Goal: Transaction & Acquisition: Purchase product/service

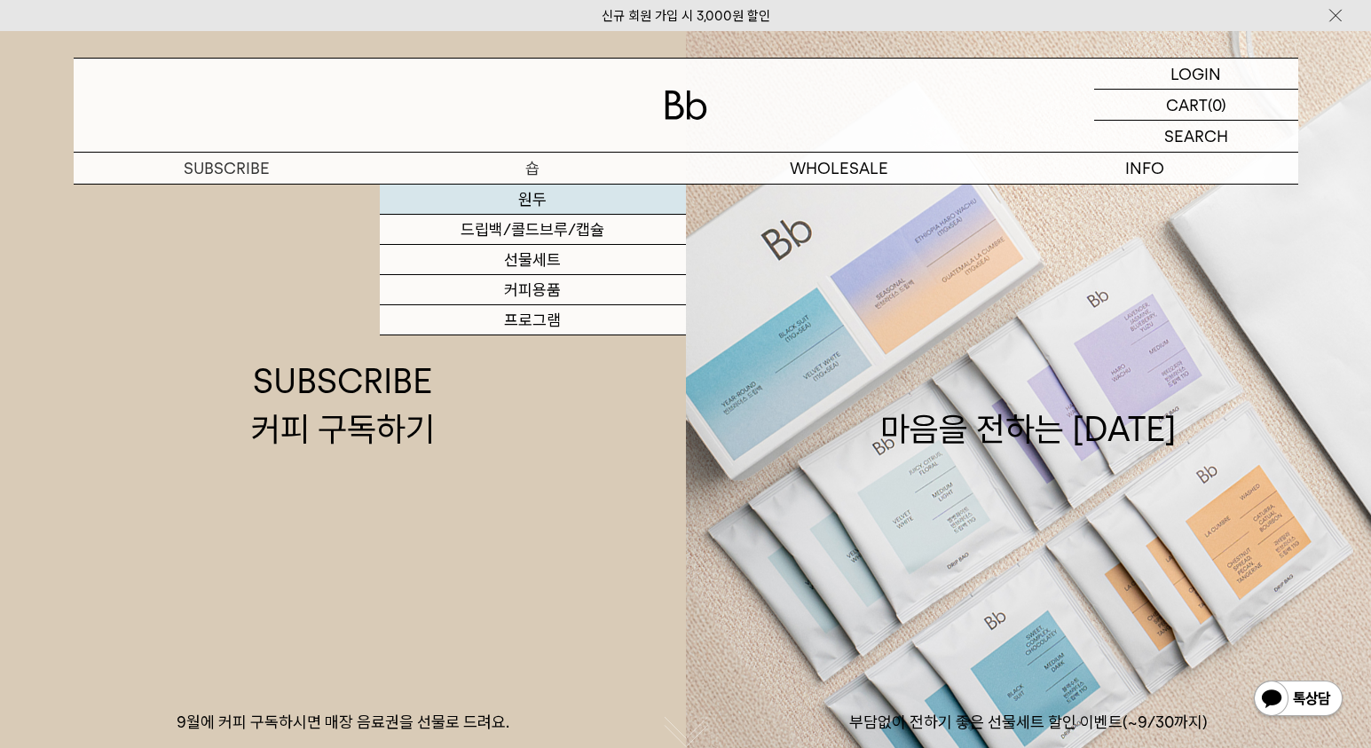
click at [528, 203] on link "원두" at bounding box center [533, 200] width 306 height 30
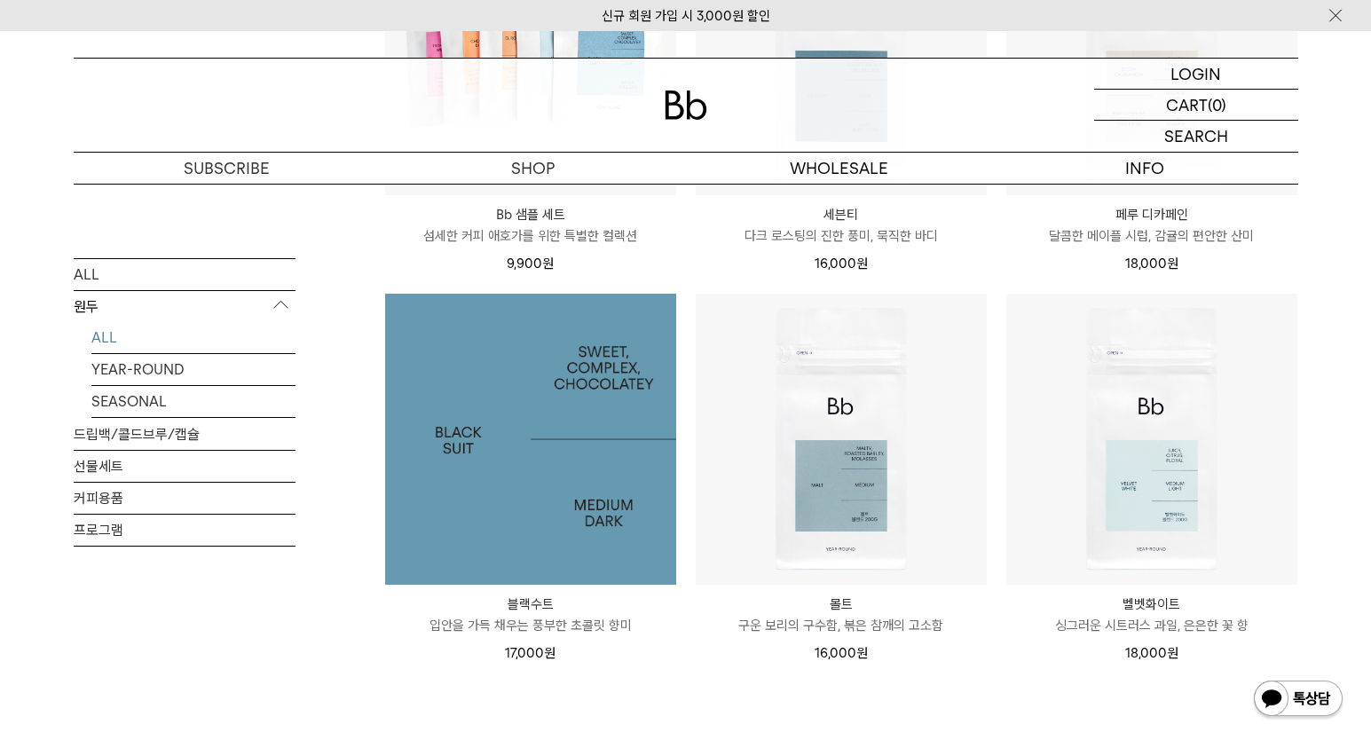
scroll to position [1162, 0]
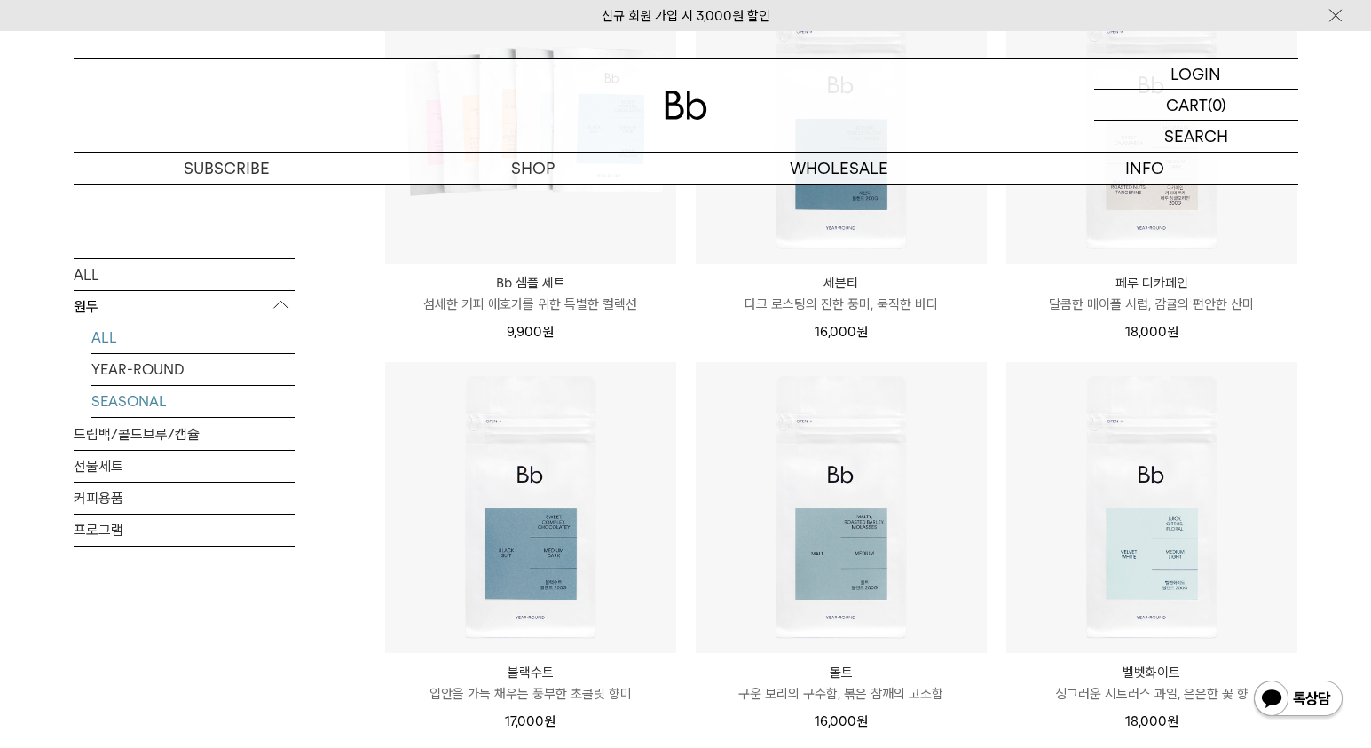
click at [174, 394] on link "SEASONAL" at bounding box center [193, 400] width 204 height 31
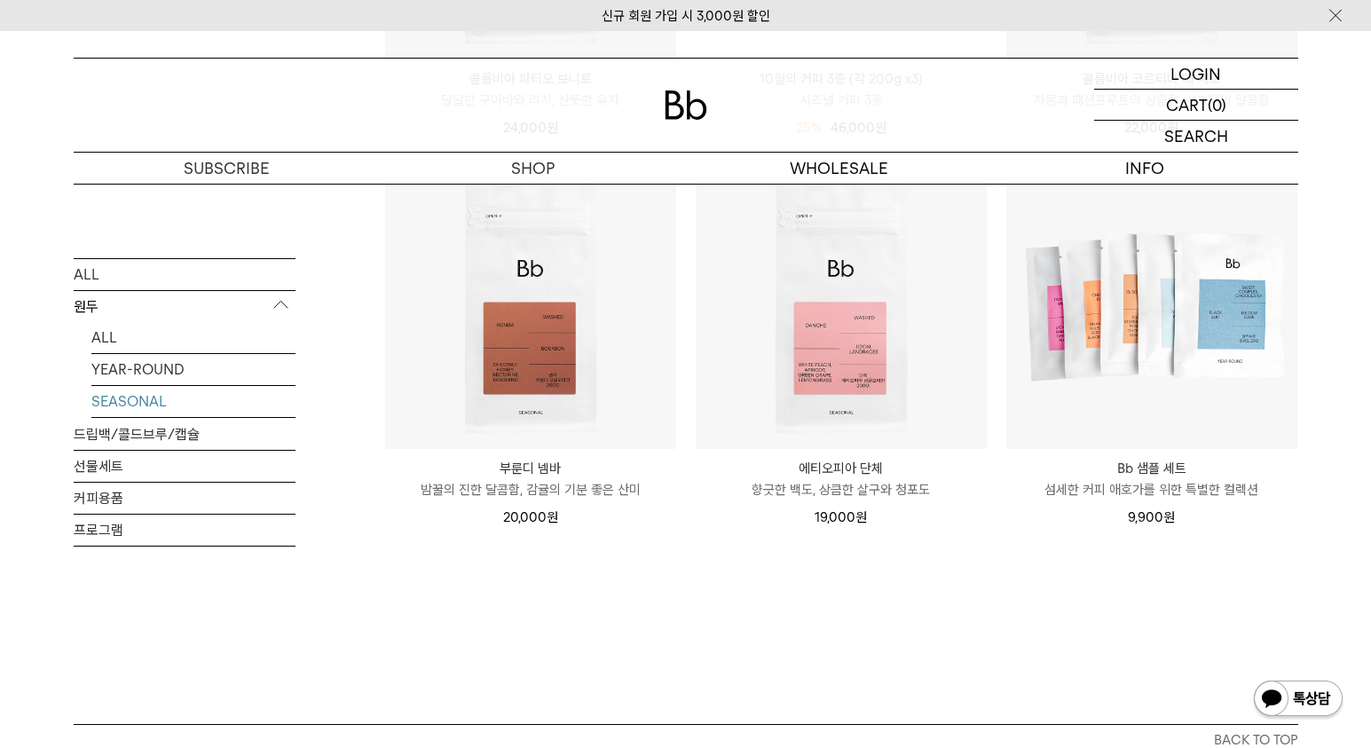
scroll to position [561, 0]
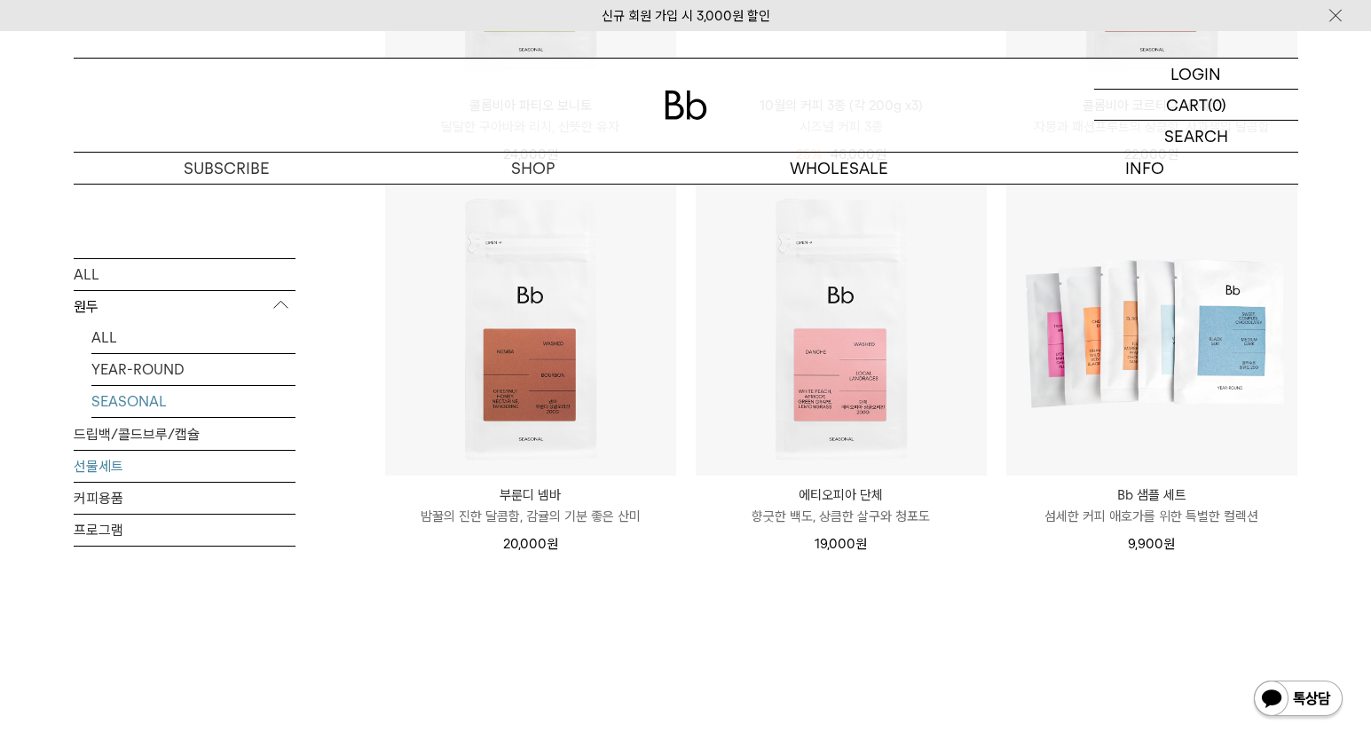
click at [106, 470] on link "선물세트" at bounding box center [185, 465] width 222 height 31
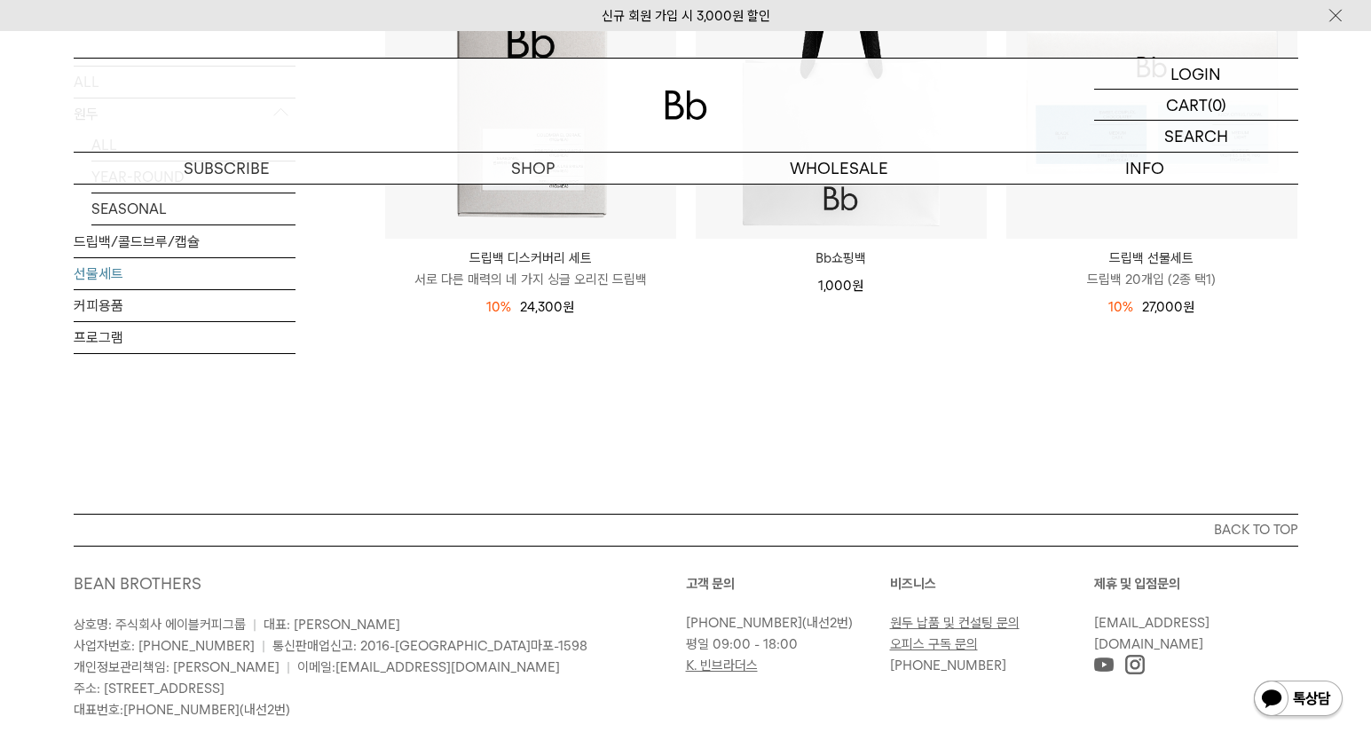
scroll to position [175, 0]
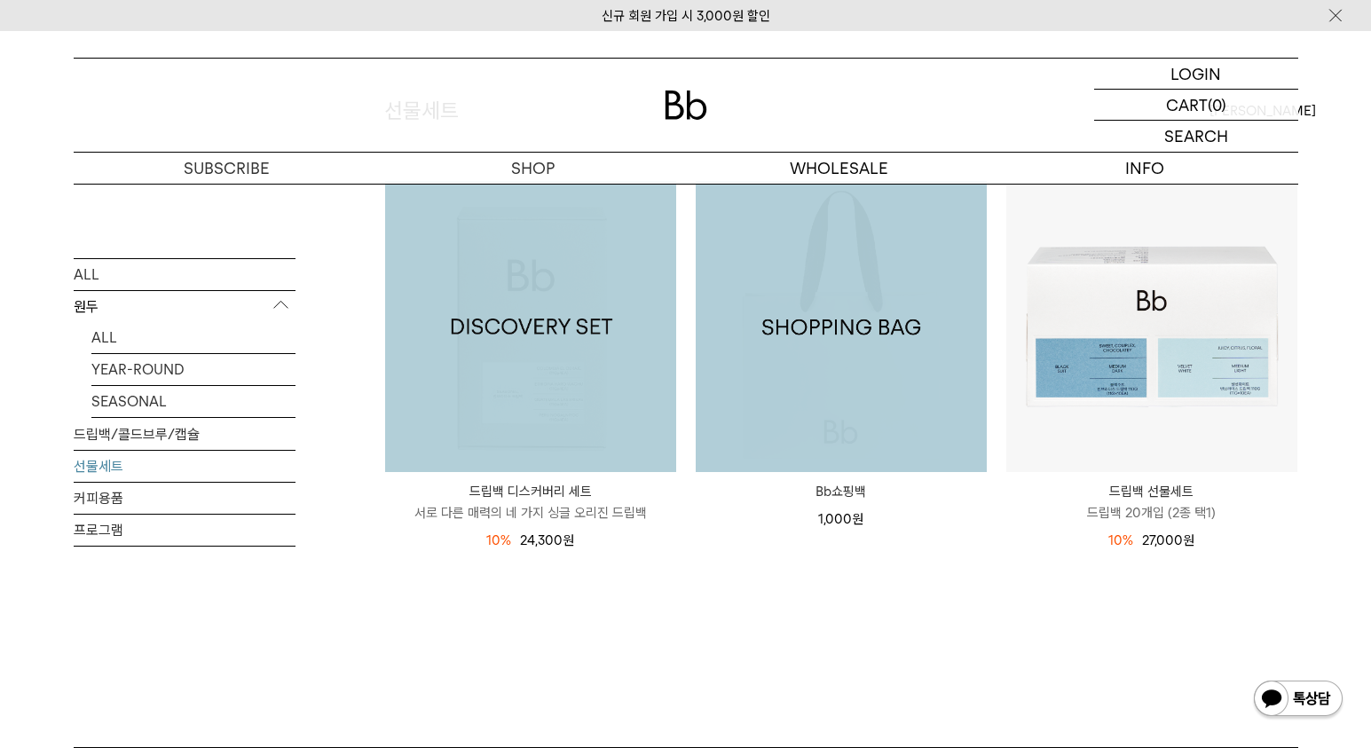
click at [551, 385] on img at bounding box center [530, 326] width 291 height 291
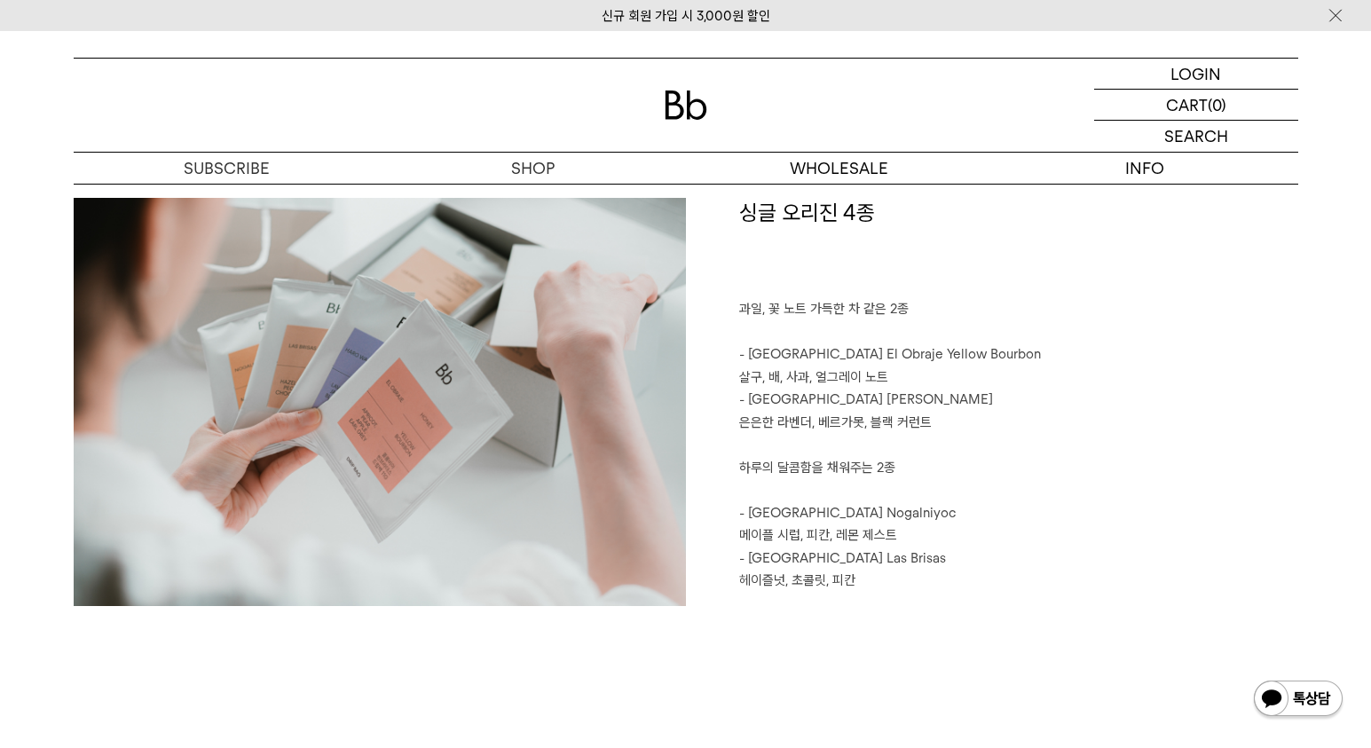
scroll to position [2074, 0]
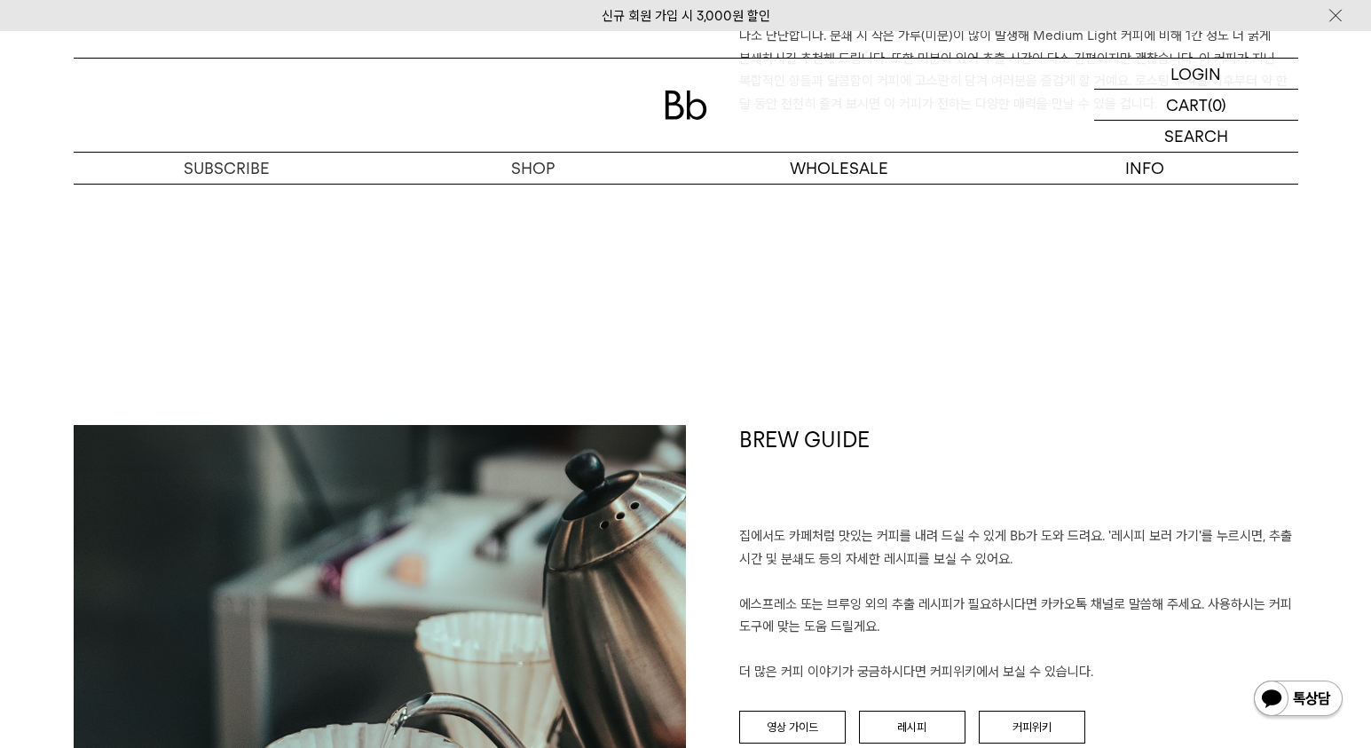
scroll to position [1766, 0]
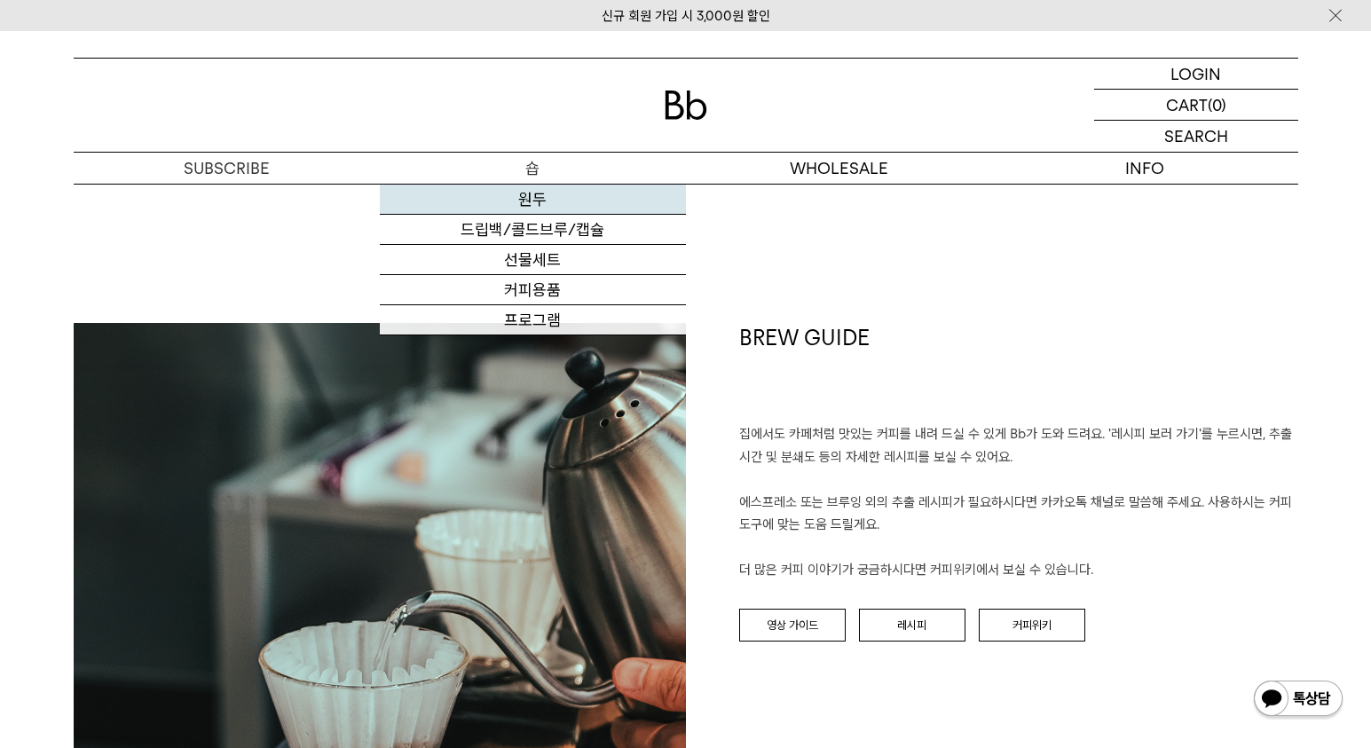
click at [528, 196] on link "원두" at bounding box center [533, 200] width 306 height 30
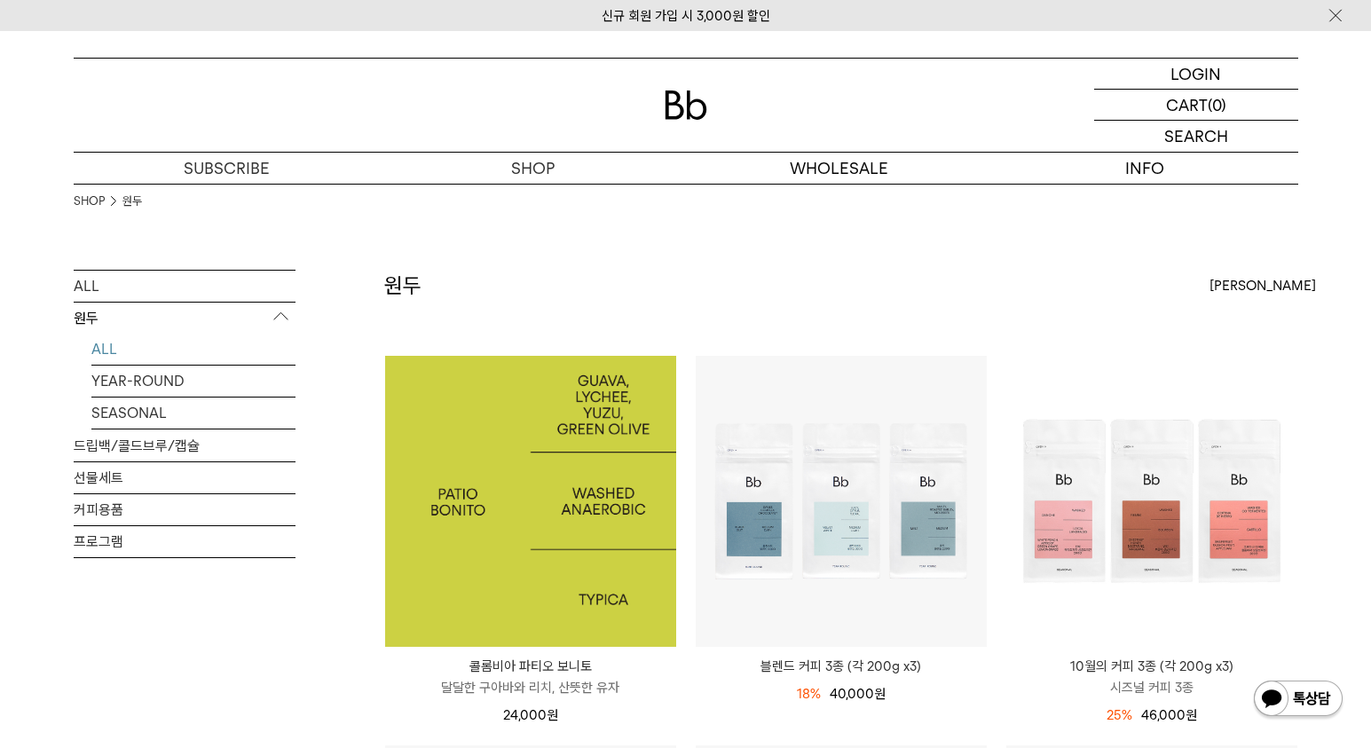
click at [569, 495] on img at bounding box center [530, 501] width 291 height 291
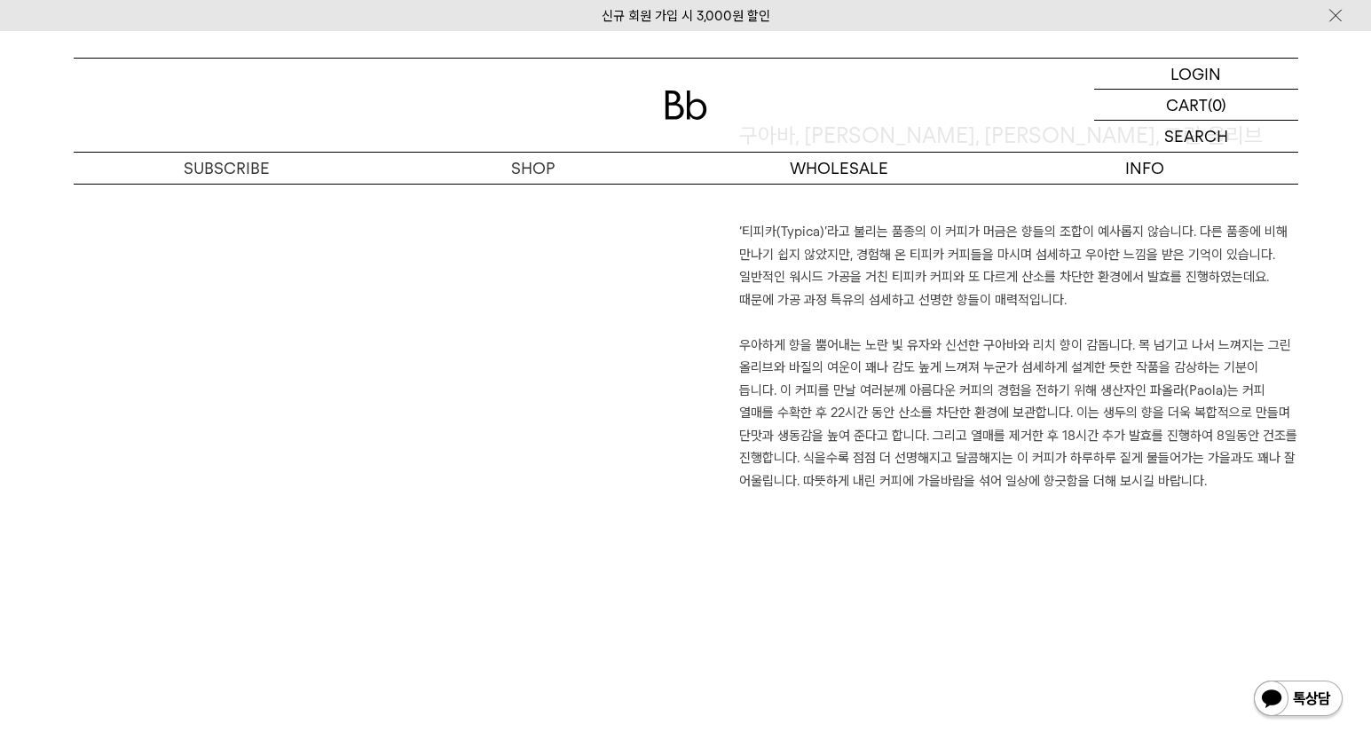
scroll to position [1328, 0]
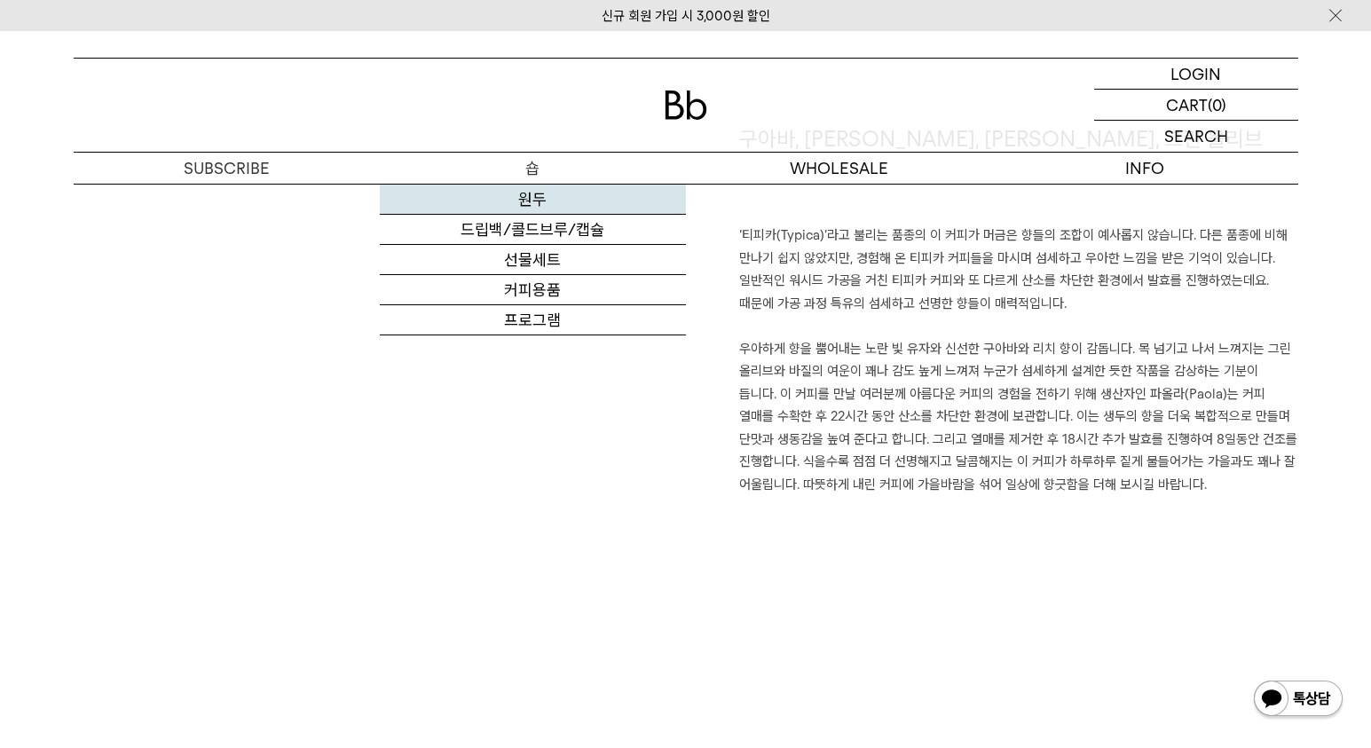
click at [531, 195] on link "원두" at bounding box center [533, 200] width 306 height 30
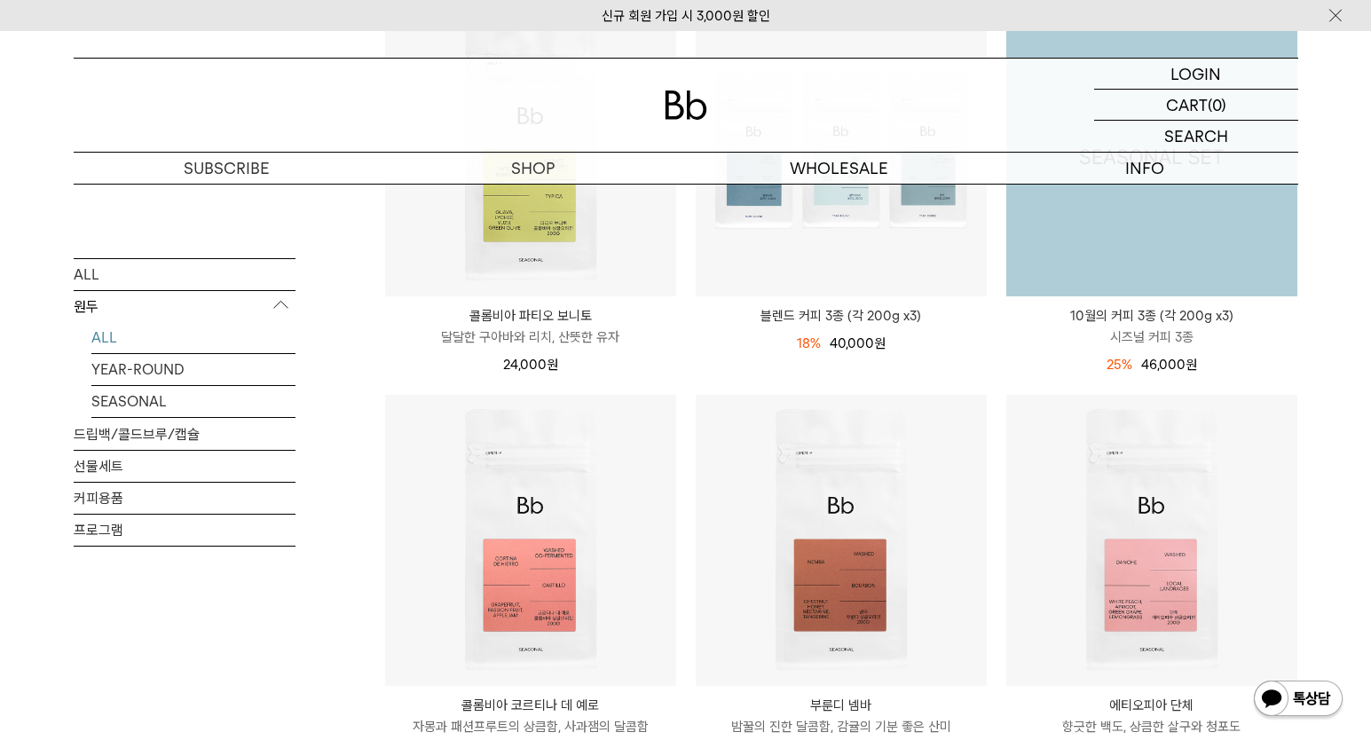
scroll to position [541, 0]
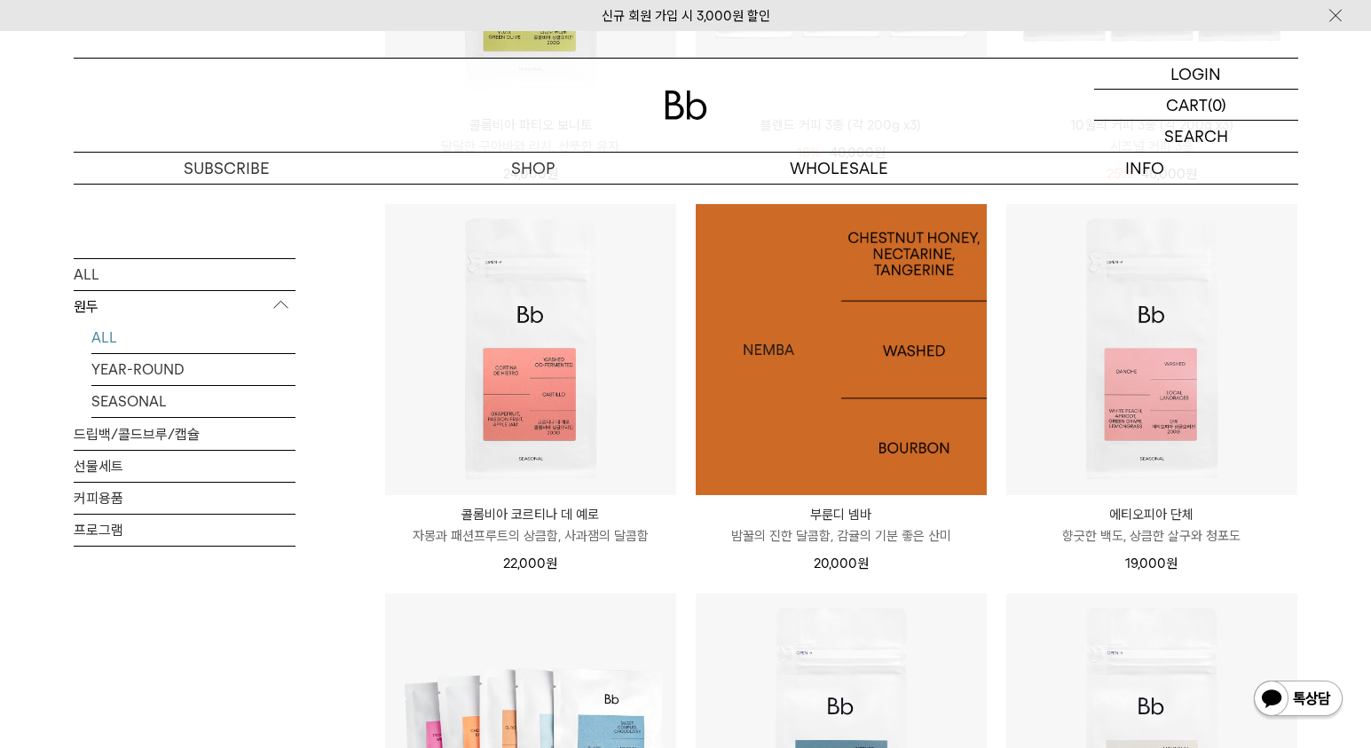
click at [823, 415] on img at bounding box center [841, 349] width 291 height 291
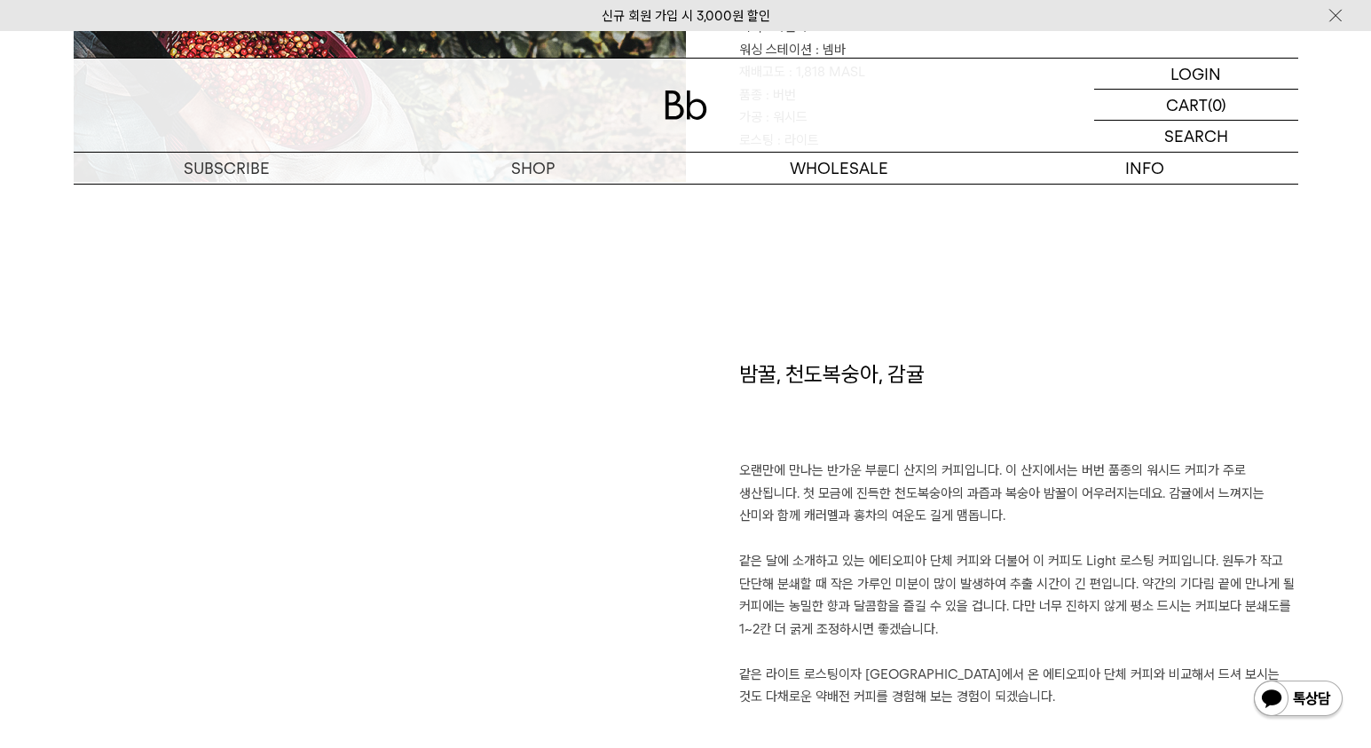
scroll to position [1149, 0]
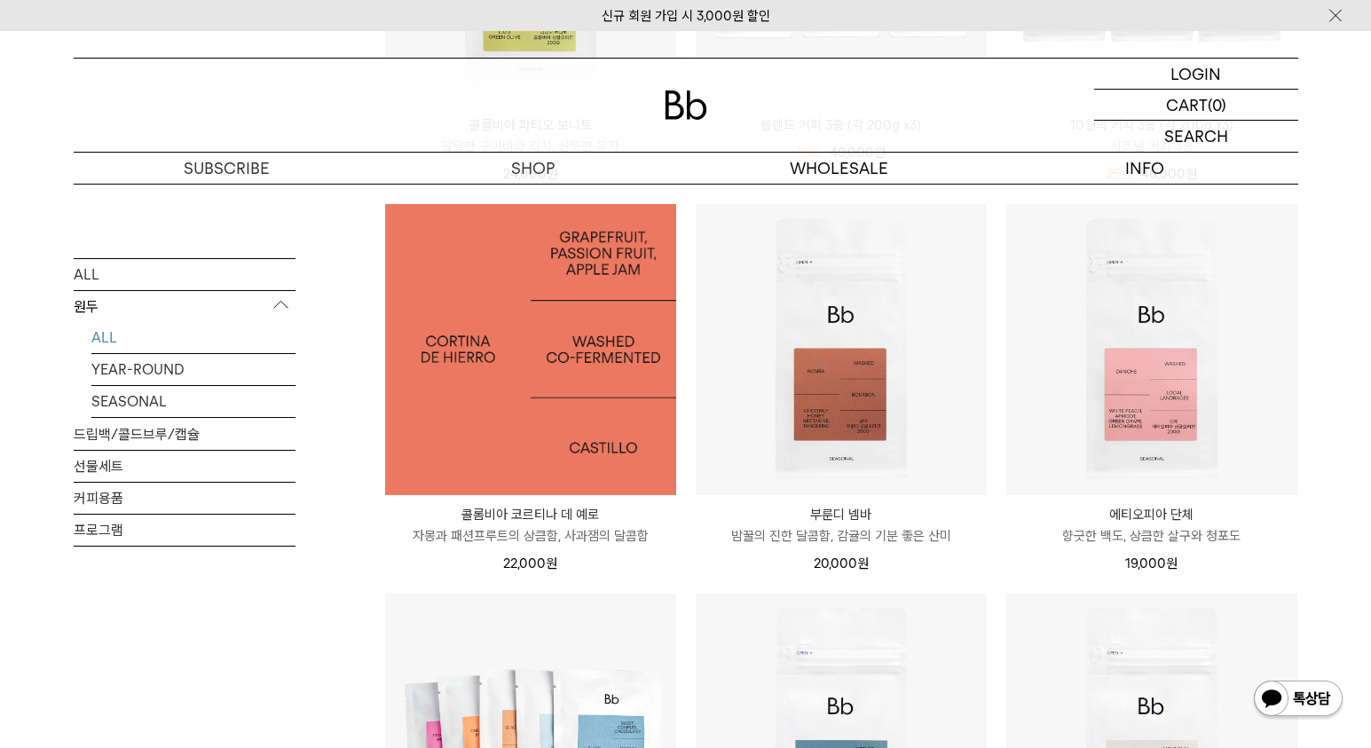
click at [584, 438] on img at bounding box center [530, 349] width 291 height 291
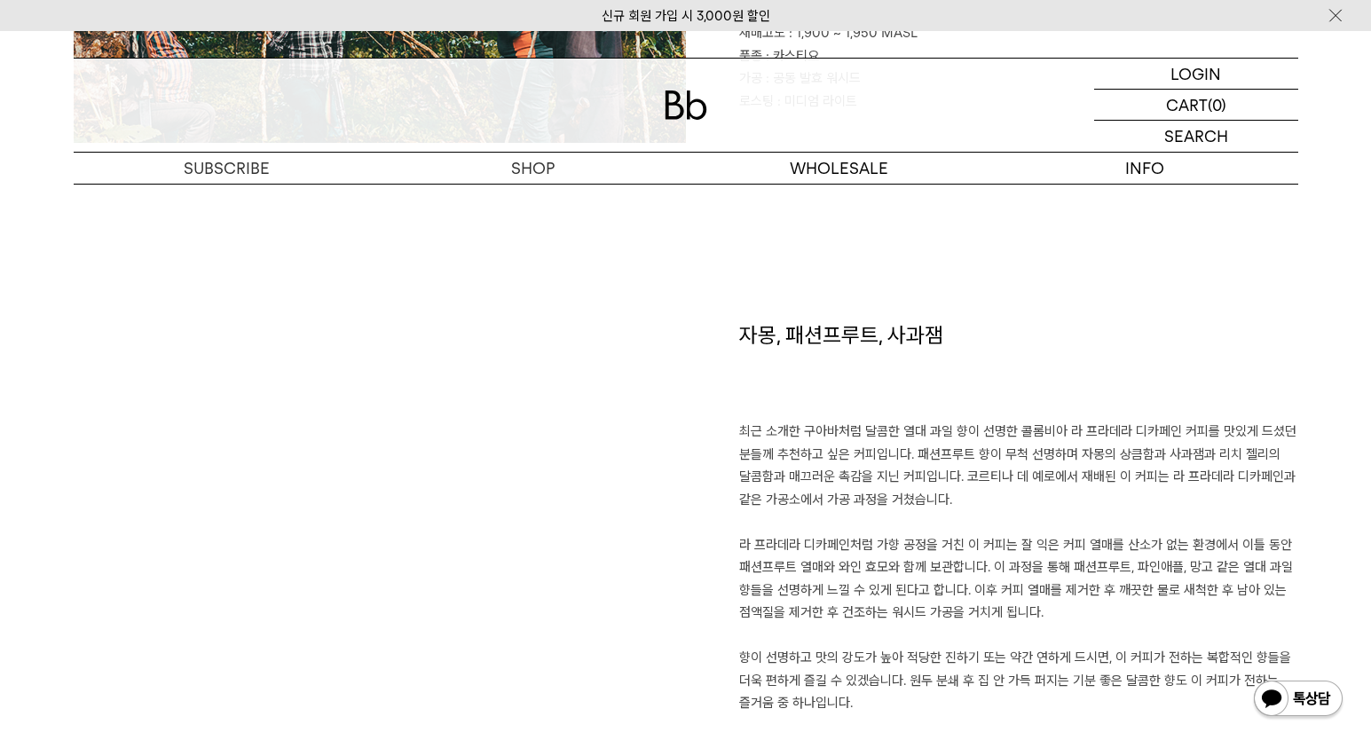
scroll to position [1130, 0]
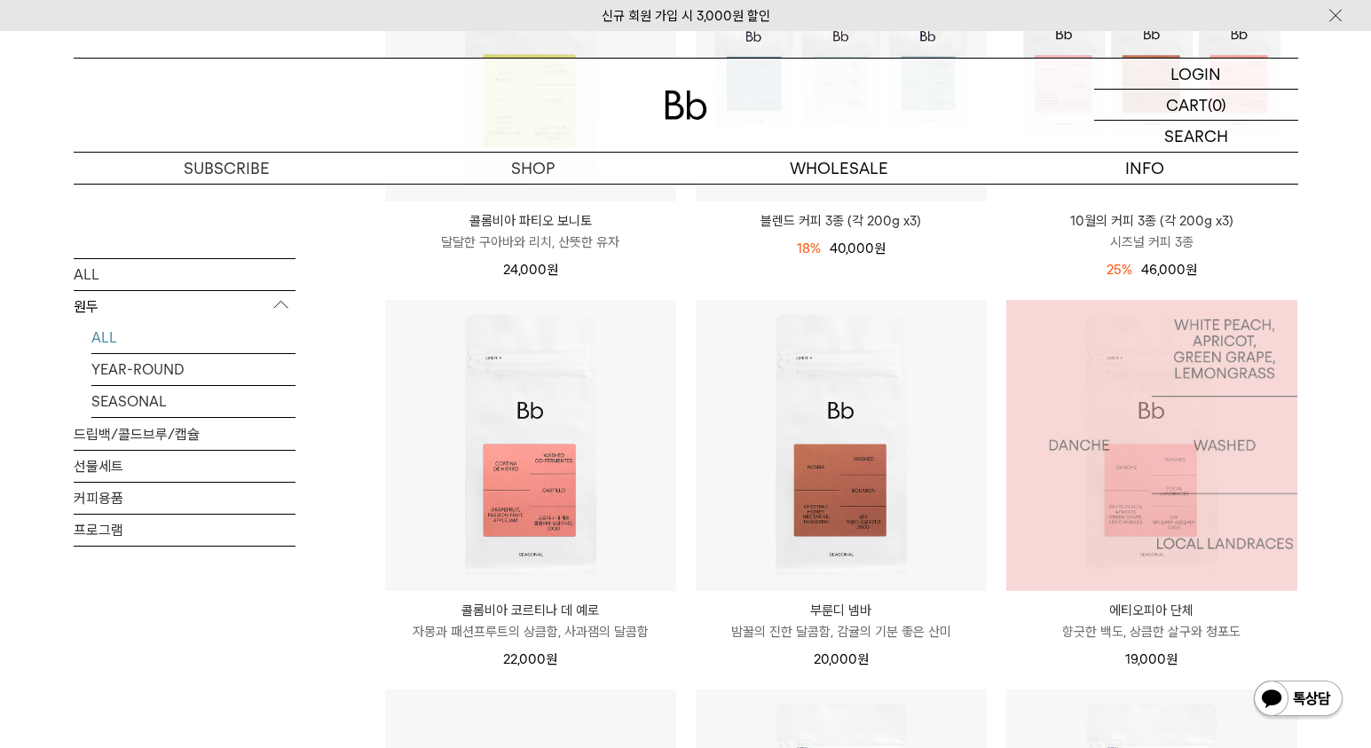
scroll to position [440, 0]
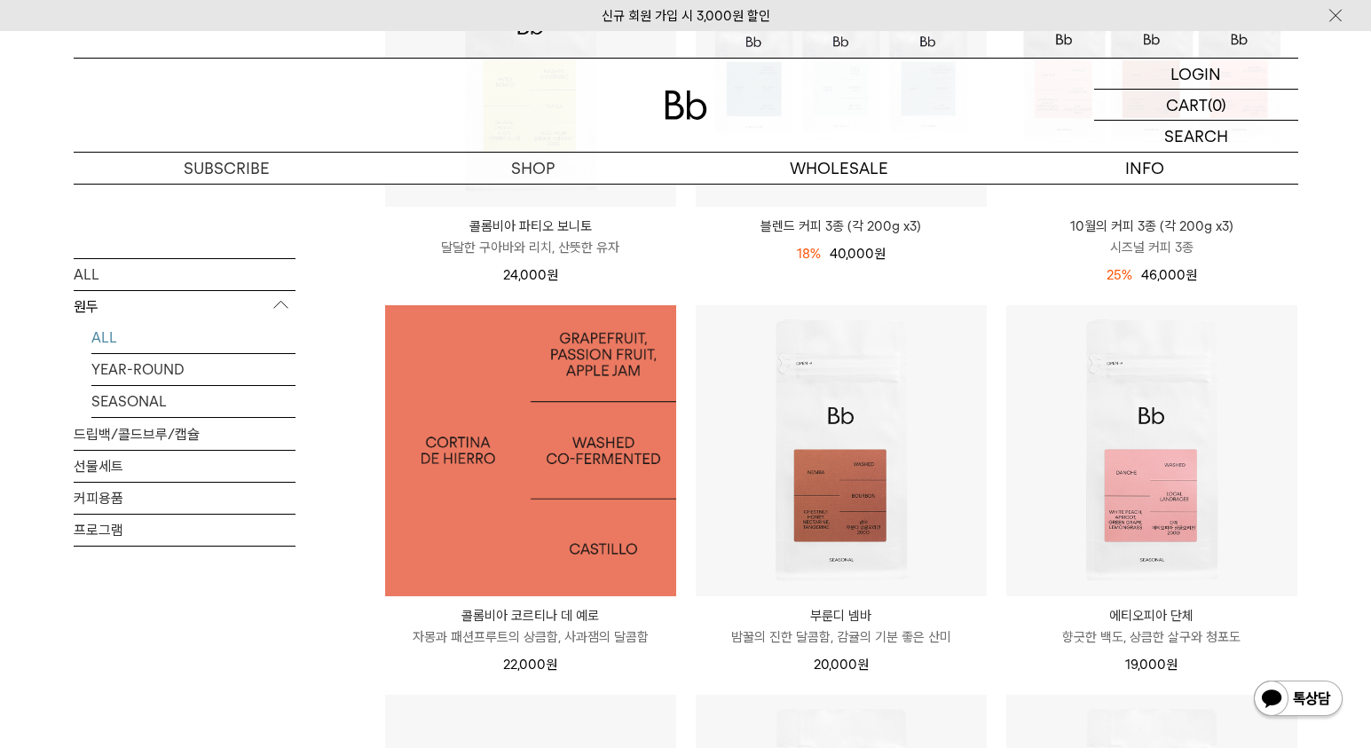
click at [612, 500] on img at bounding box center [530, 450] width 291 height 291
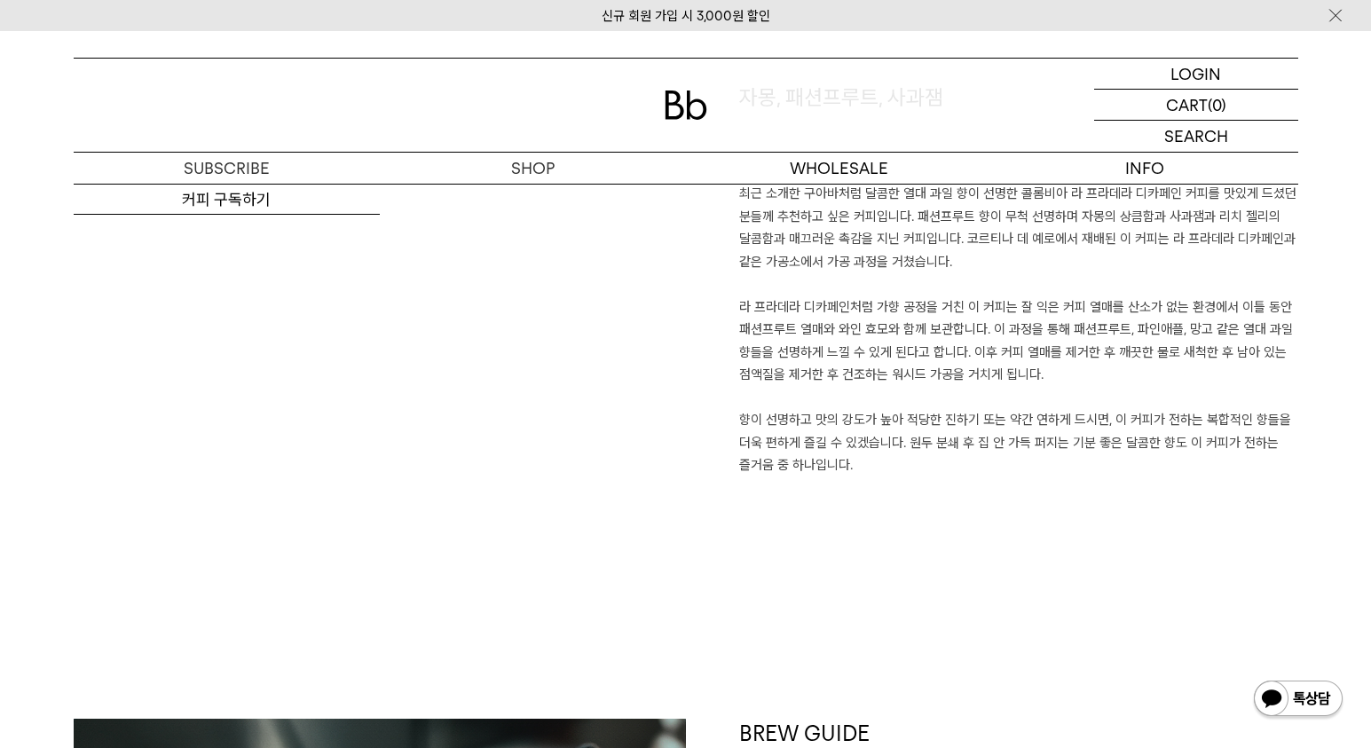
scroll to position [1314, 0]
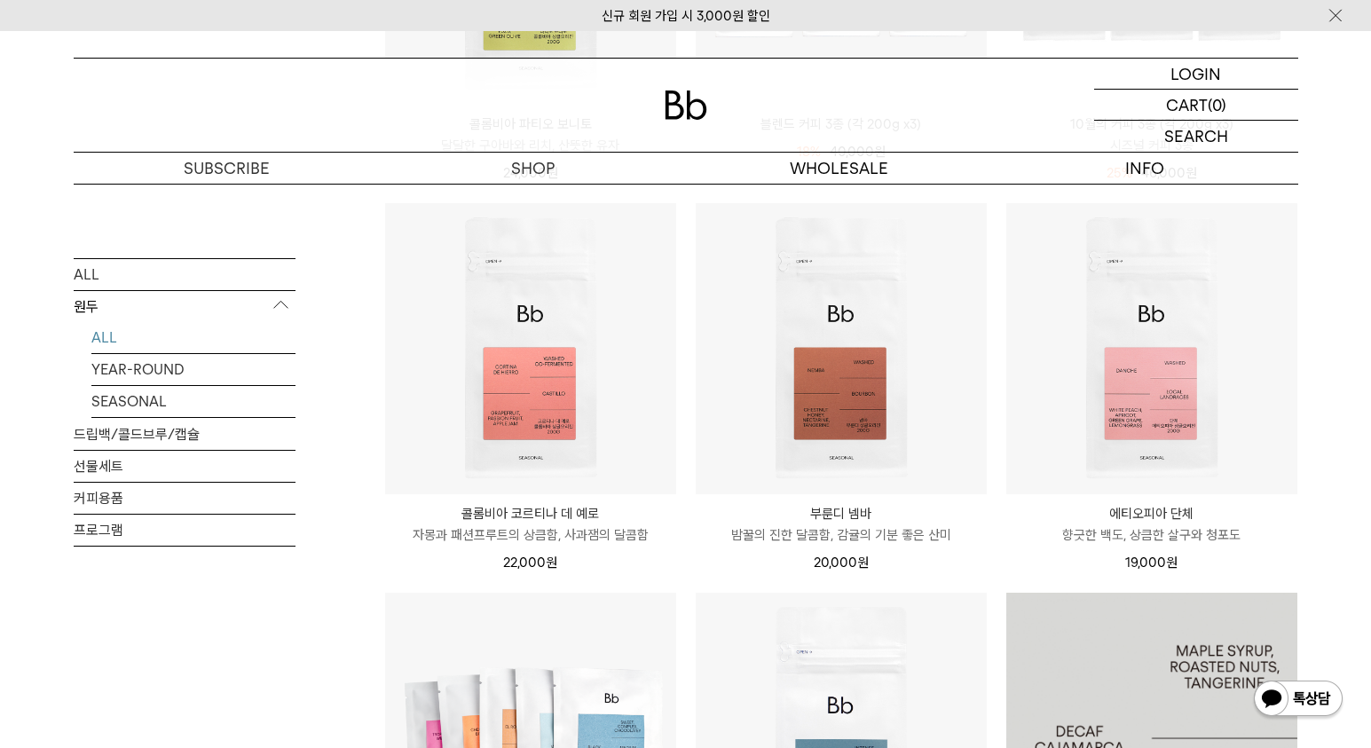
scroll to position [470, 0]
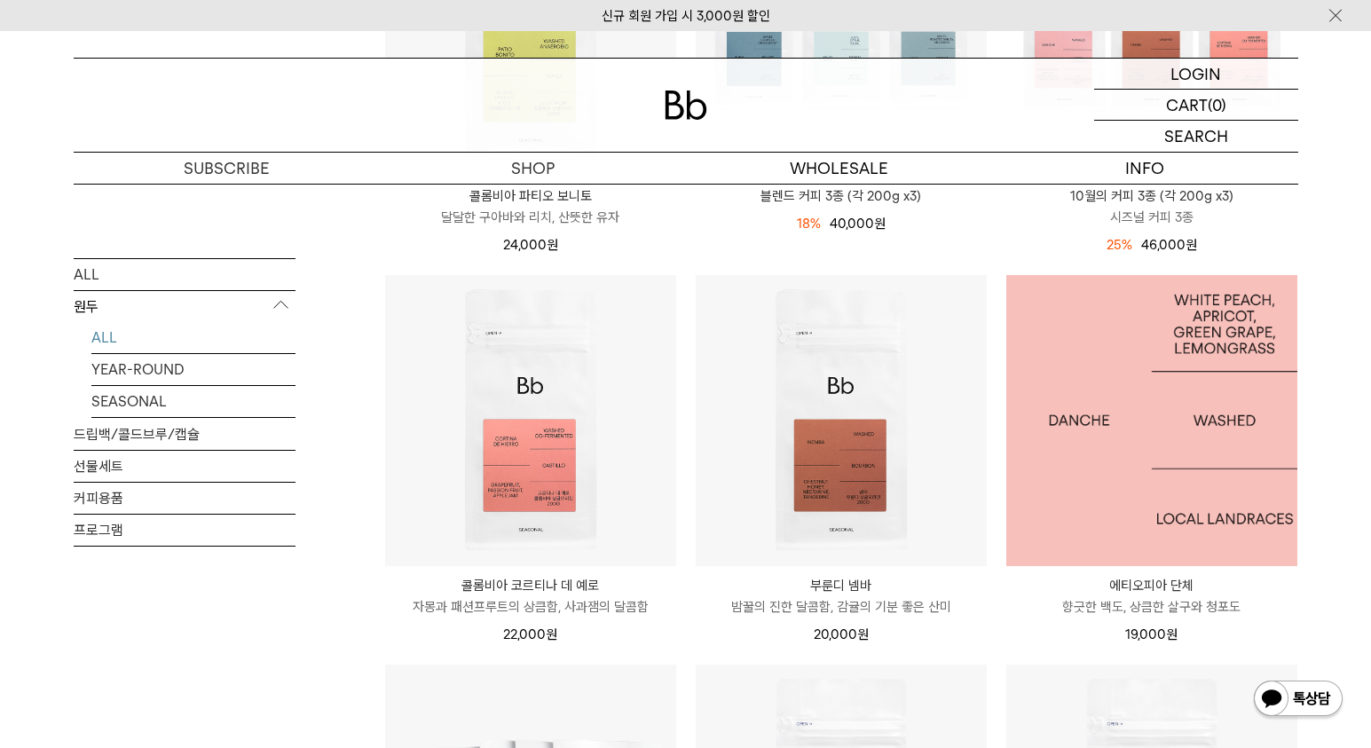
click at [1071, 496] on img at bounding box center [1151, 420] width 291 height 291
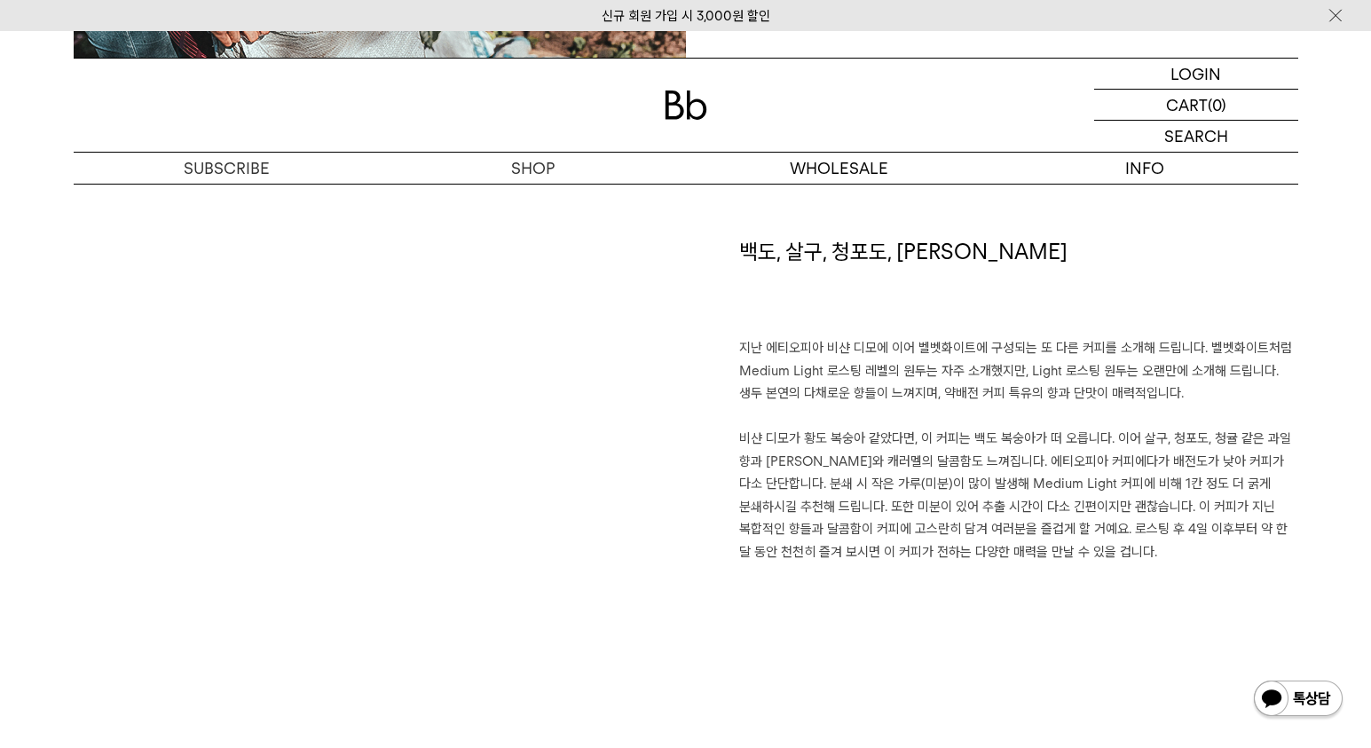
scroll to position [1216, 0]
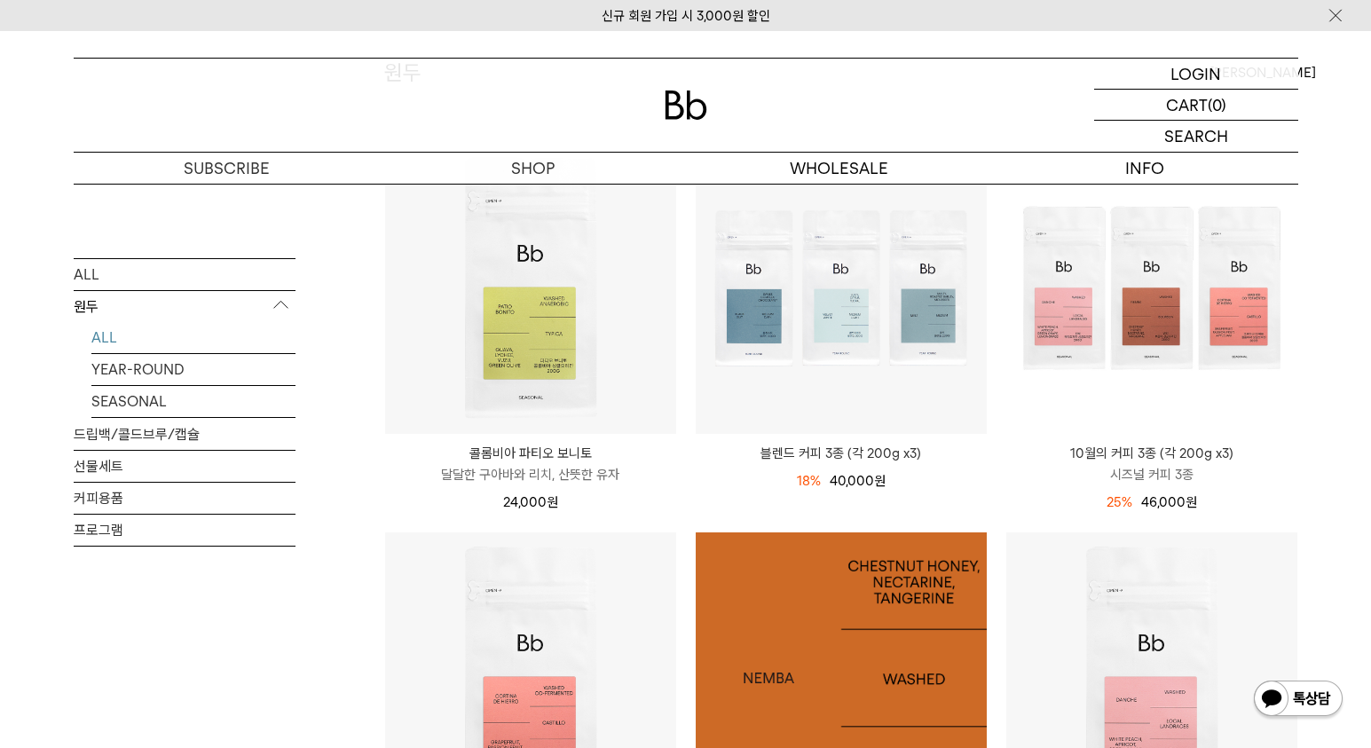
scroll to position [188, 0]
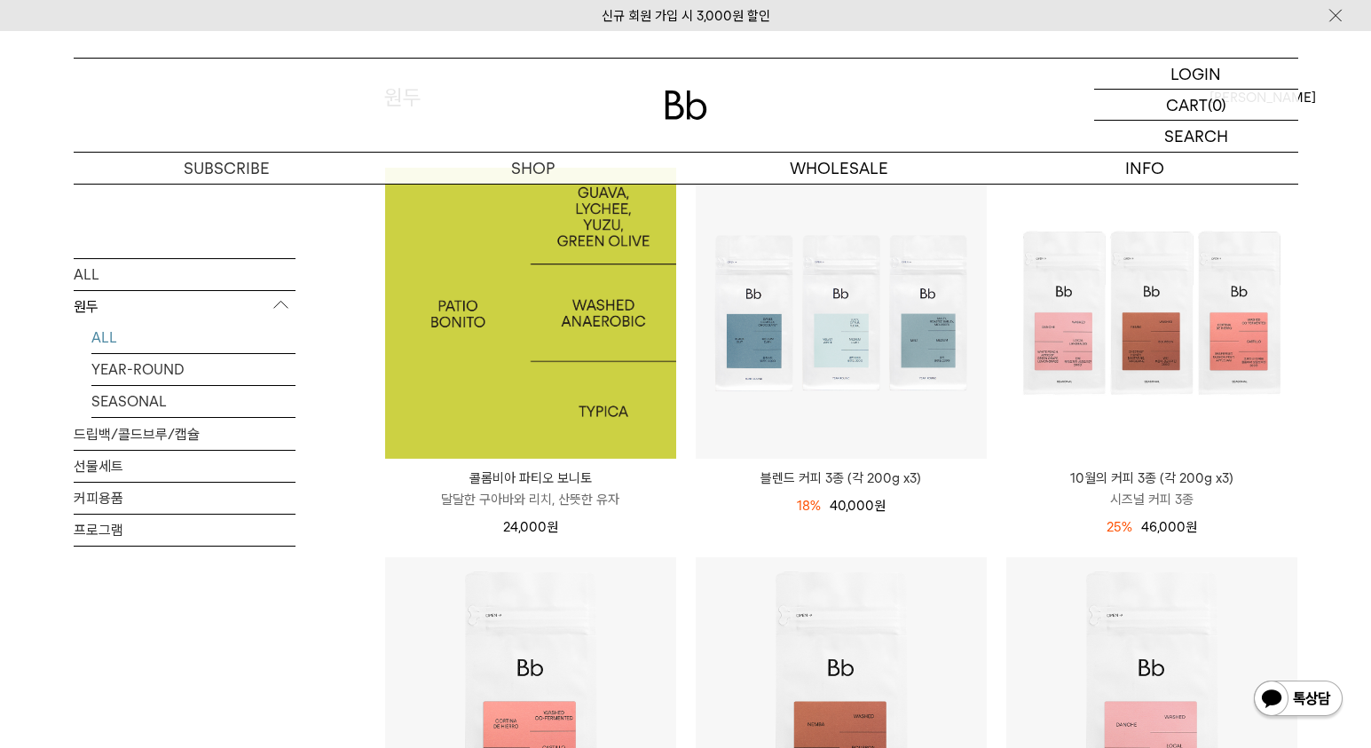
click at [509, 326] on img at bounding box center [530, 313] width 291 height 291
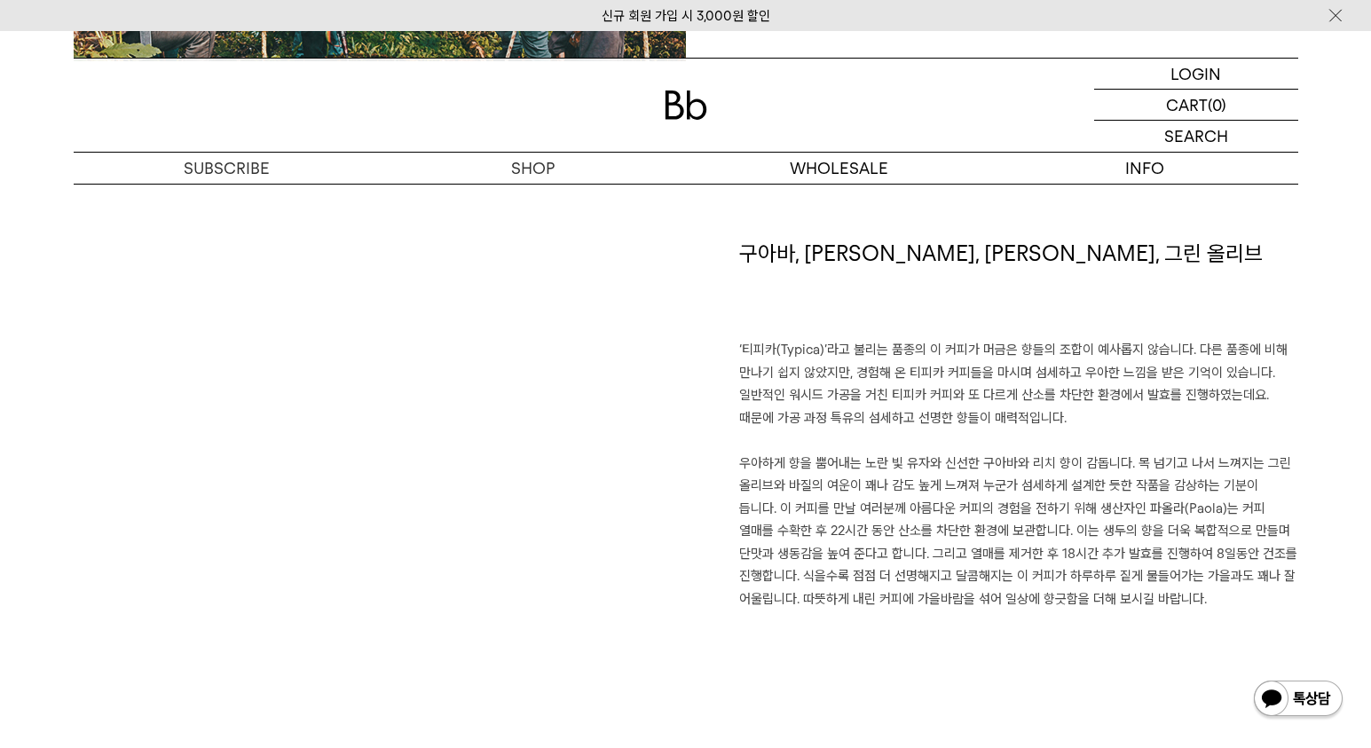
scroll to position [1207, 0]
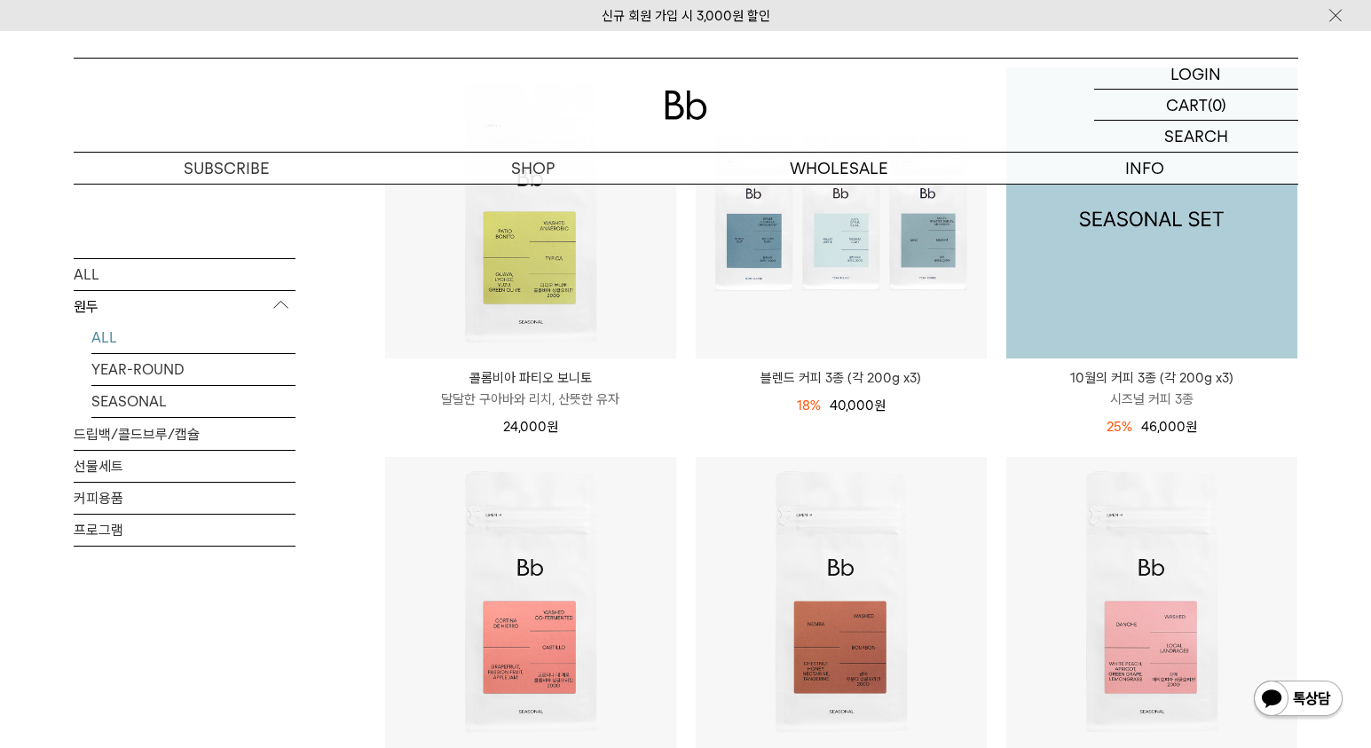
scroll to position [291, 0]
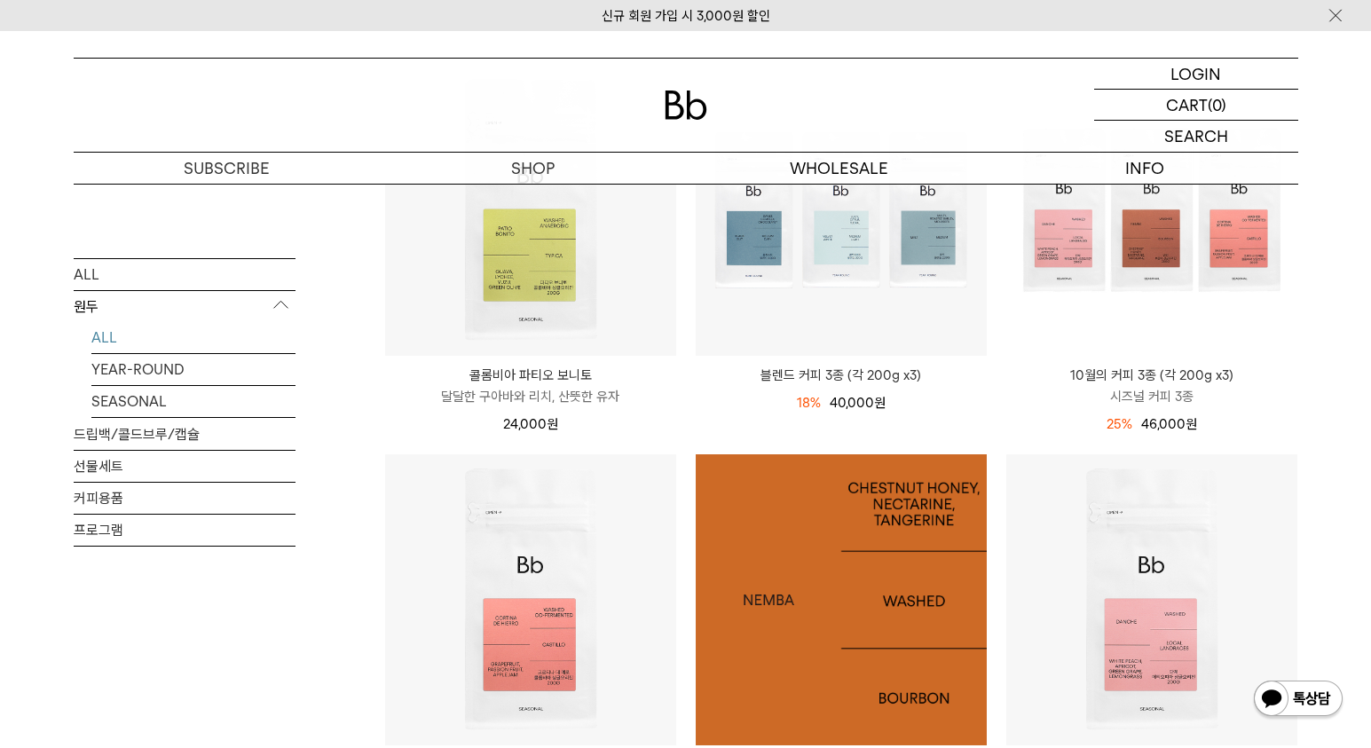
click at [899, 610] on img at bounding box center [841, 599] width 291 height 291
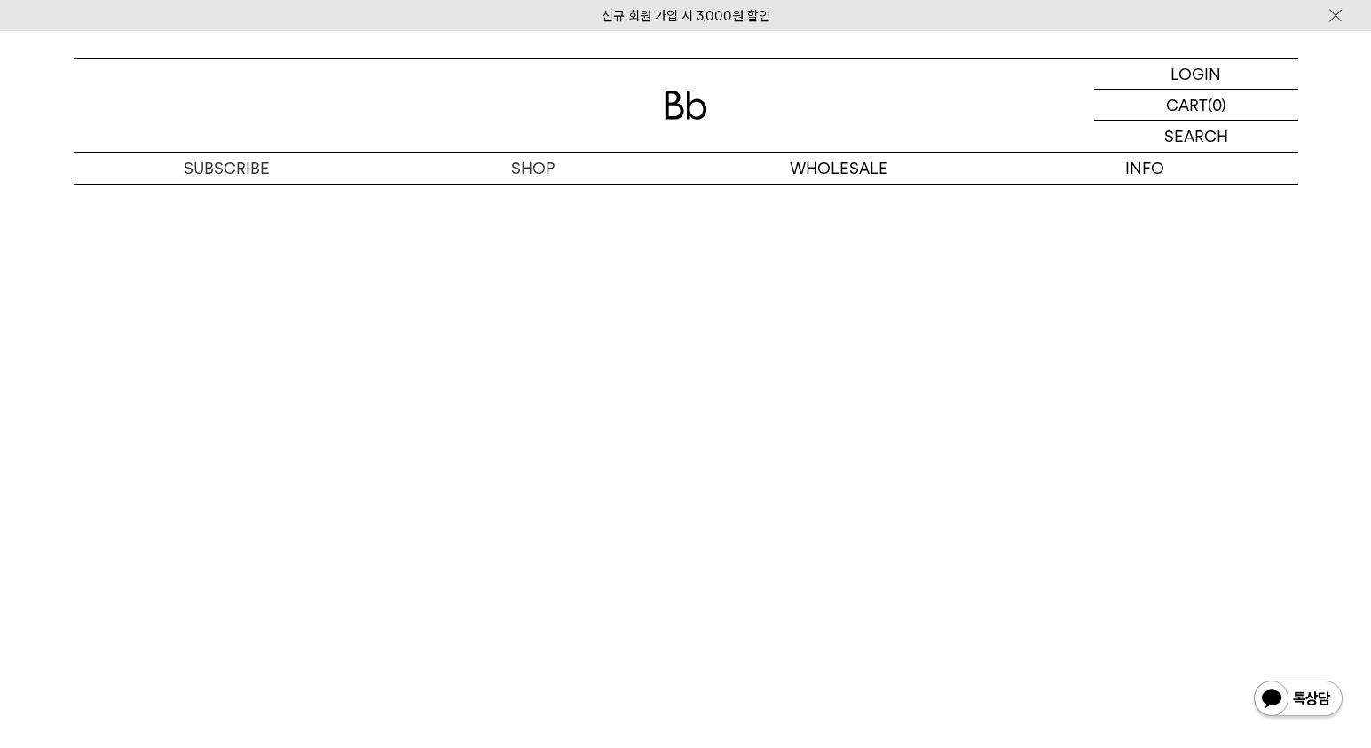
scroll to position [4040, 0]
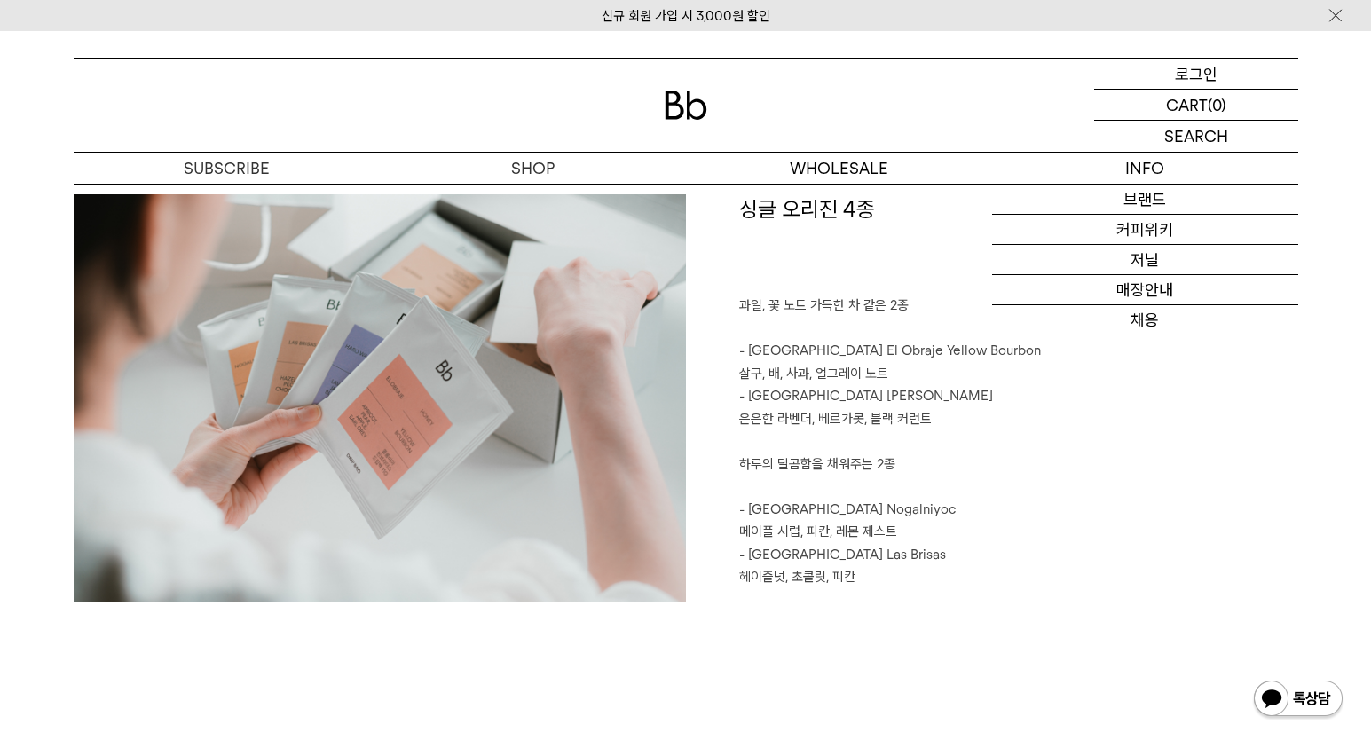
click at [1184, 84] on p "로그인" at bounding box center [1196, 74] width 43 height 30
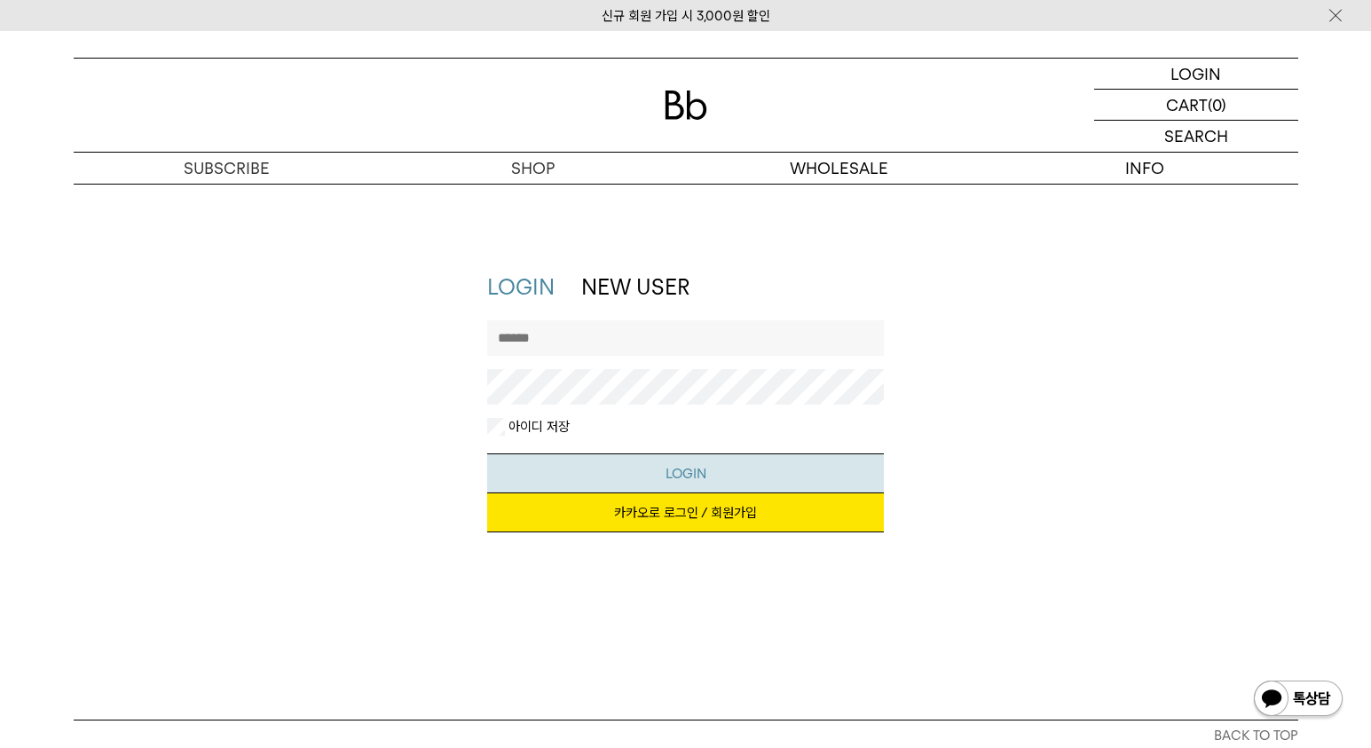
type input "**********"
click at [676, 477] on button "LOGIN" at bounding box center [685, 473] width 397 height 40
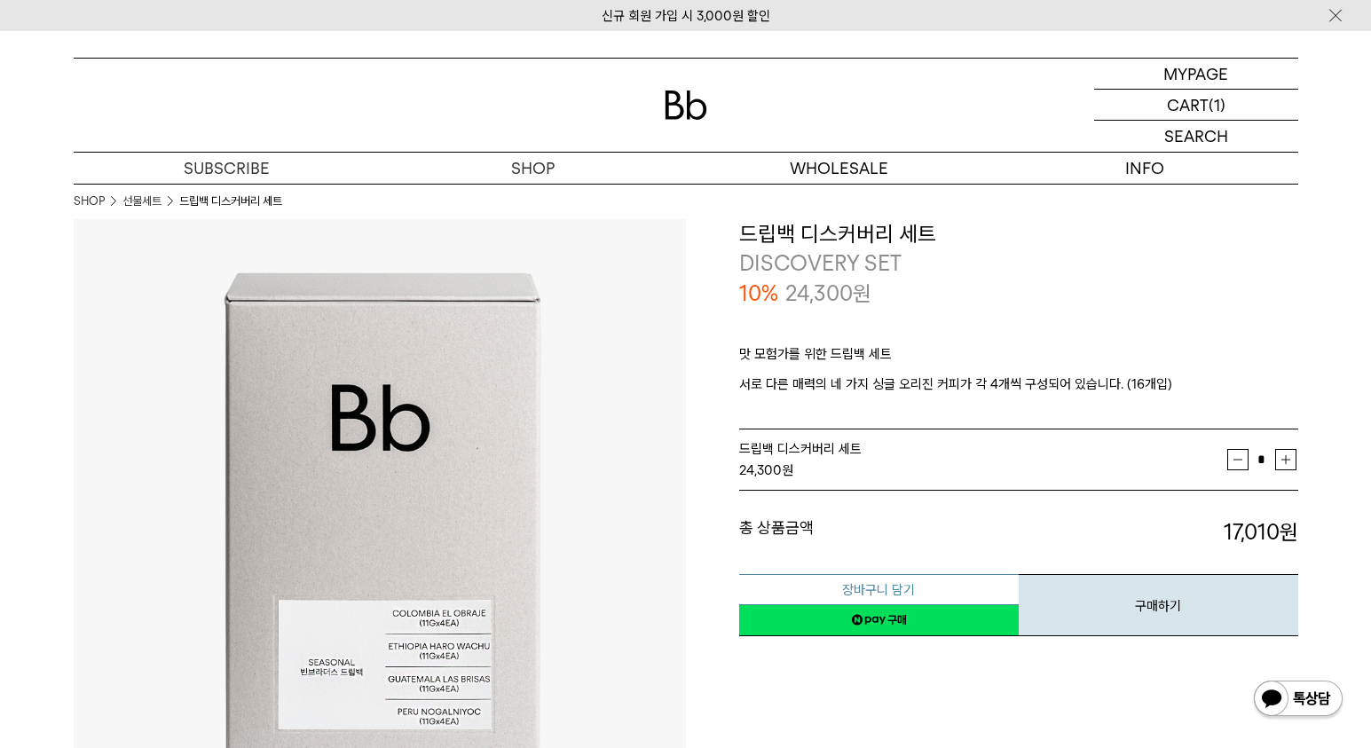
click at [888, 591] on button "장바구니 담기" at bounding box center [878, 589] width 279 height 31
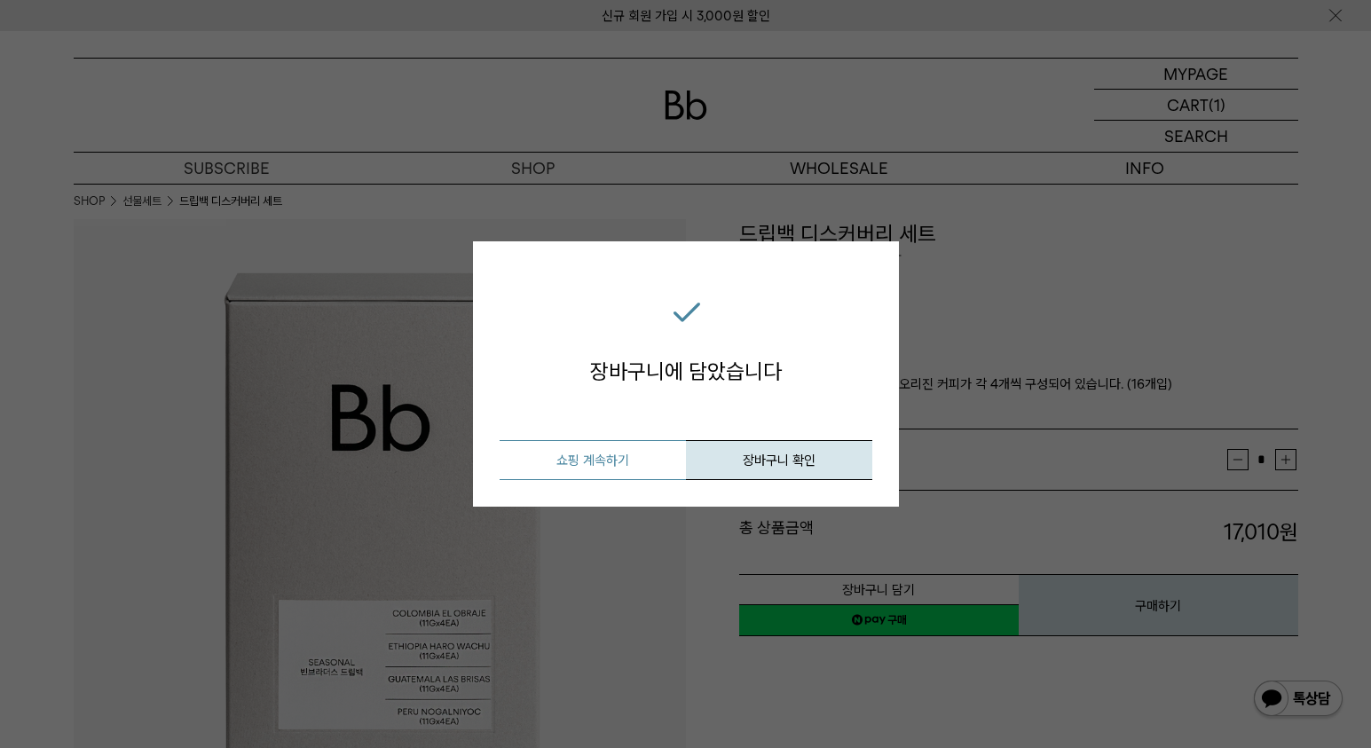
click at [612, 452] on button "쇼핑 계속하기" at bounding box center [592, 460] width 186 height 40
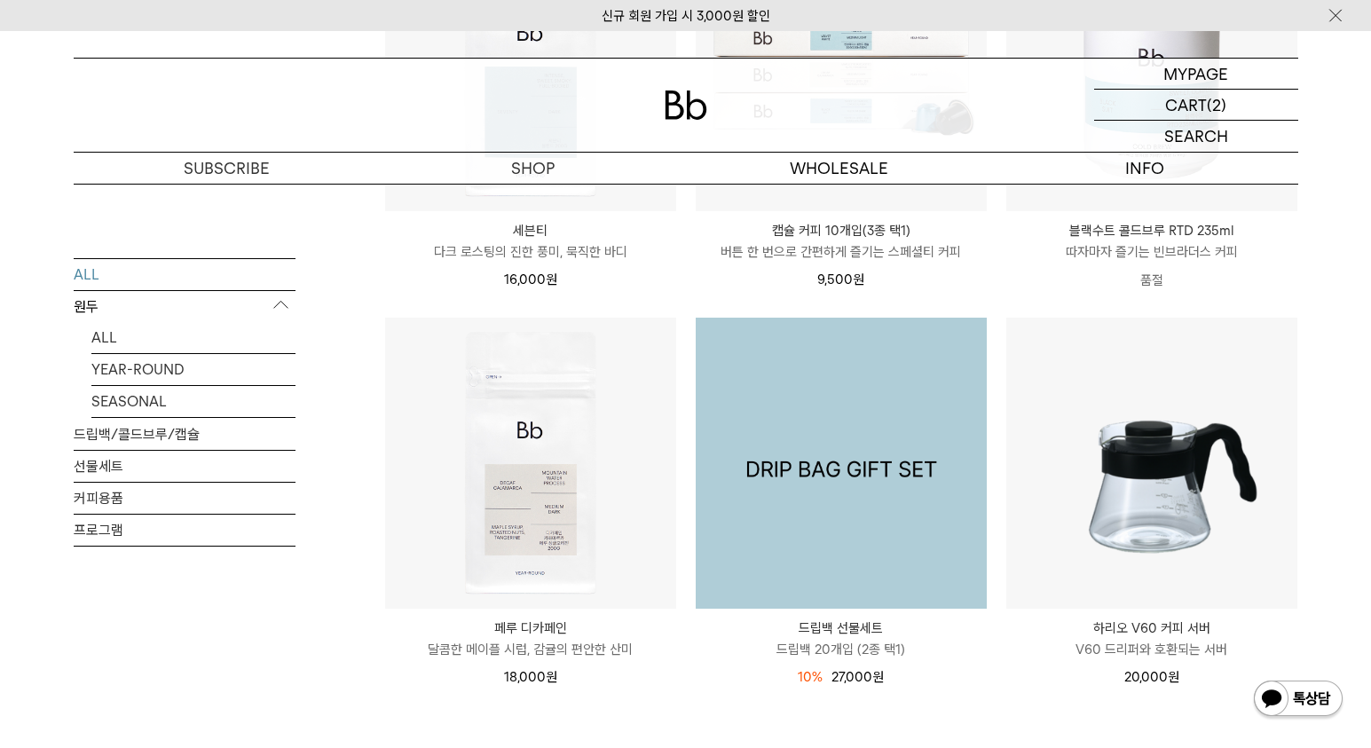
scroll to position [1941, 0]
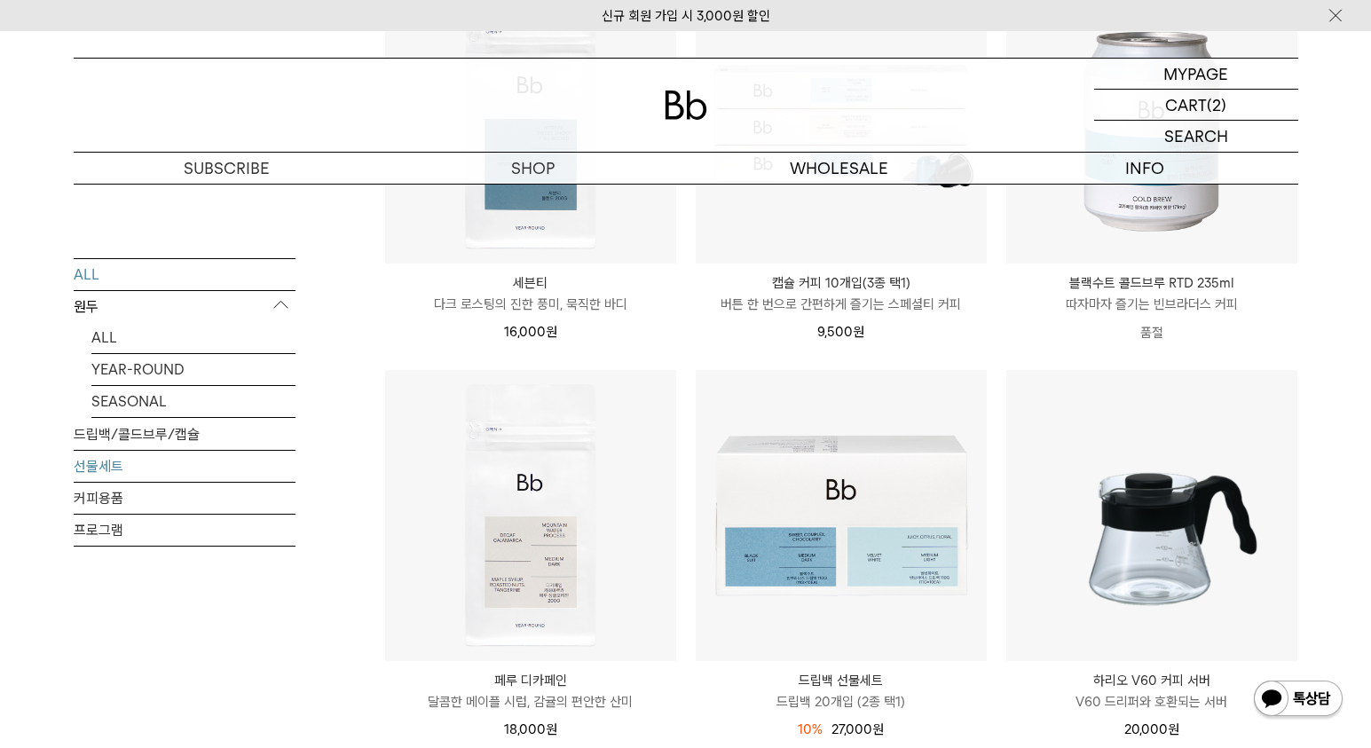
click at [114, 467] on link "선물세트" at bounding box center [185, 465] width 222 height 31
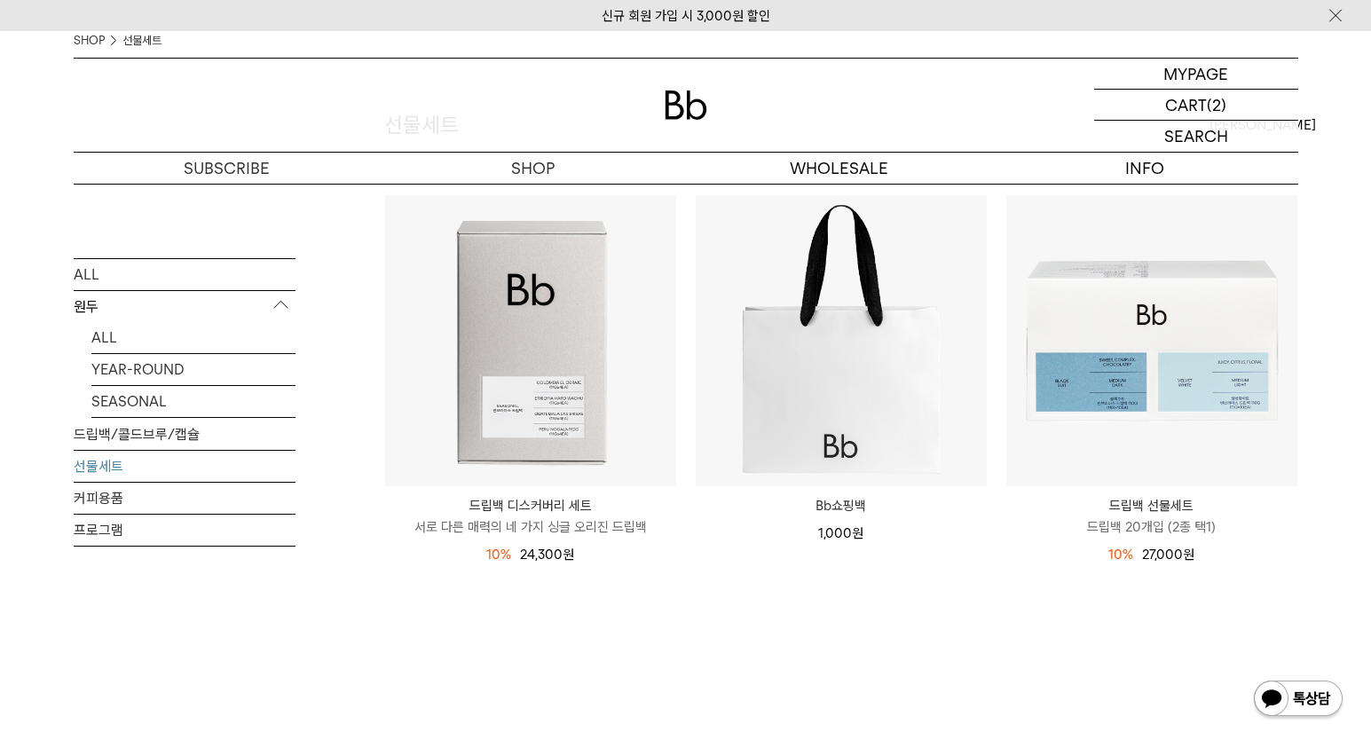
scroll to position [97, 0]
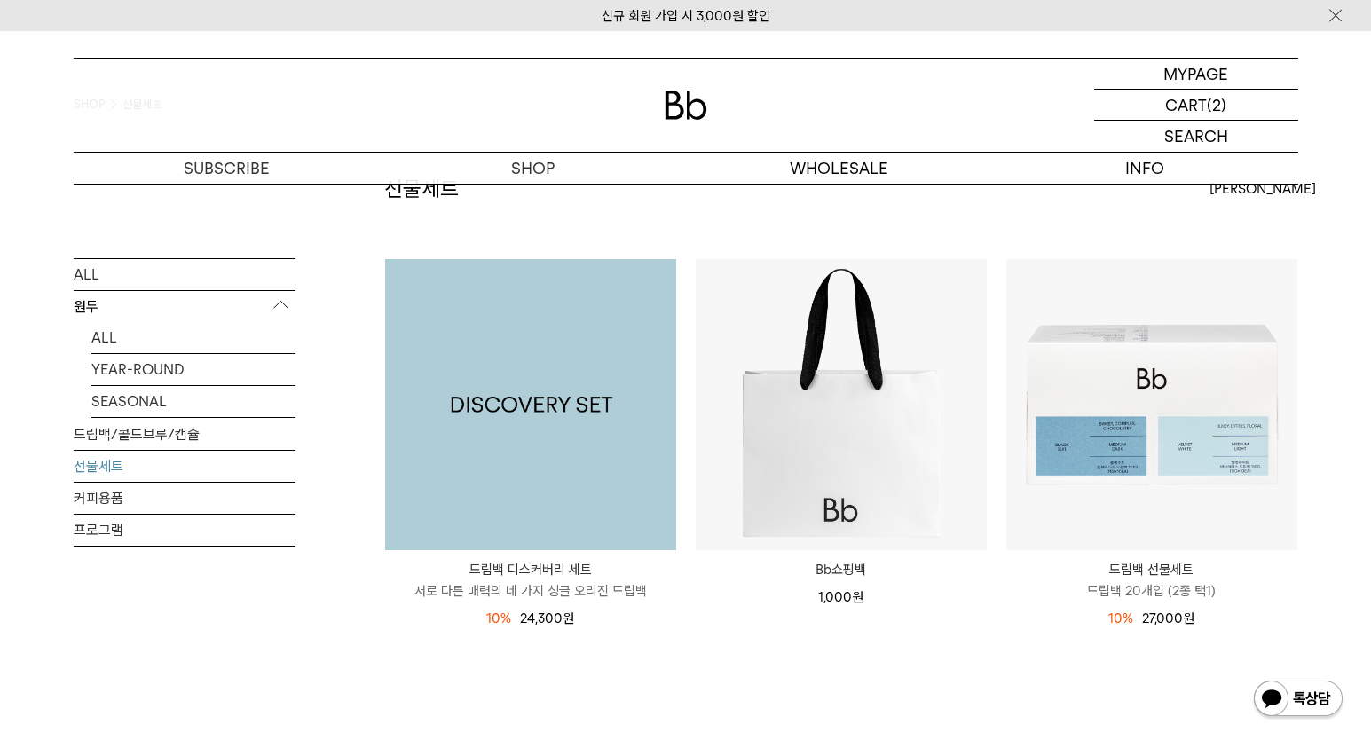
click at [572, 373] on img at bounding box center [530, 404] width 291 height 291
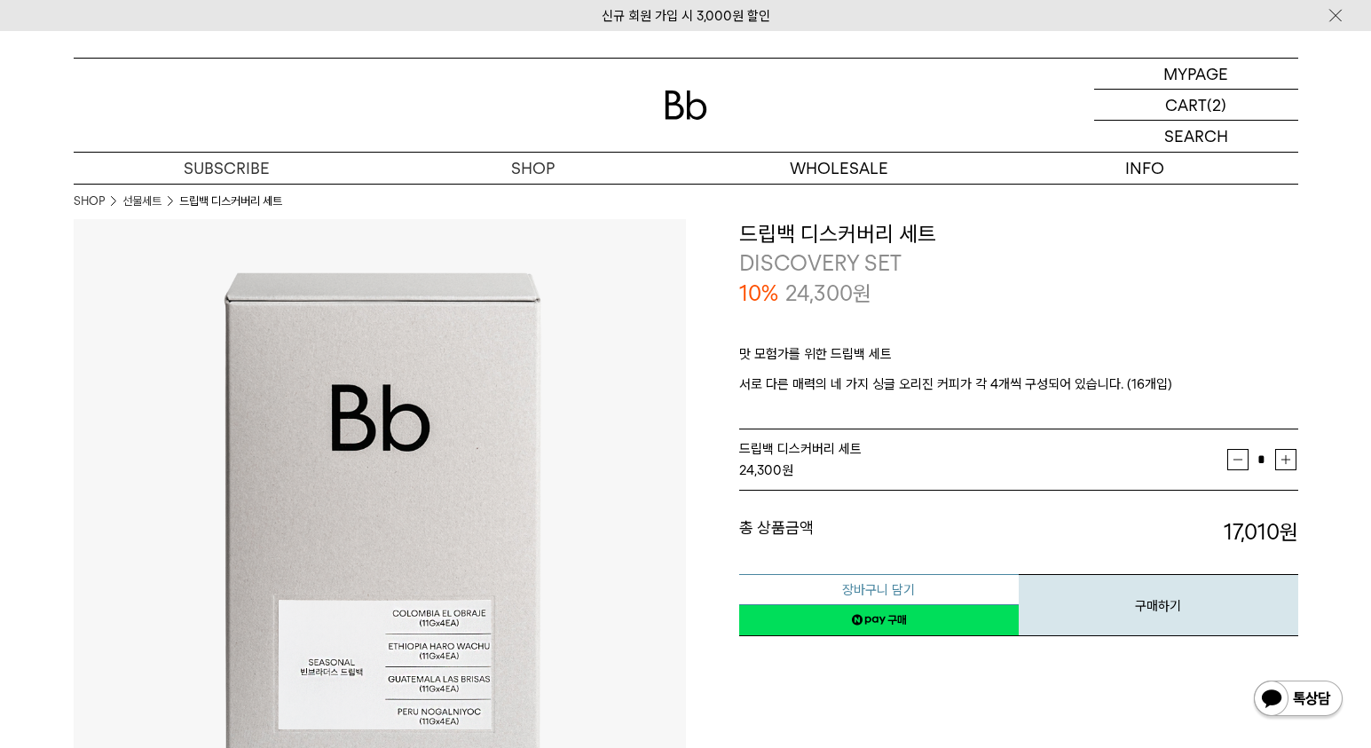
click at [858, 583] on button "장바구니 담기" at bounding box center [878, 589] width 279 height 31
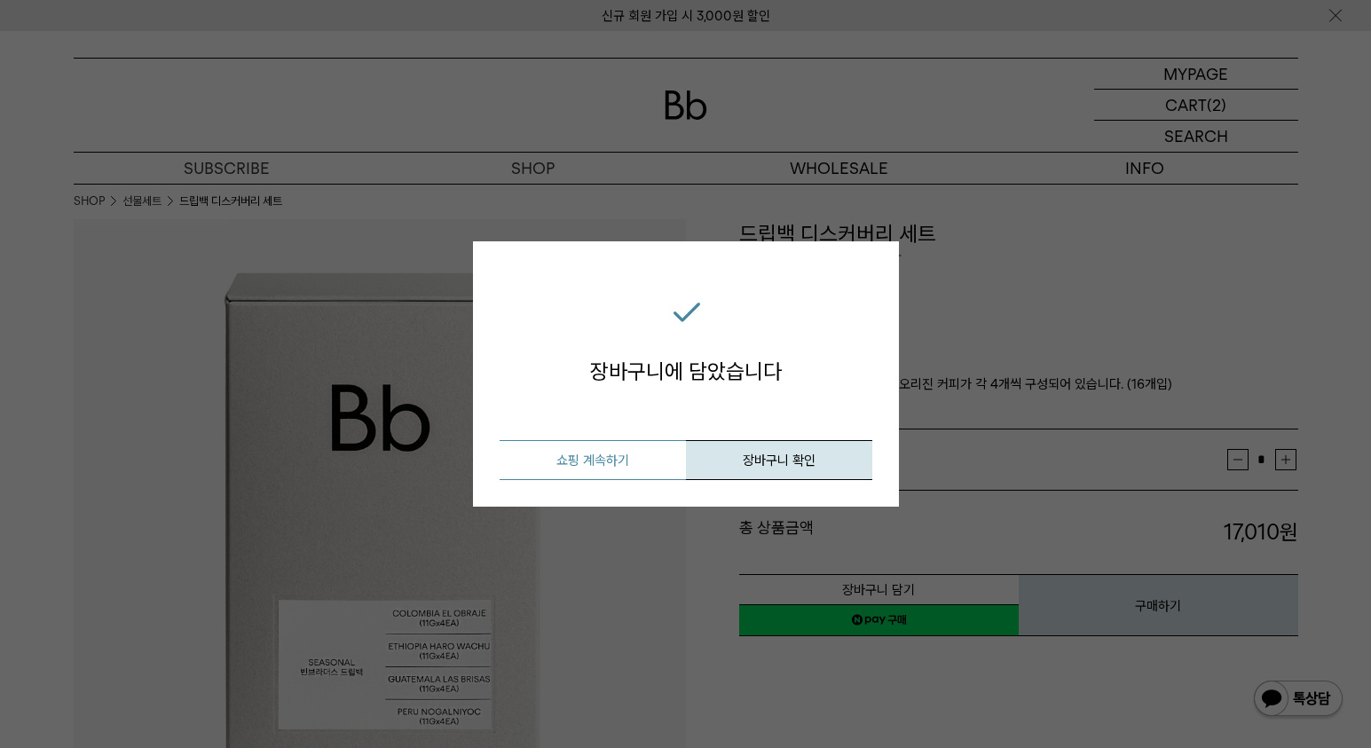
click at [624, 462] on button "쇼핑 계속하기" at bounding box center [592, 460] width 186 height 40
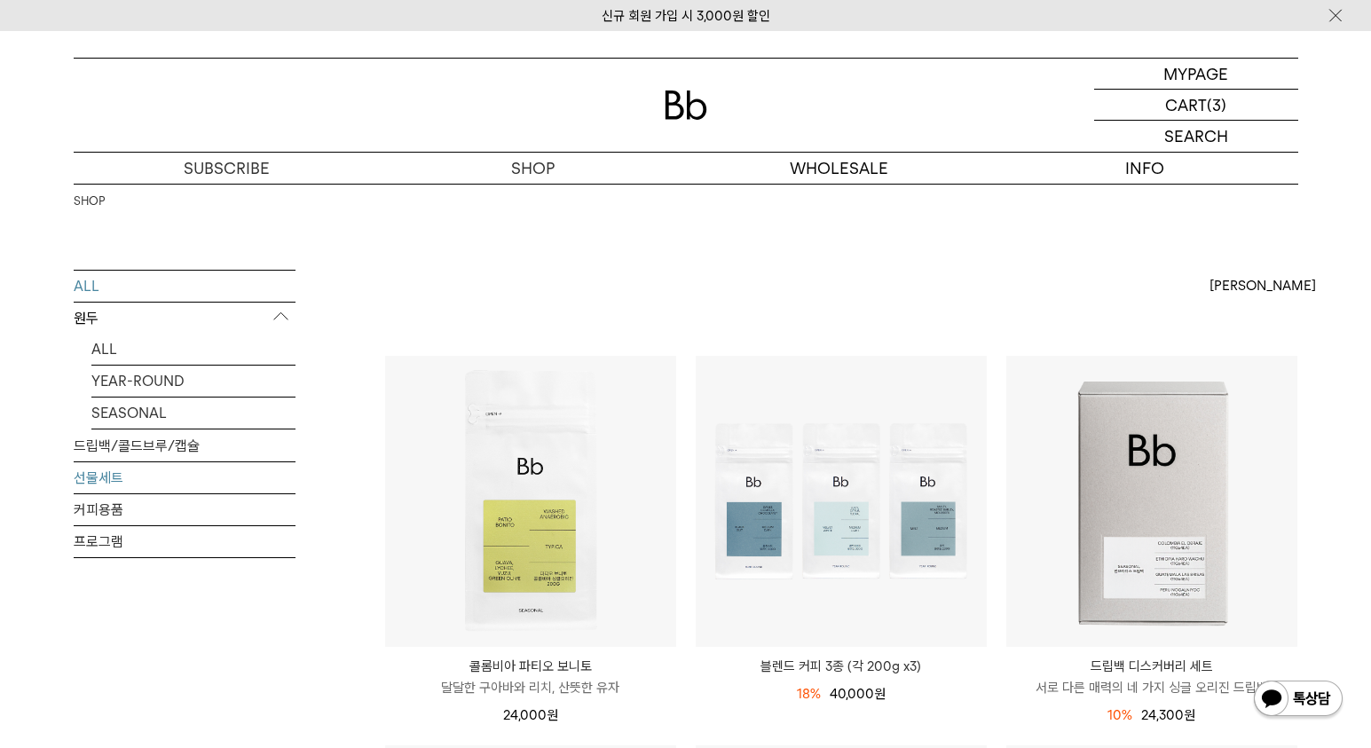
click at [106, 480] on link "선물세트" at bounding box center [185, 477] width 222 height 31
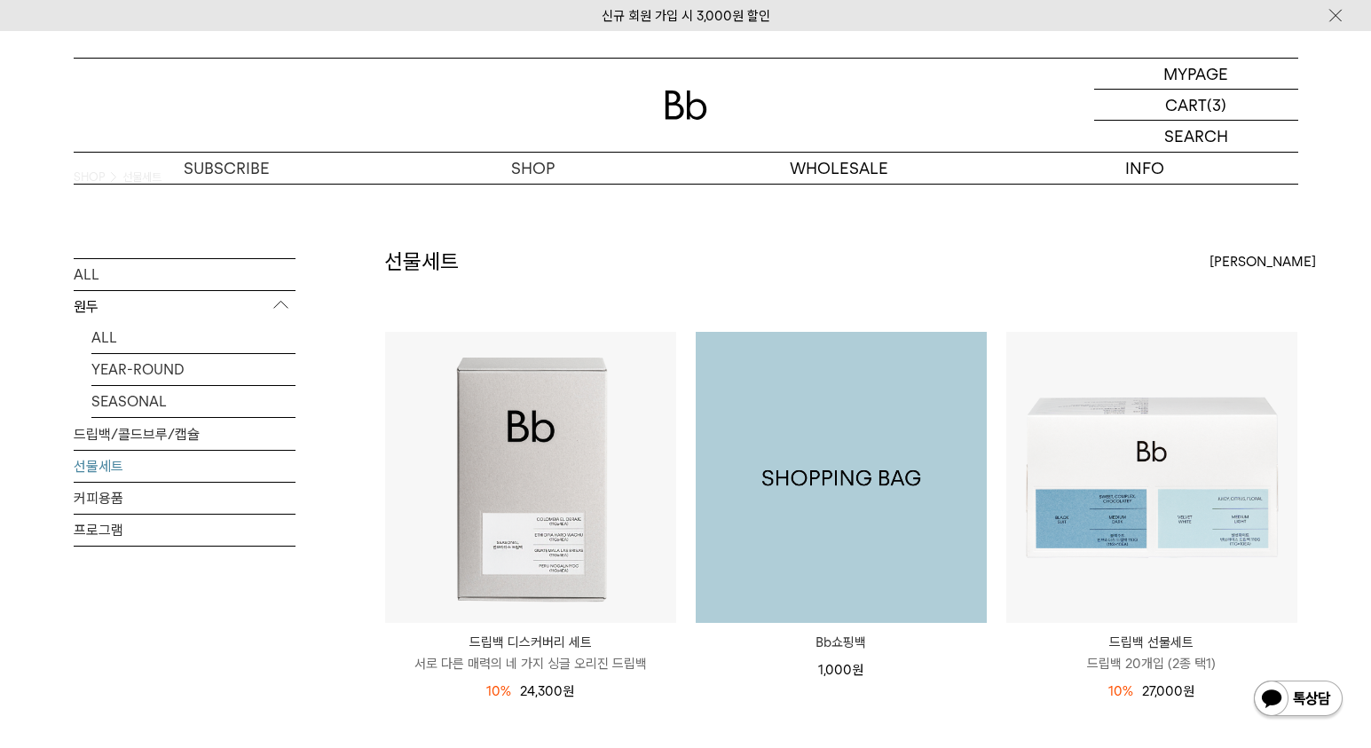
scroll to position [99, 0]
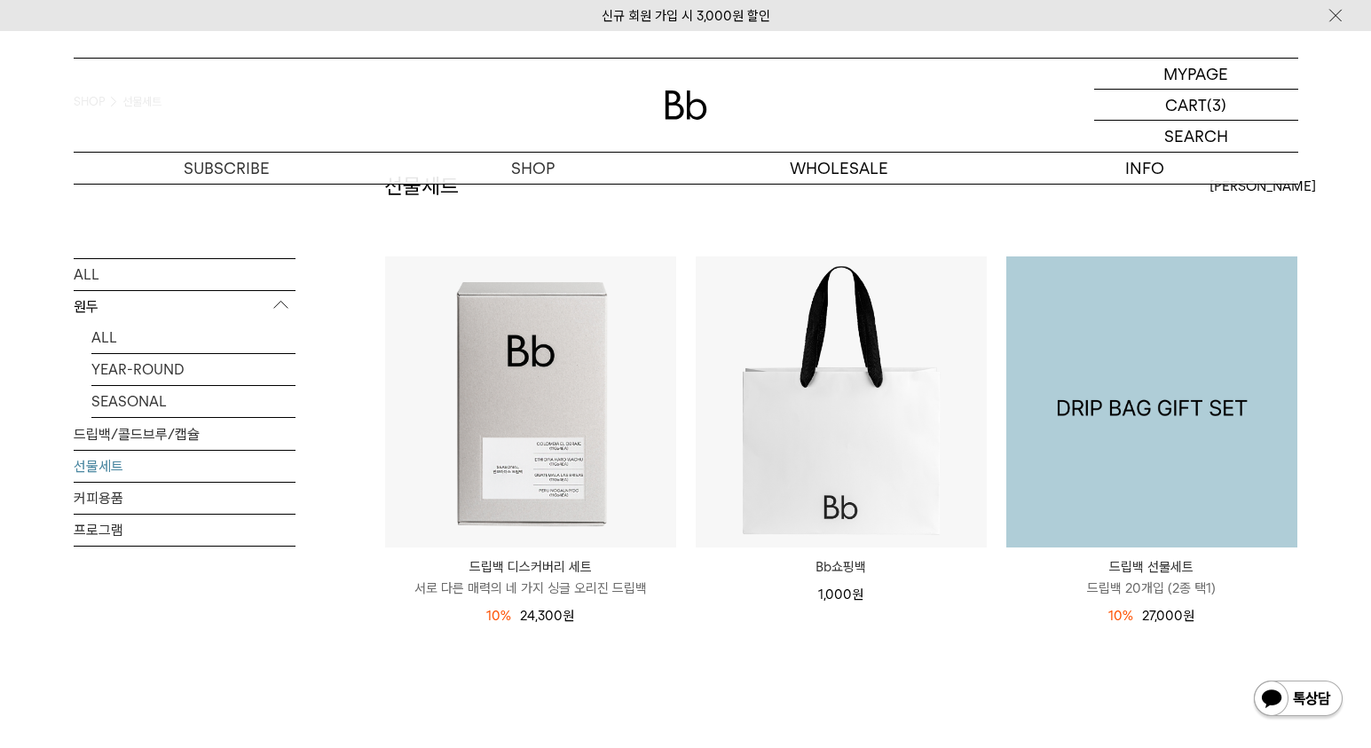
click at [1209, 485] on img at bounding box center [1151, 401] width 291 height 291
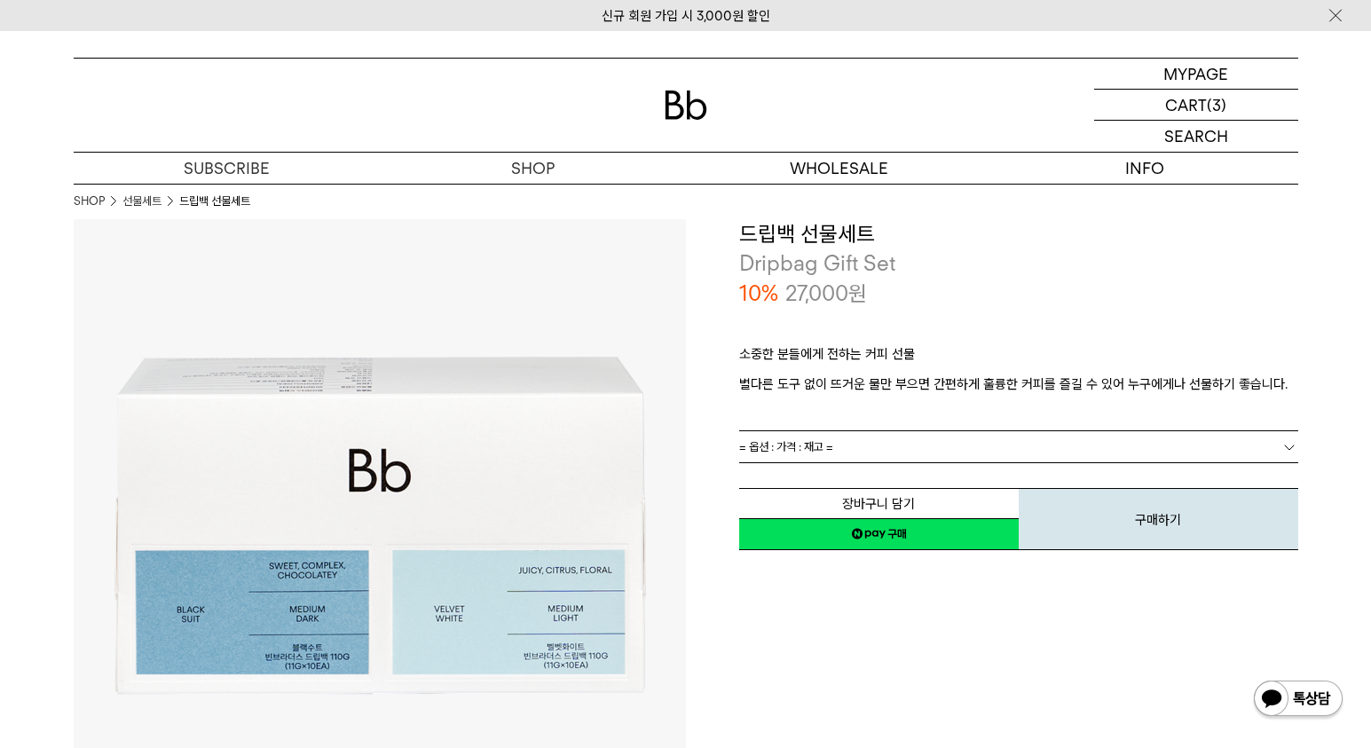
click at [976, 451] on link "= 옵션 : 가격 : 재고 =" at bounding box center [1018, 446] width 559 height 31
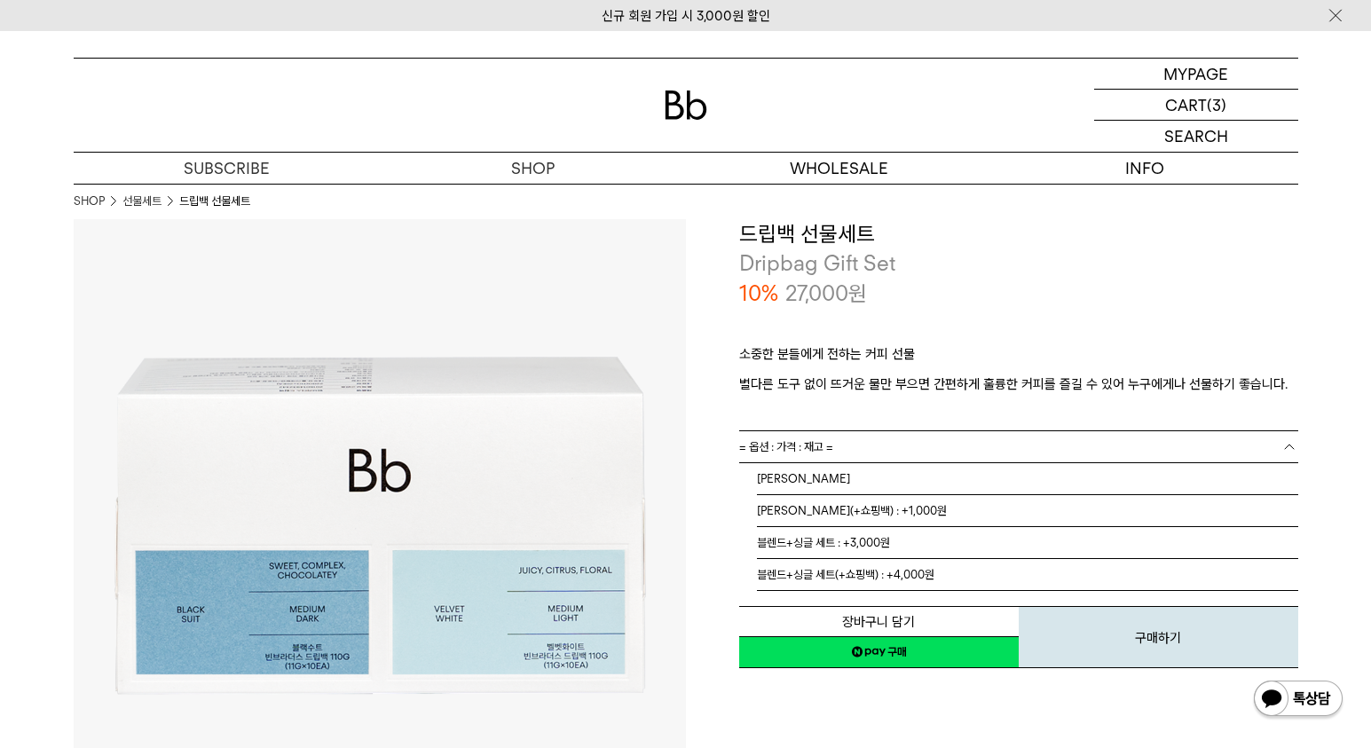
click at [915, 447] on link "= 옵션 : 가격 : 재고 =" at bounding box center [1018, 446] width 559 height 31
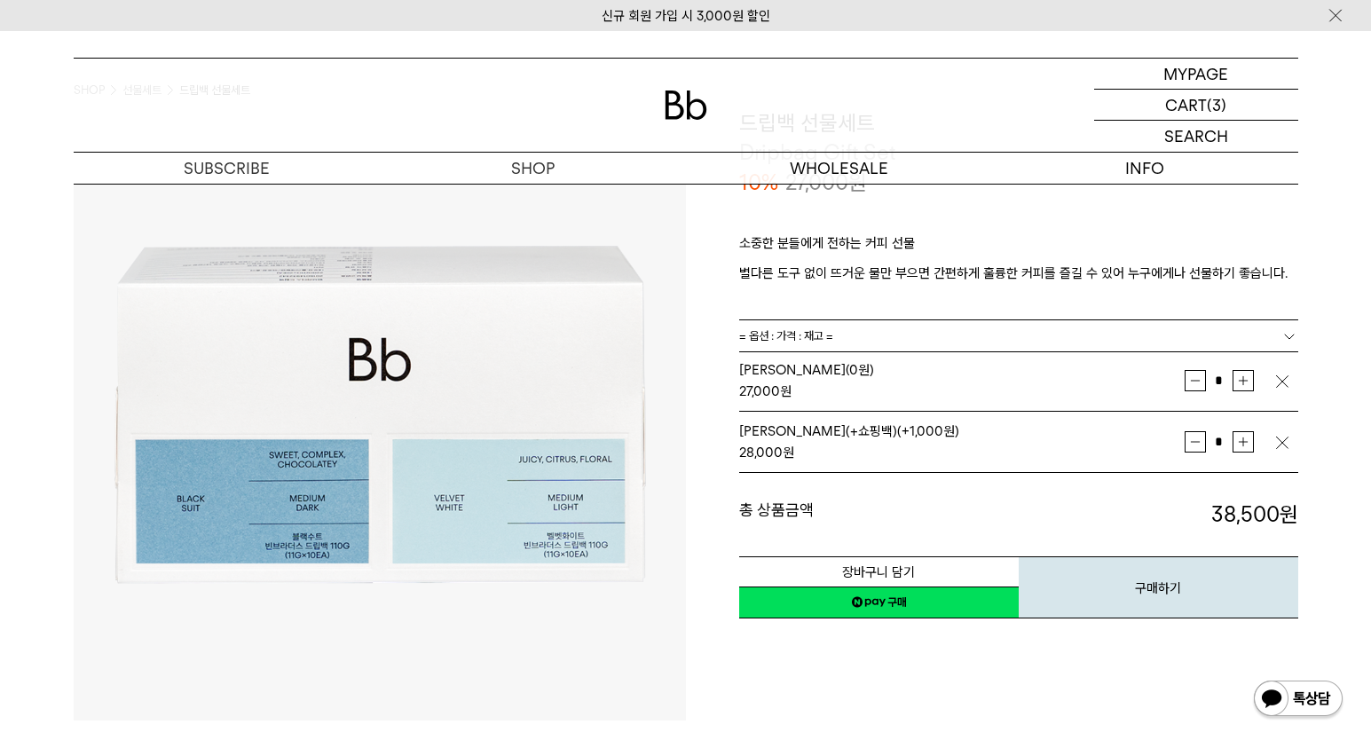
scroll to position [113, 0]
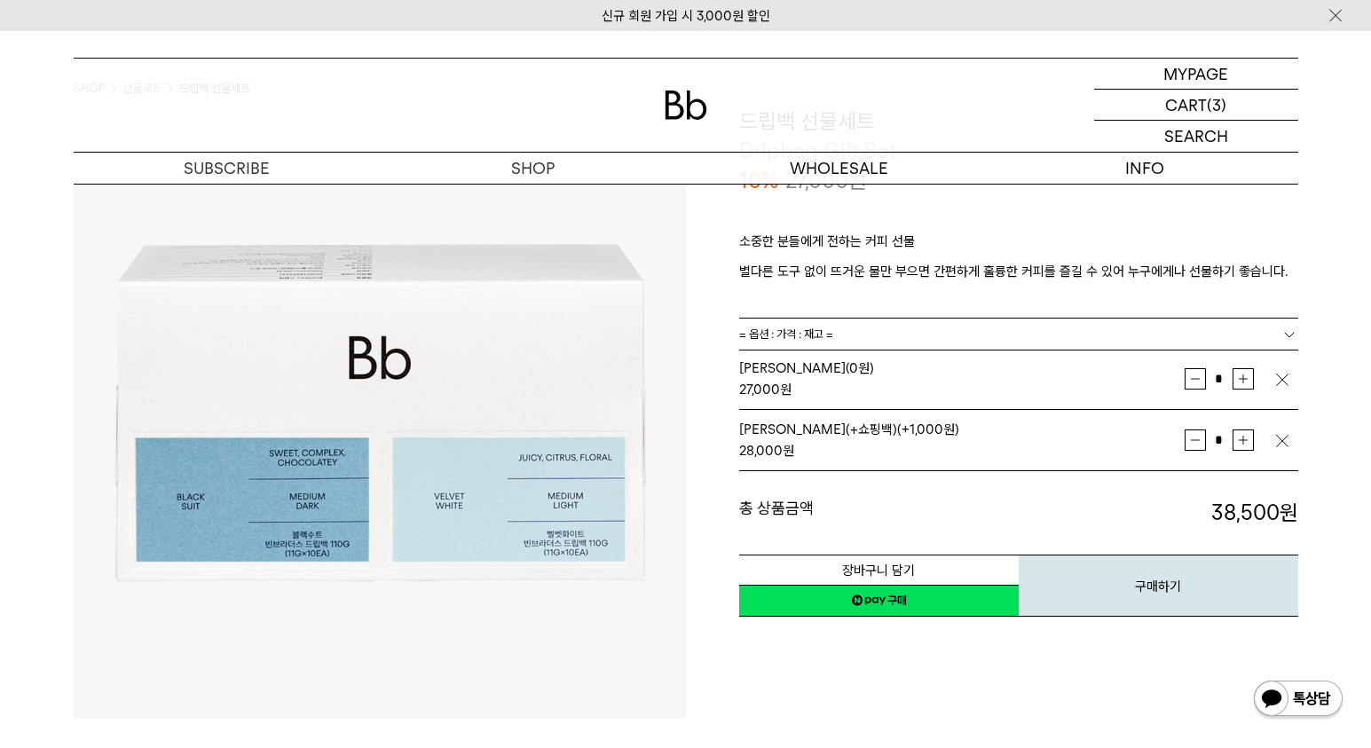
click at [1277, 377] on img "button" at bounding box center [1282, 380] width 18 height 18
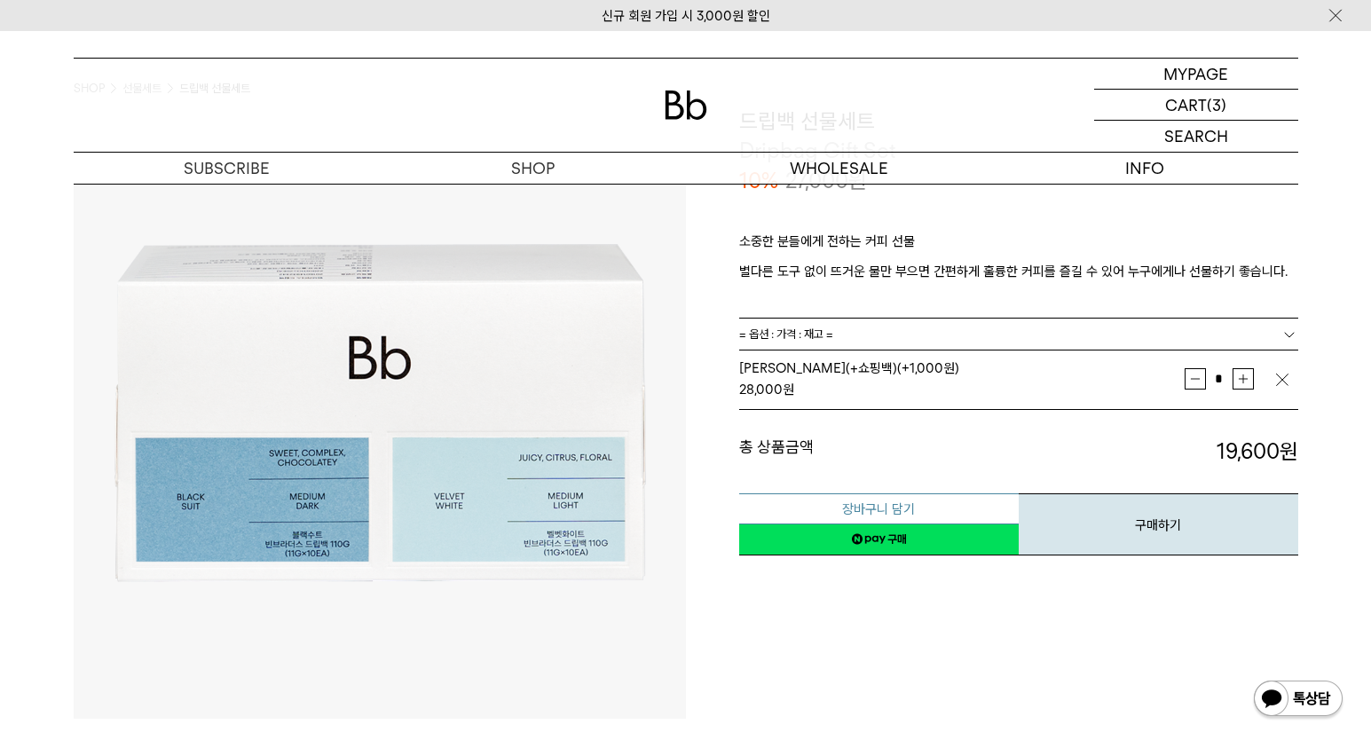
click at [915, 502] on button "장바구니 담기" at bounding box center [878, 508] width 279 height 31
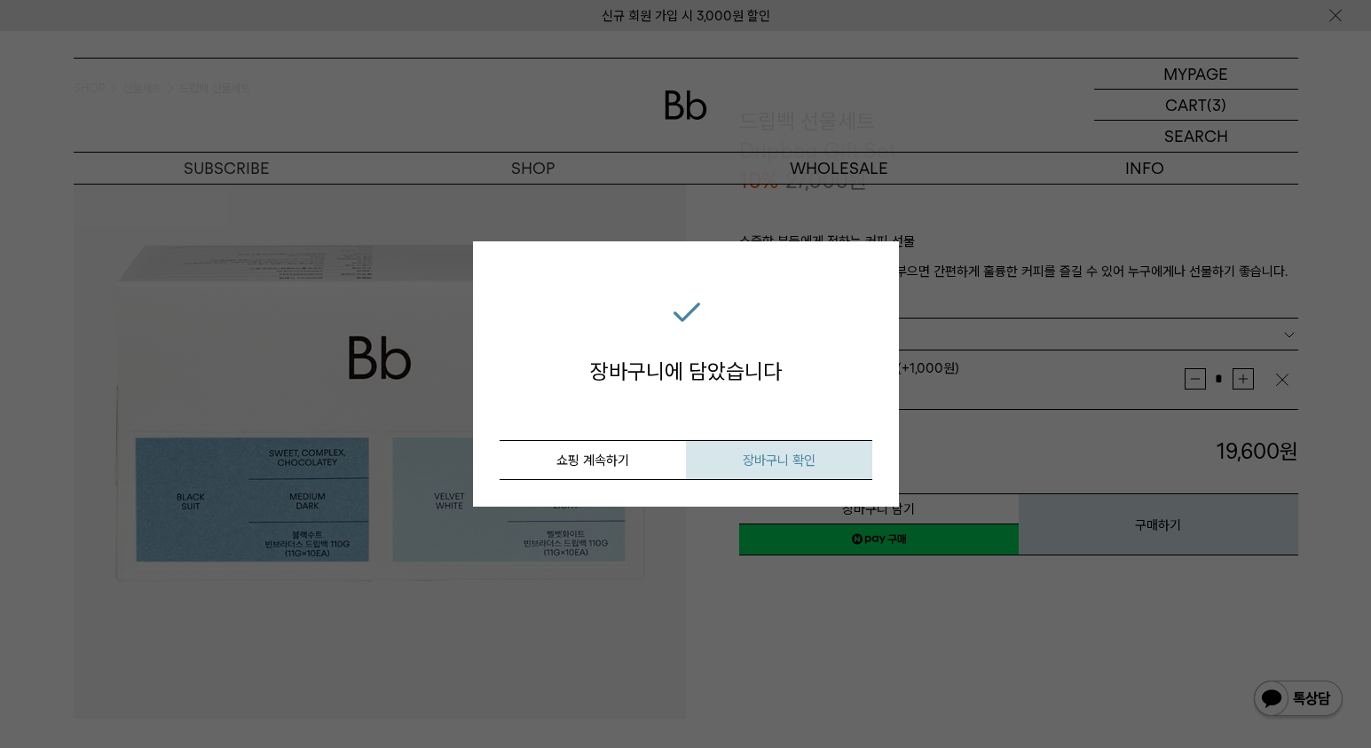
click at [723, 455] on button "장바구니 확인" at bounding box center [779, 460] width 186 height 40
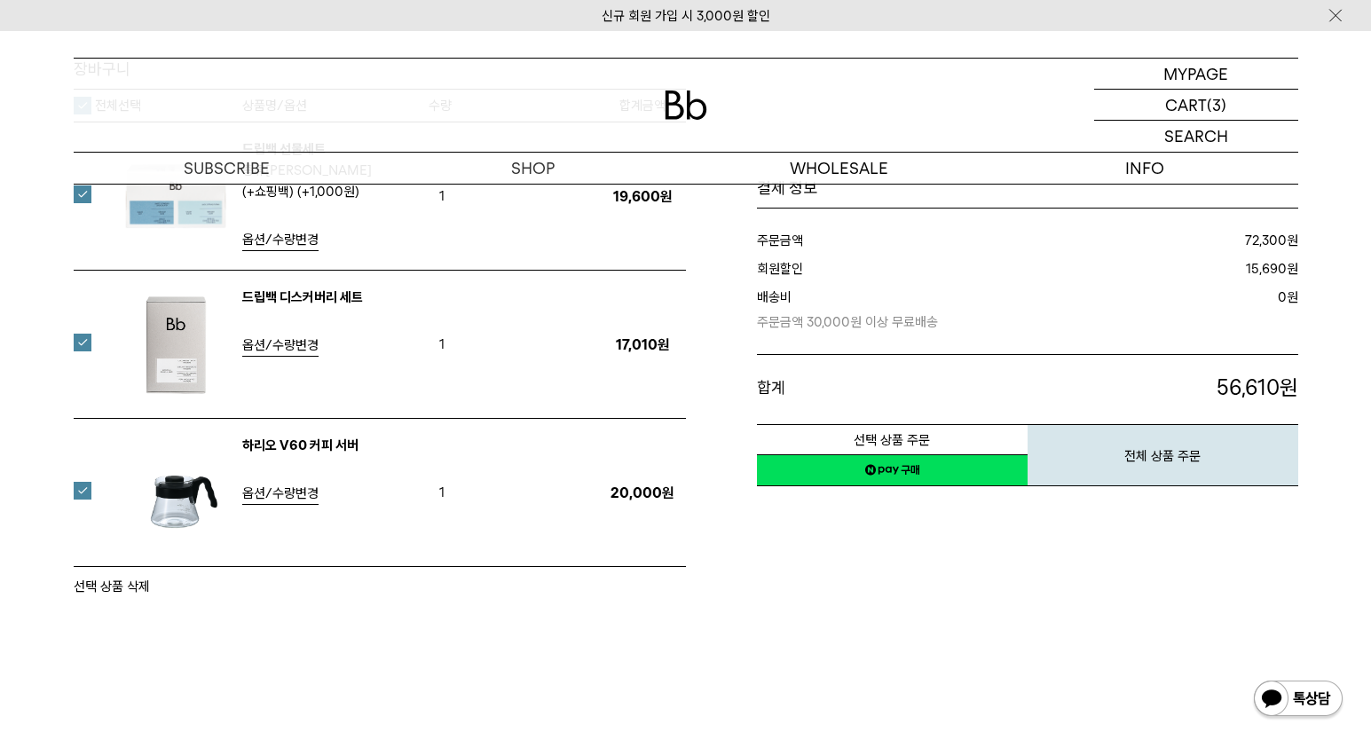
scroll to position [209, 0]
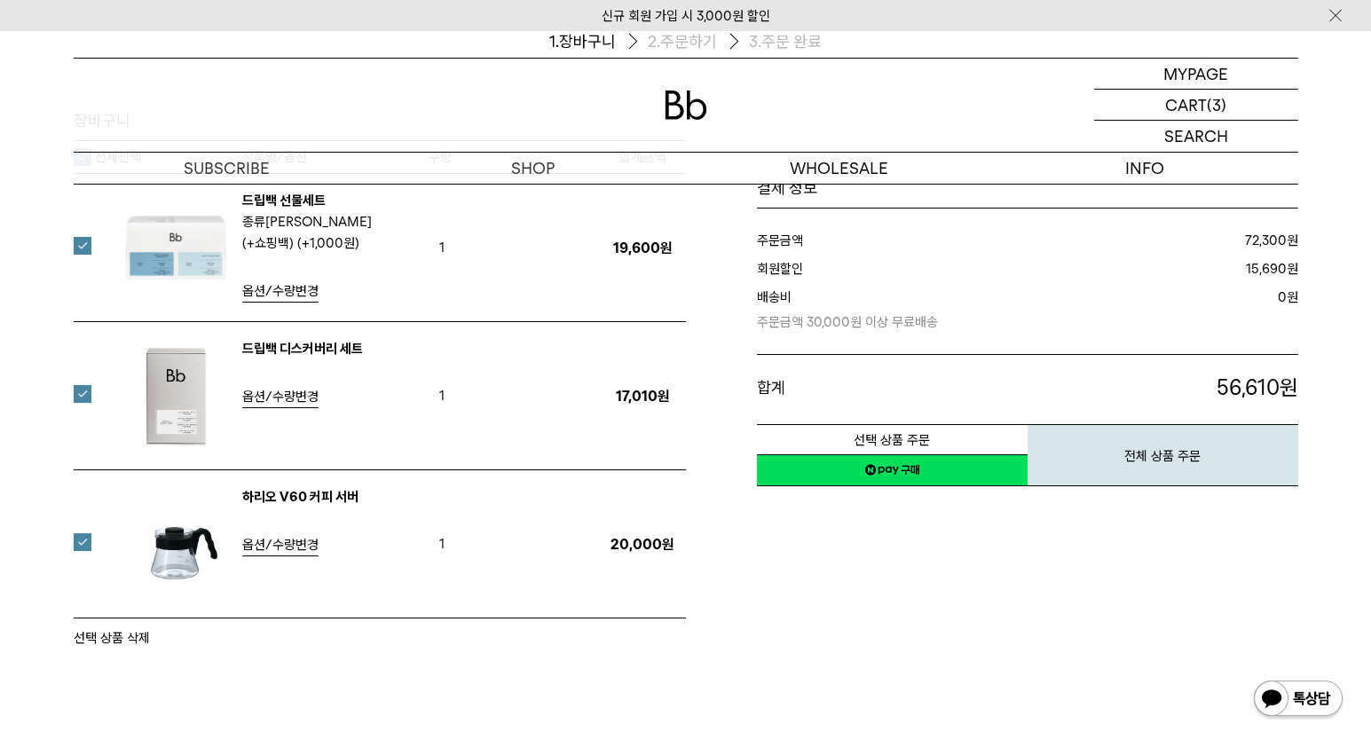
click at [307, 393] on span "옵션/수량변경" at bounding box center [280, 397] width 76 height 16
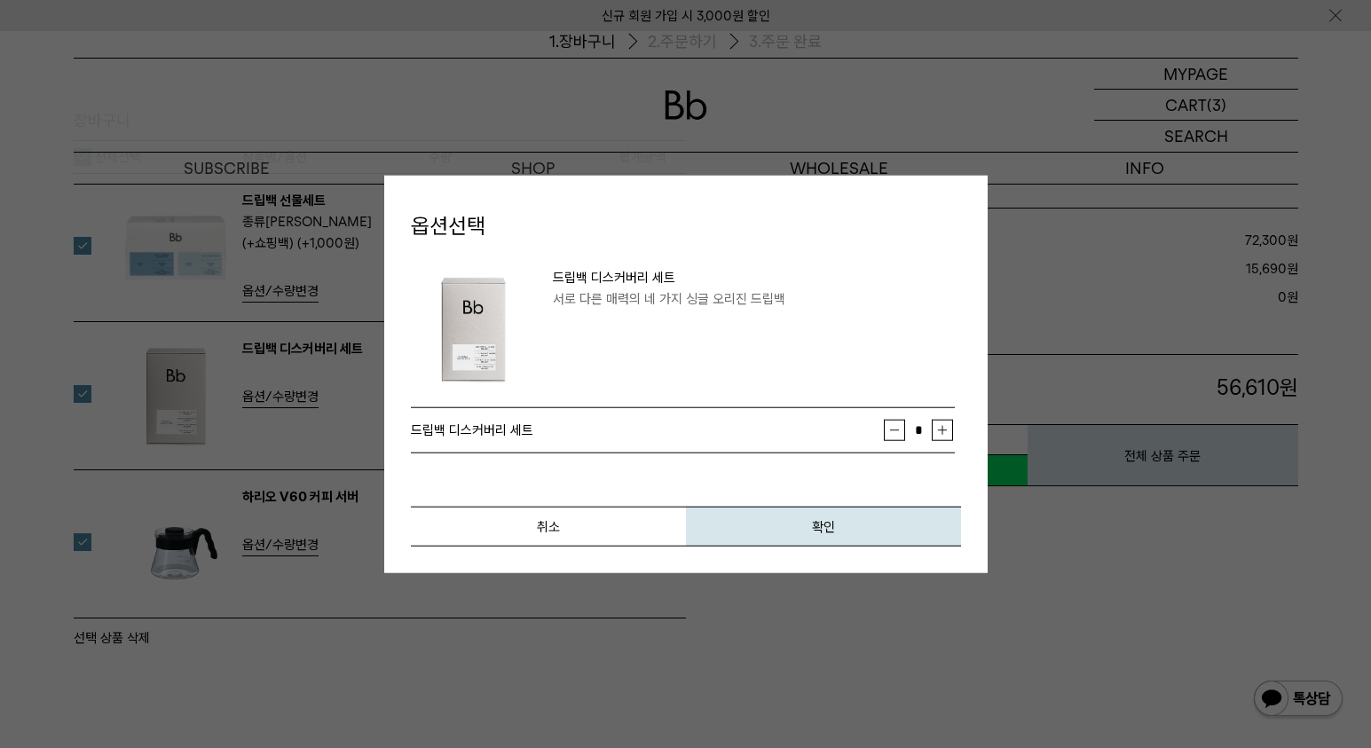
click at [944, 428] on button "증가" at bounding box center [942, 430] width 21 height 21
type input "*"
click at [877, 528] on button "확인" at bounding box center [823, 527] width 275 height 40
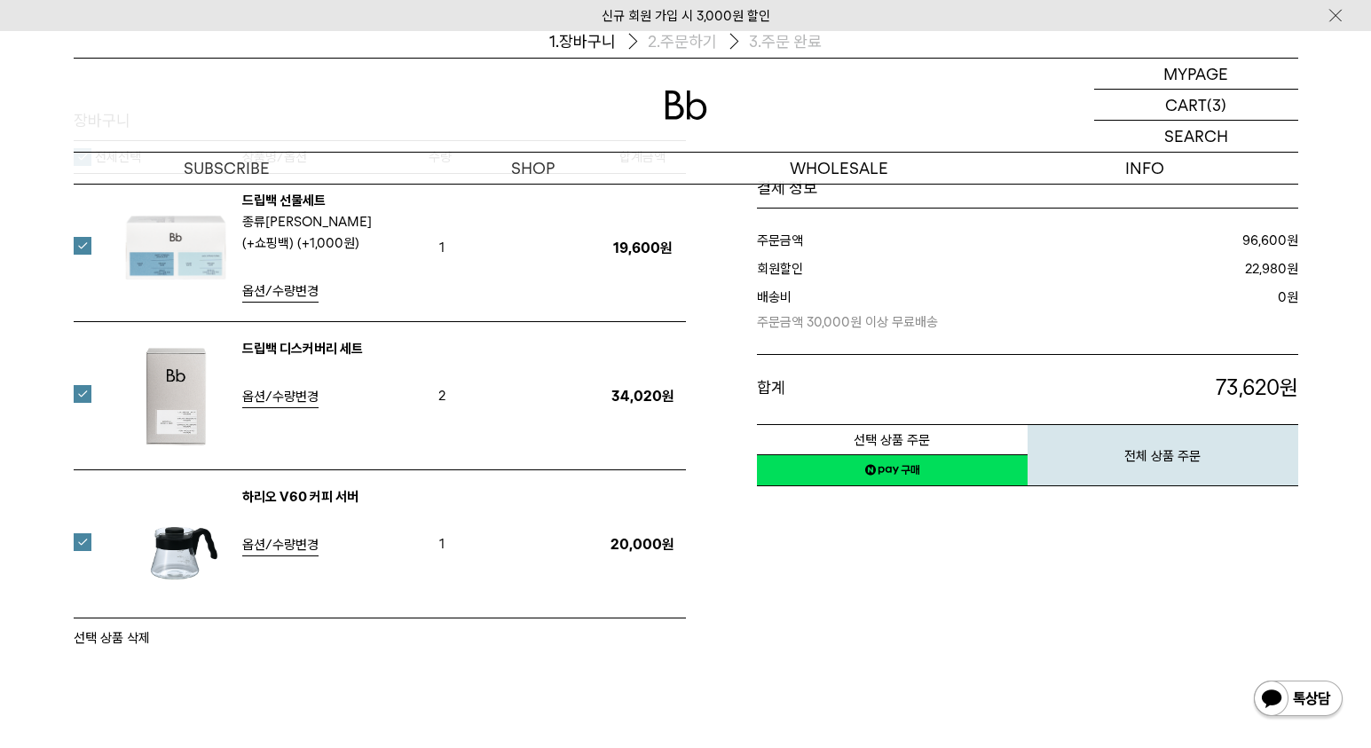
click at [85, 389] on label at bounding box center [93, 394] width 39 height 18
click at [78, 246] on label at bounding box center [93, 246] width 39 height 18
click at [114, 638] on button "선택 상품 삭제" at bounding box center [112, 637] width 76 height 21
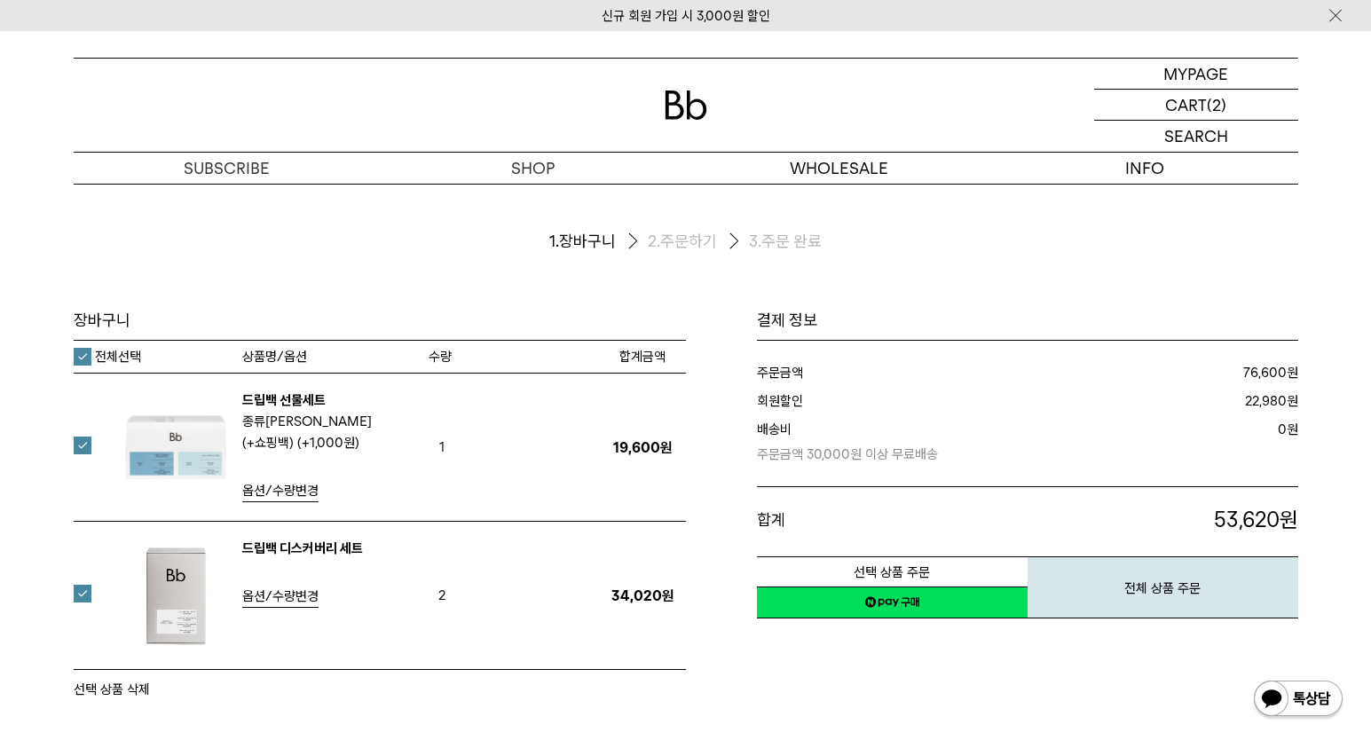
scroll to position [4, 0]
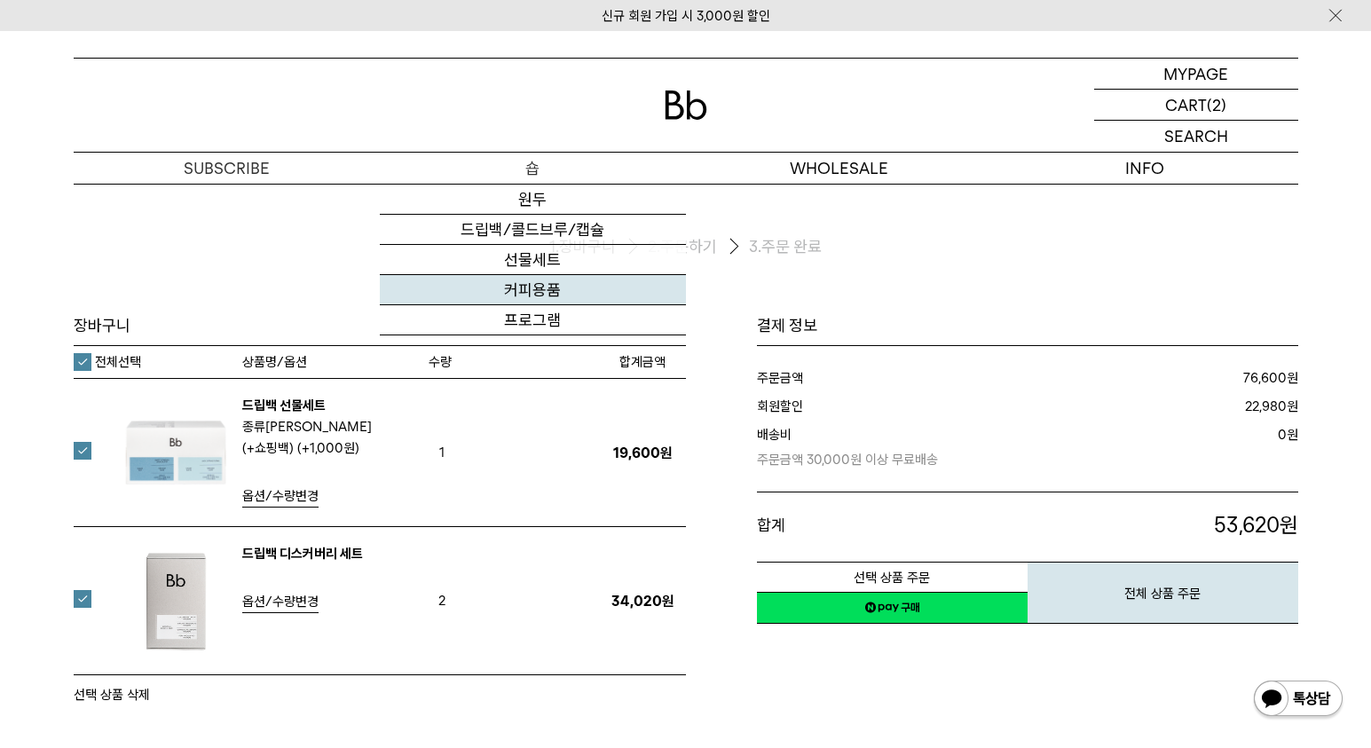
click at [536, 298] on link "커피용품" at bounding box center [533, 290] width 306 height 30
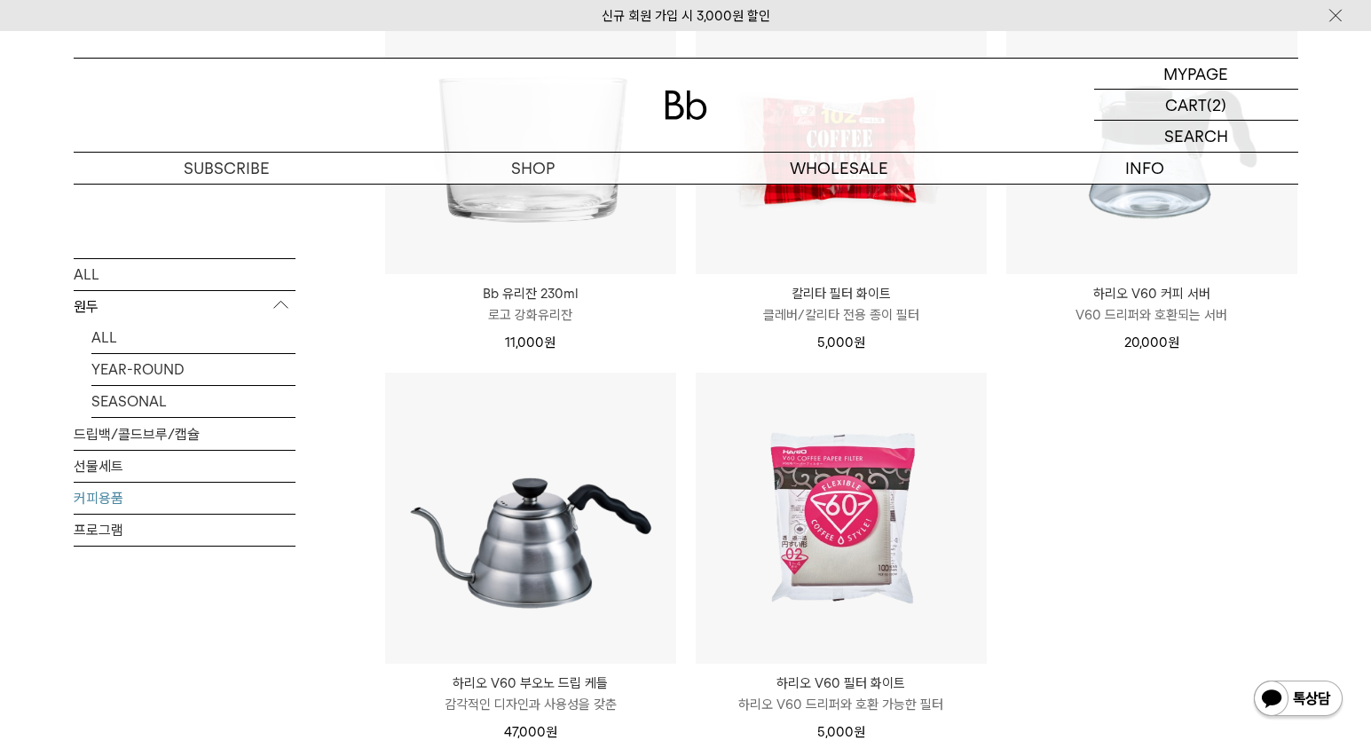
scroll to position [338, 0]
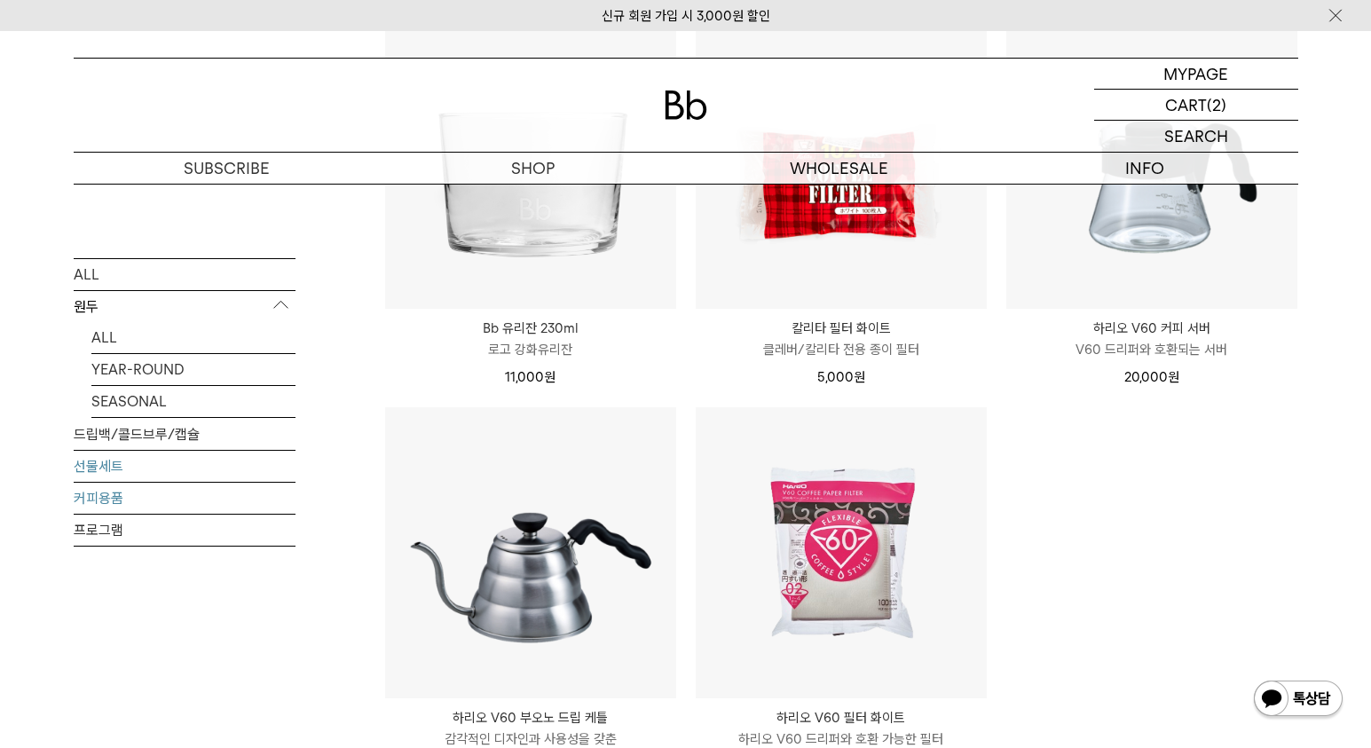
click at [107, 470] on link "선물세트" at bounding box center [185, 465] width 222 height 31
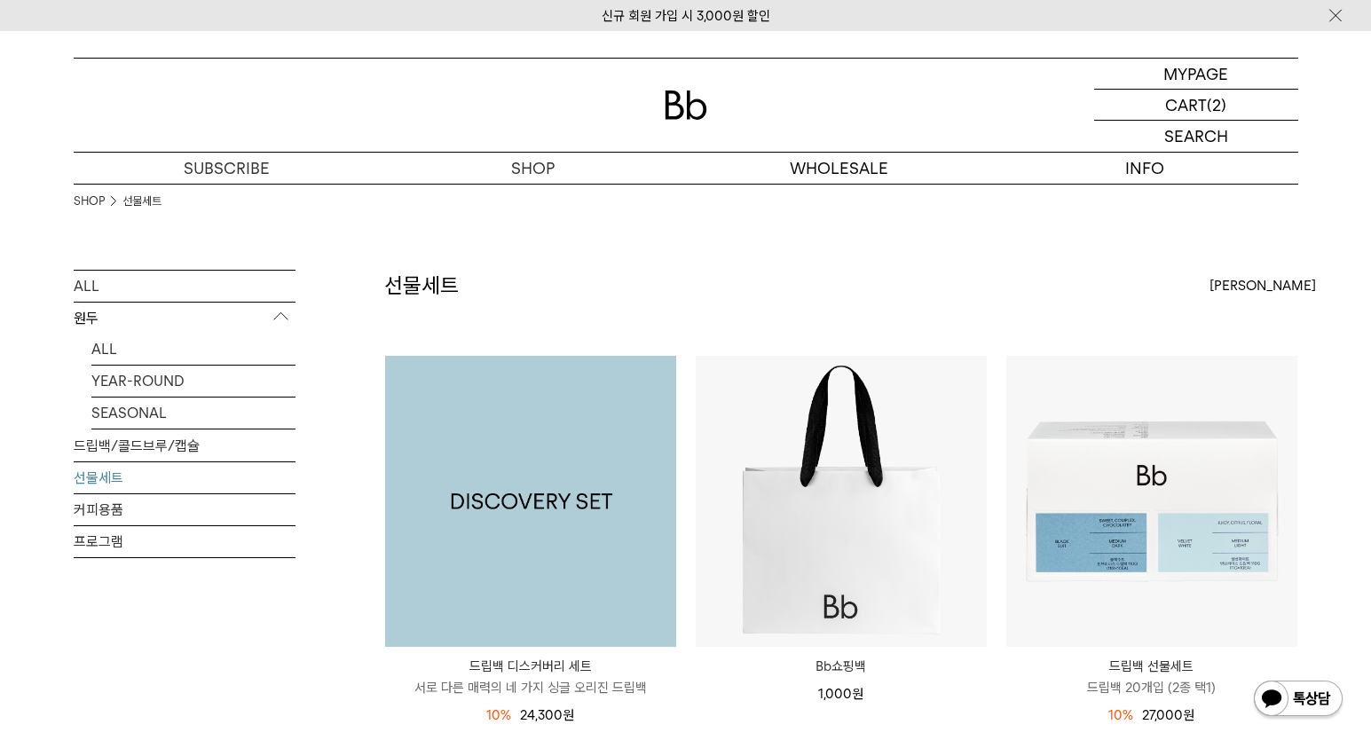
click at [570, 508] on img at bounding box center [530, 501] width 291 height 291
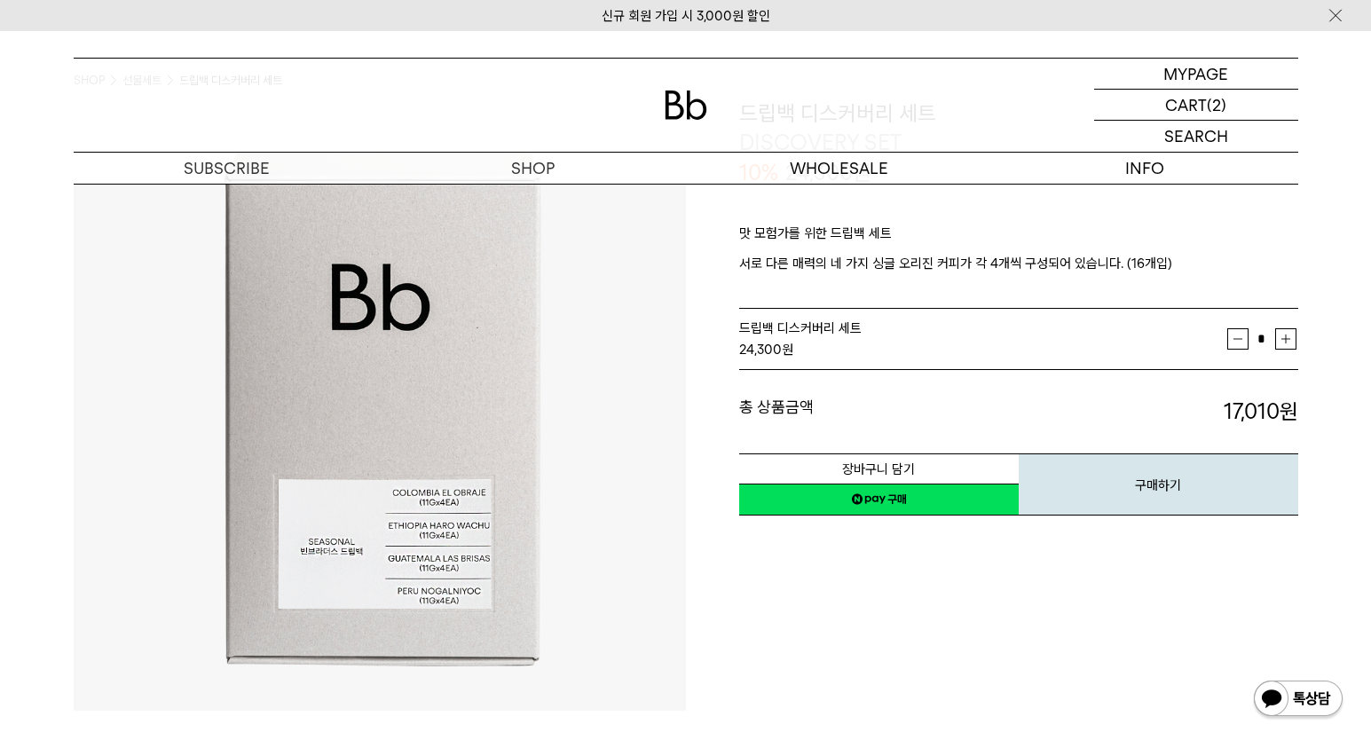
scroll to position [124, 0]
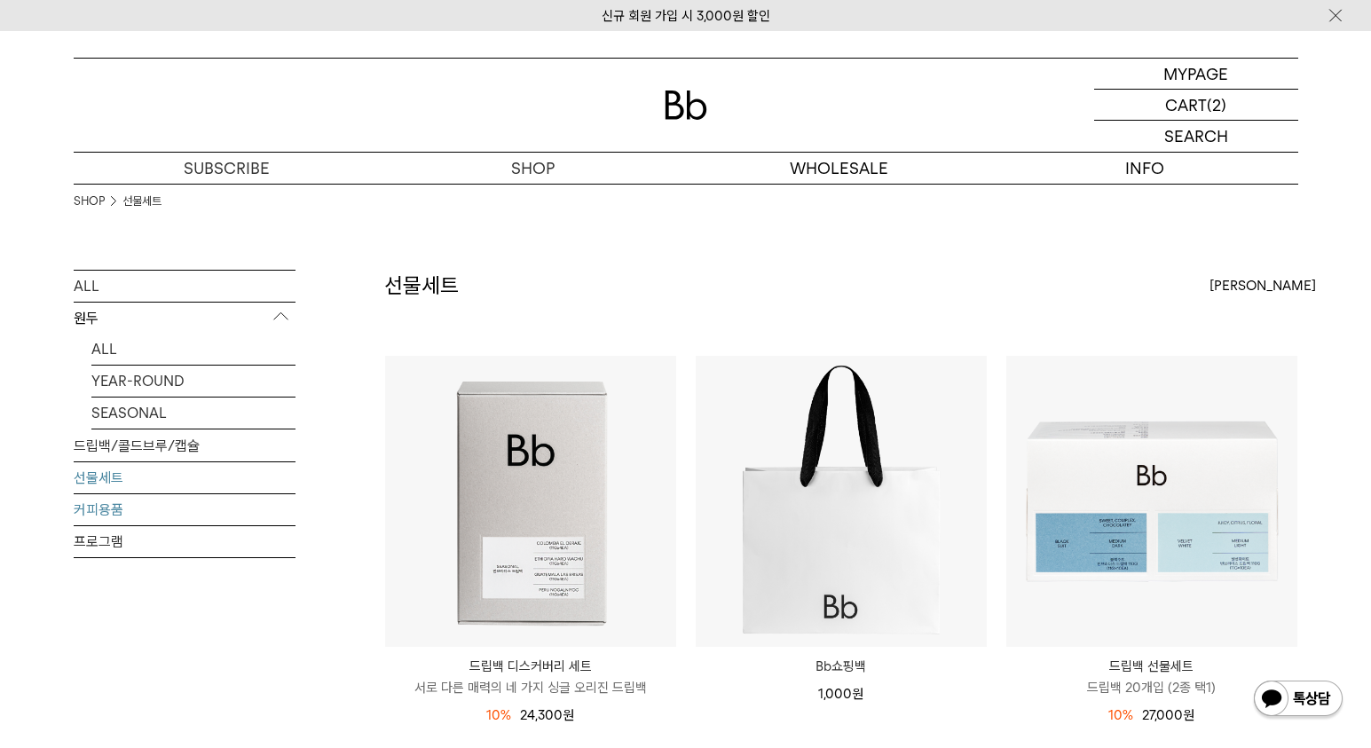
click at [120, 518] on link "커피용품" at bounding box center [185, 509] width 222 height 31
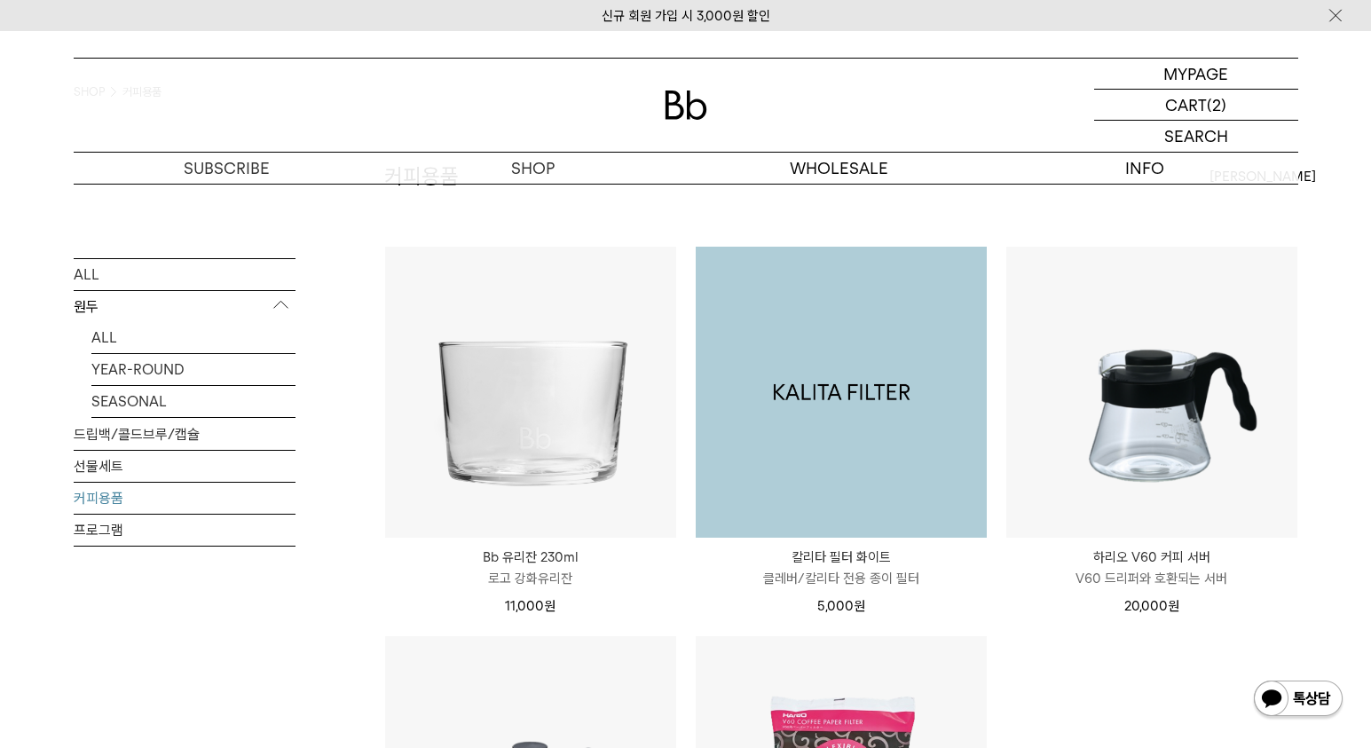
scroll to position [398, 0]
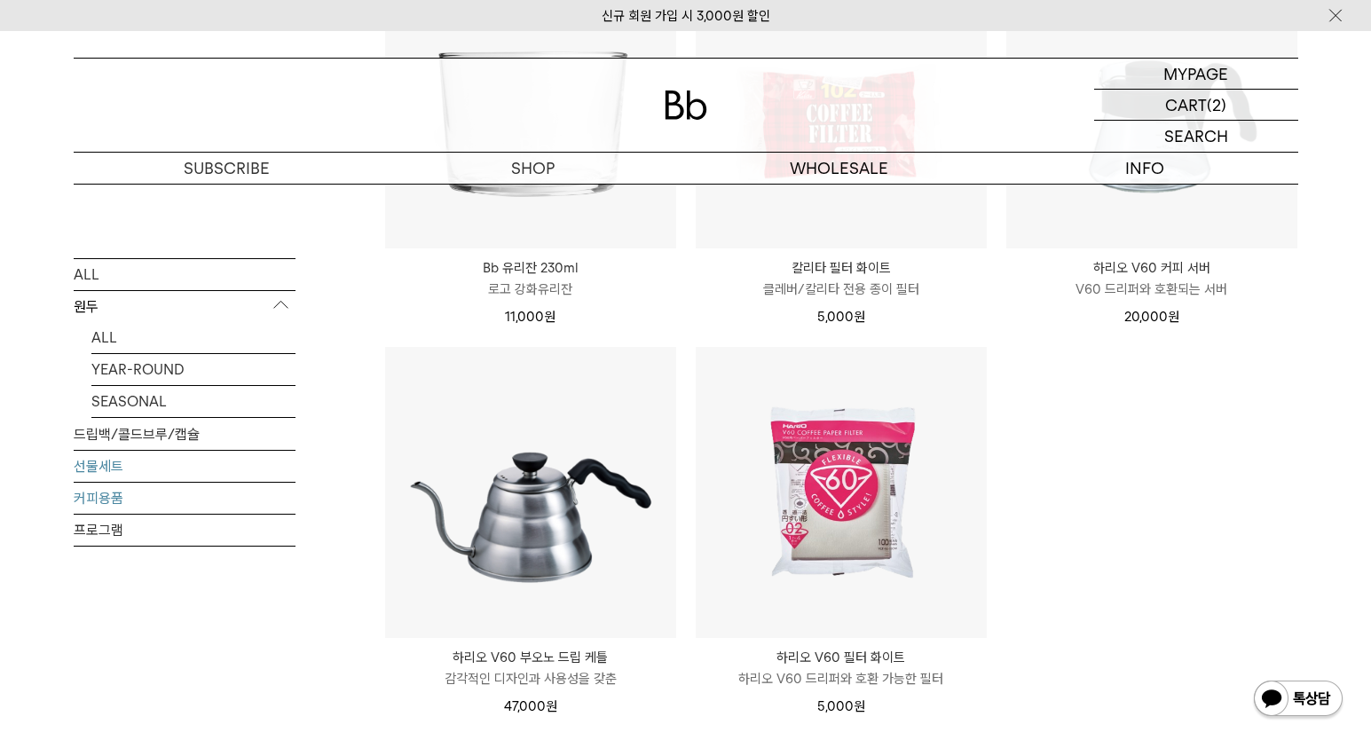
click at [130, 467] on link "선물세트" at bounding box center [185, 465] width 222 height 31
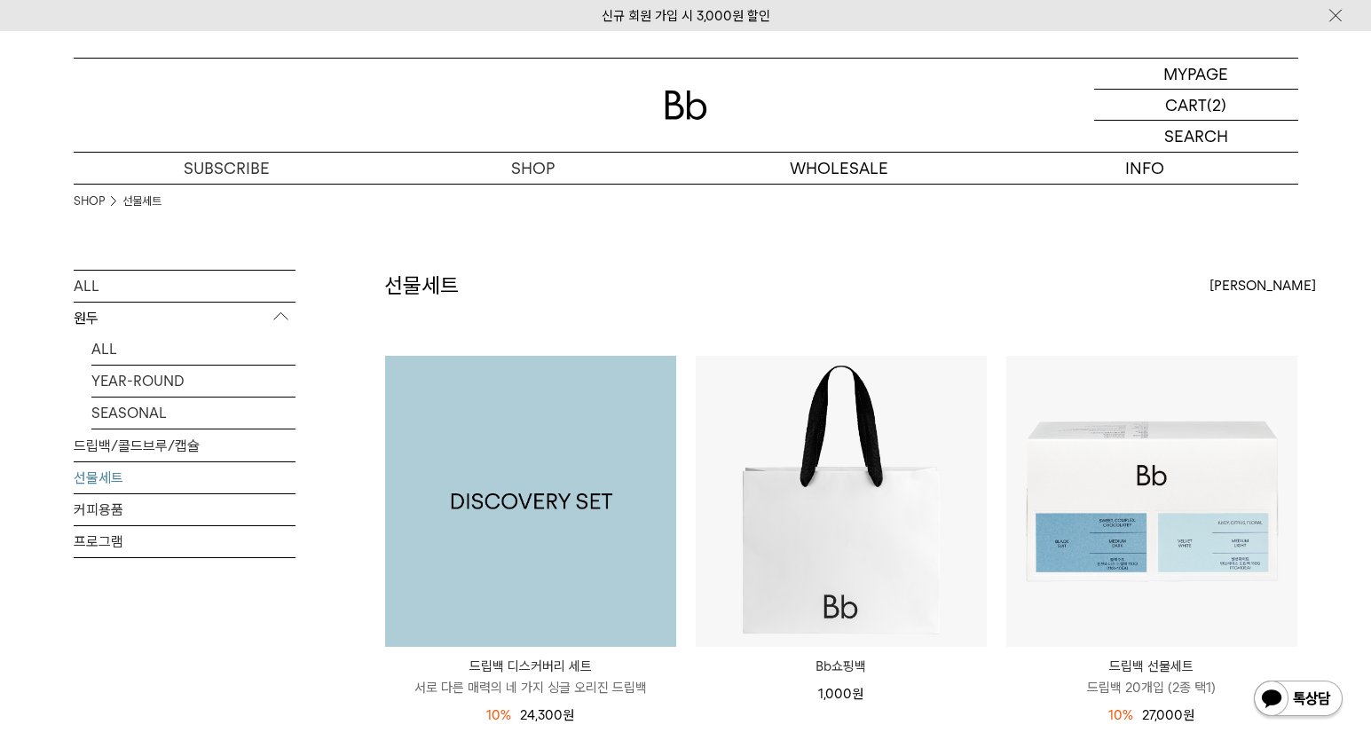
click at [575, 557] on img at bounding box center [530, 501] width 291 height 291
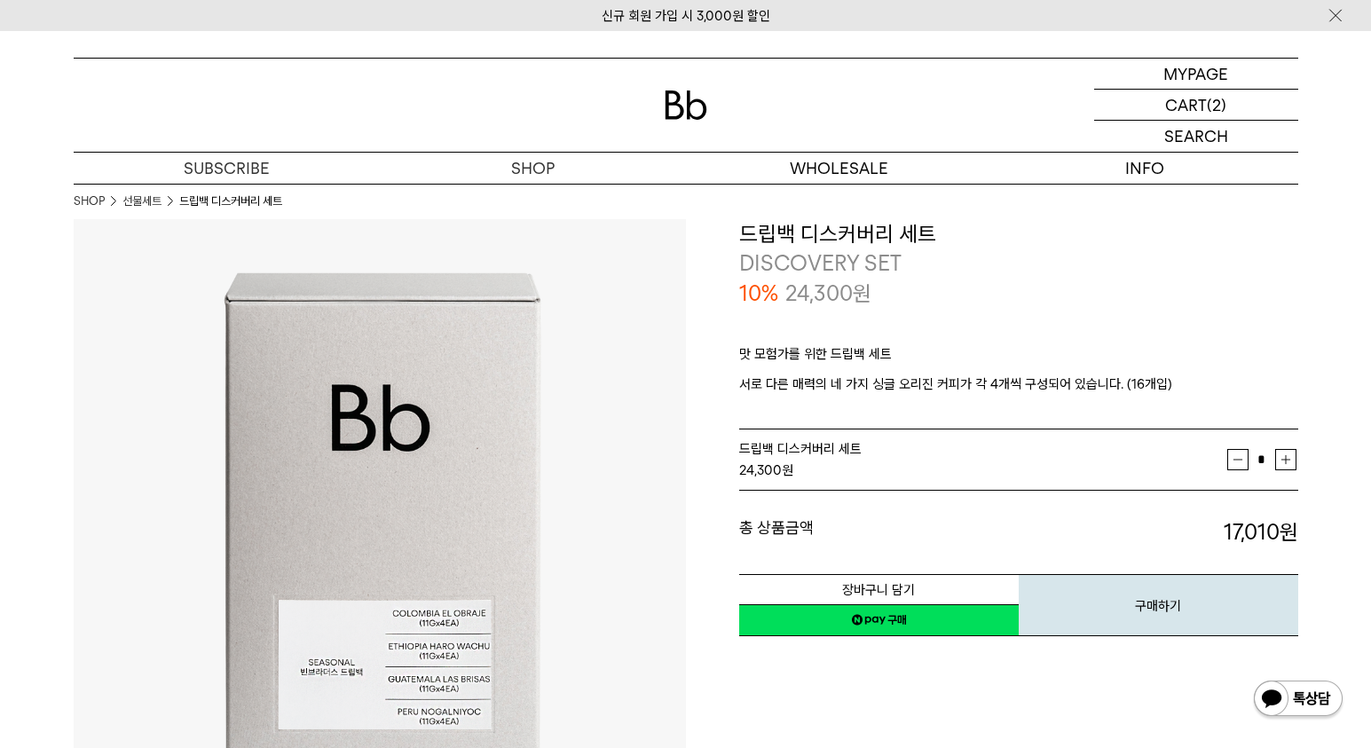
click at [848, 461] on div "24,300 원" at bounding box center [983, 470] width 488 height 21
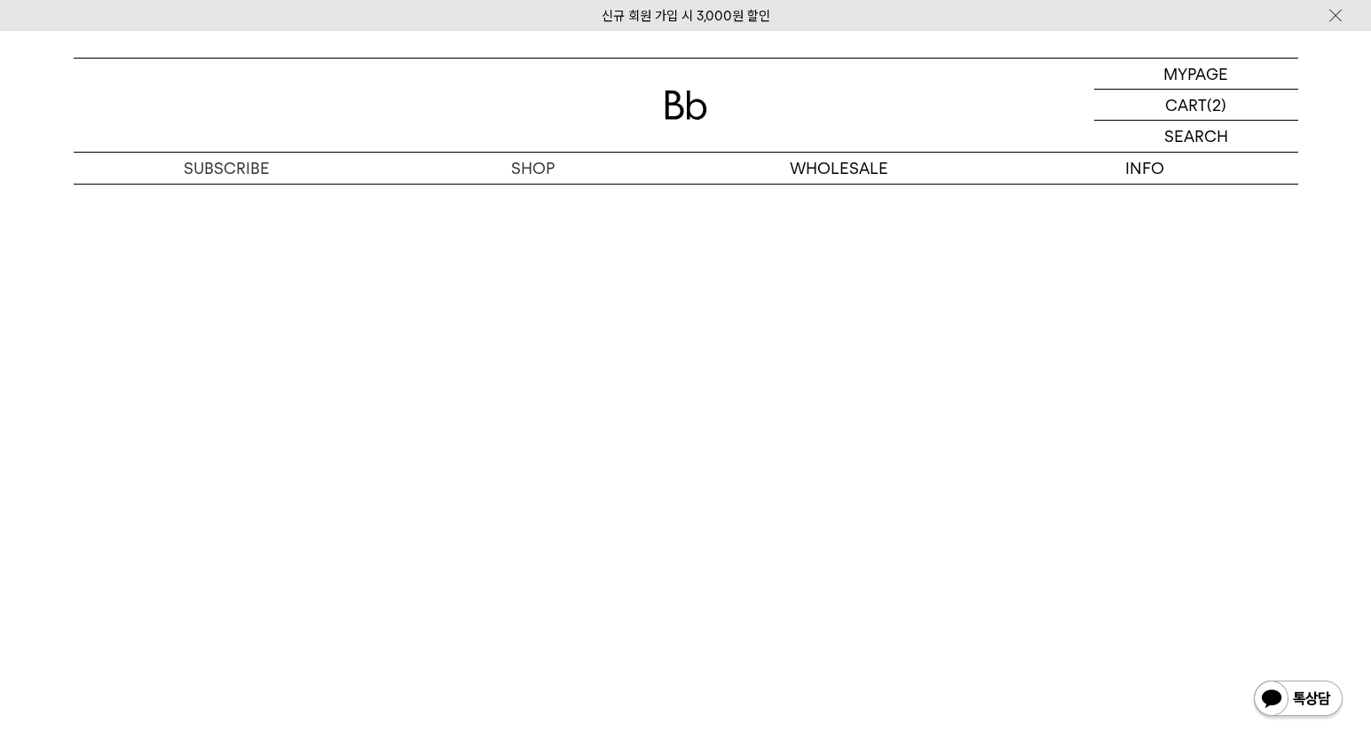
scroll to position [4614, 0]
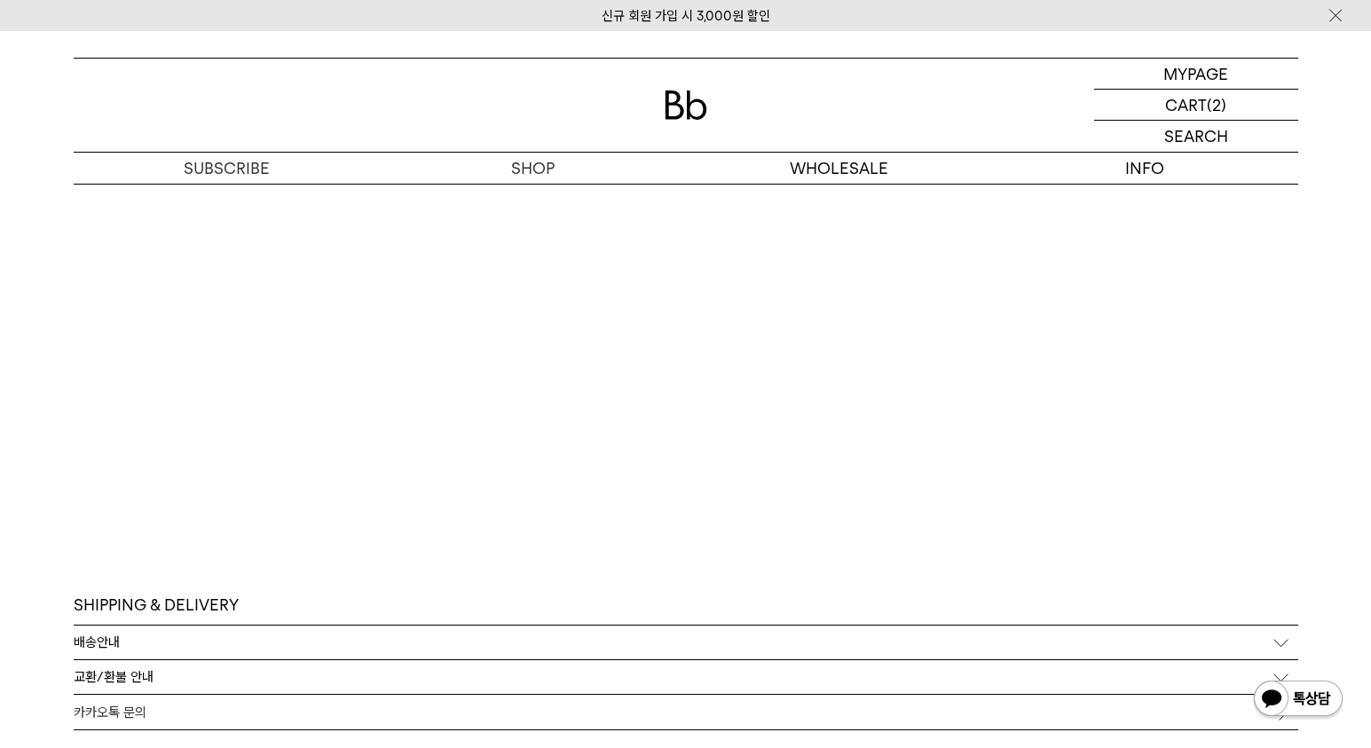
scroll to position [4970, 0]
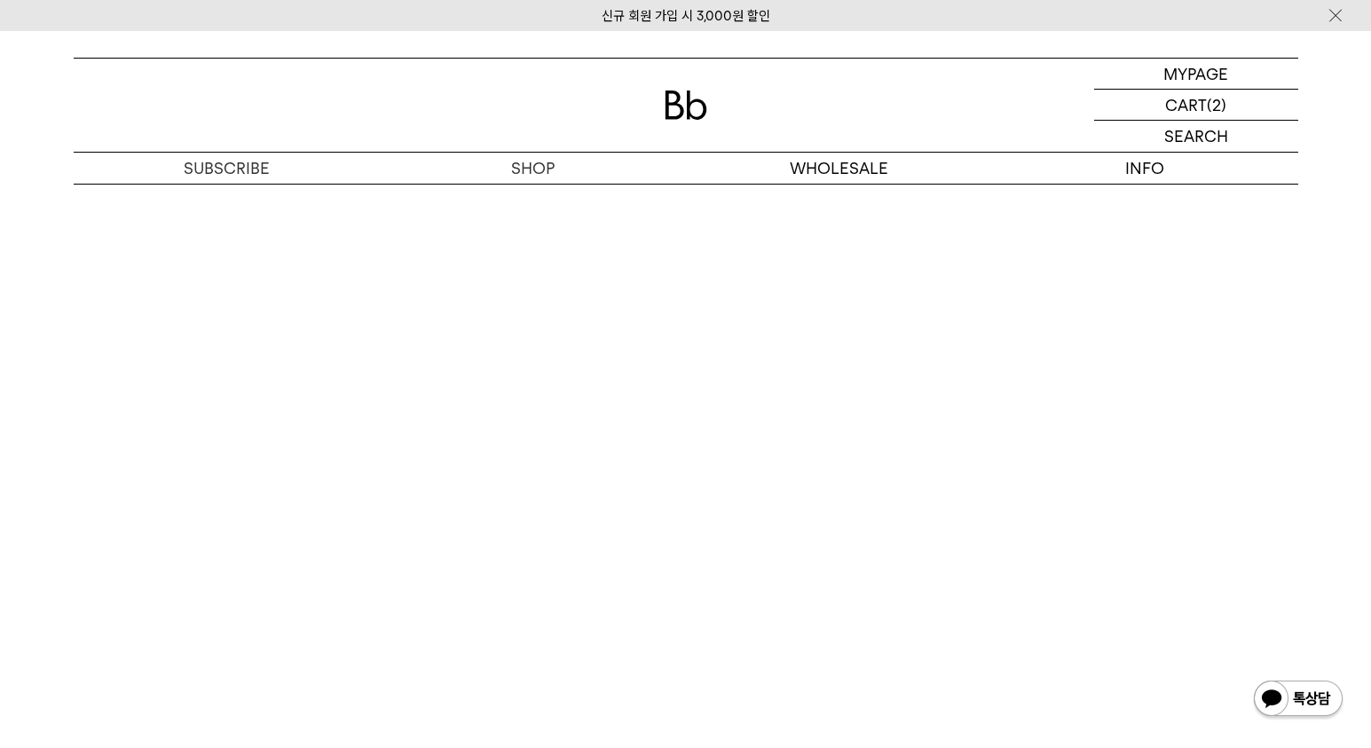
scroll to position [4415, 0]
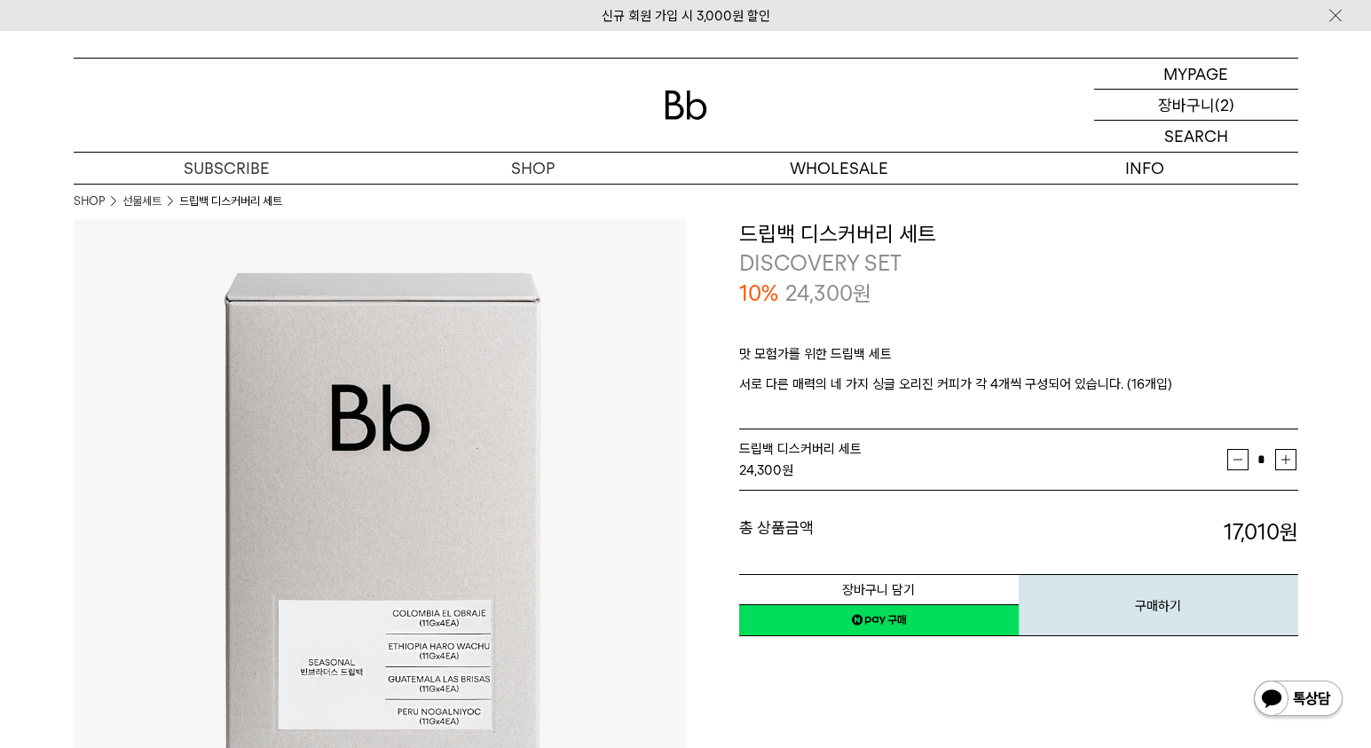
click at [1167, 100] on p "장바구니" at bounding box center [1186, 105] width 57 height 30
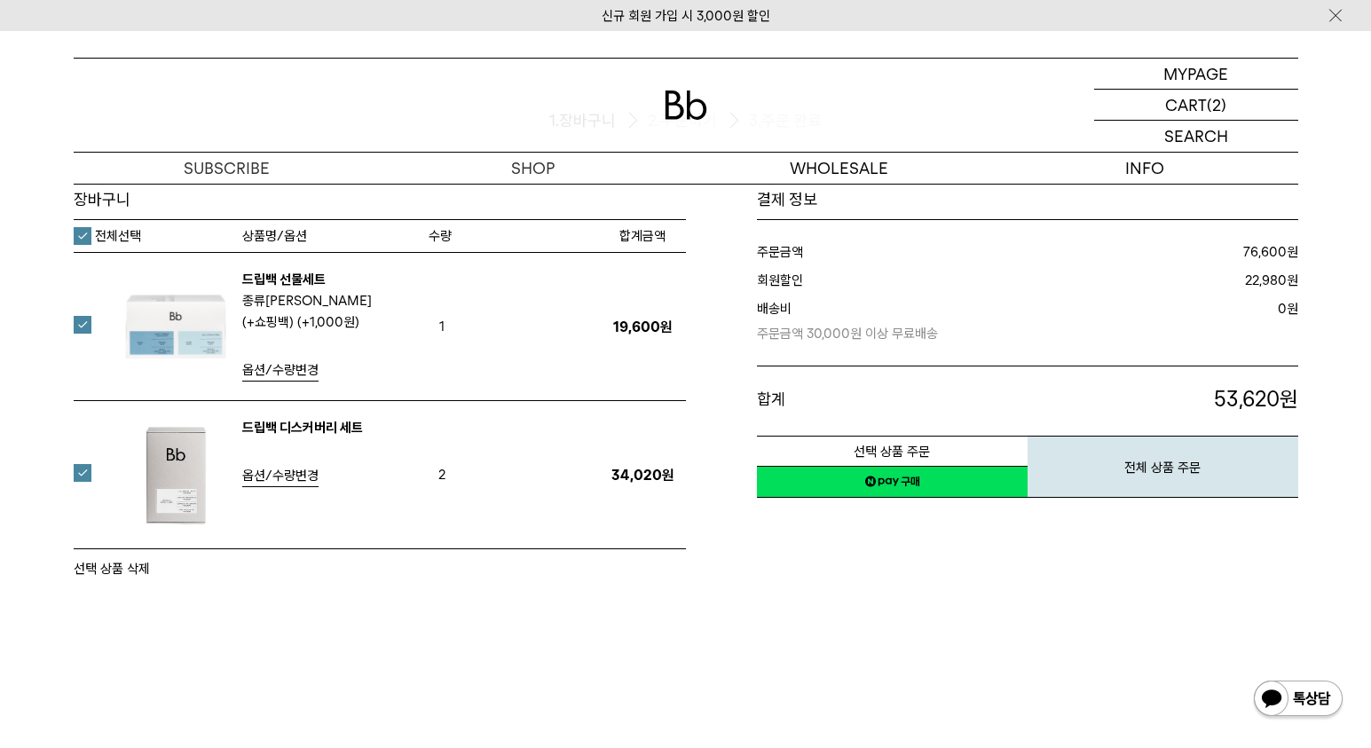
scroll to position [98, 0]
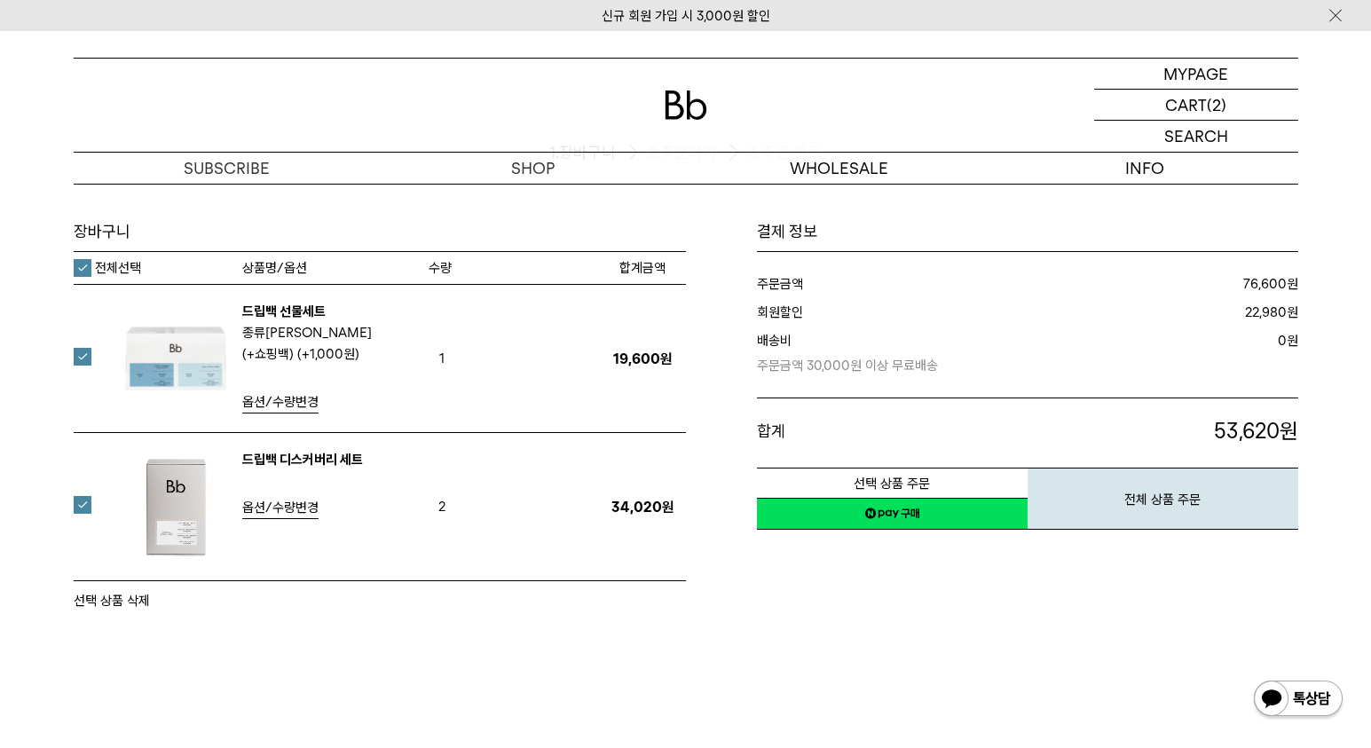
click at [302, 405] on span "옵션/수량변경" at bounding box center [280, 402] width 76 height 16
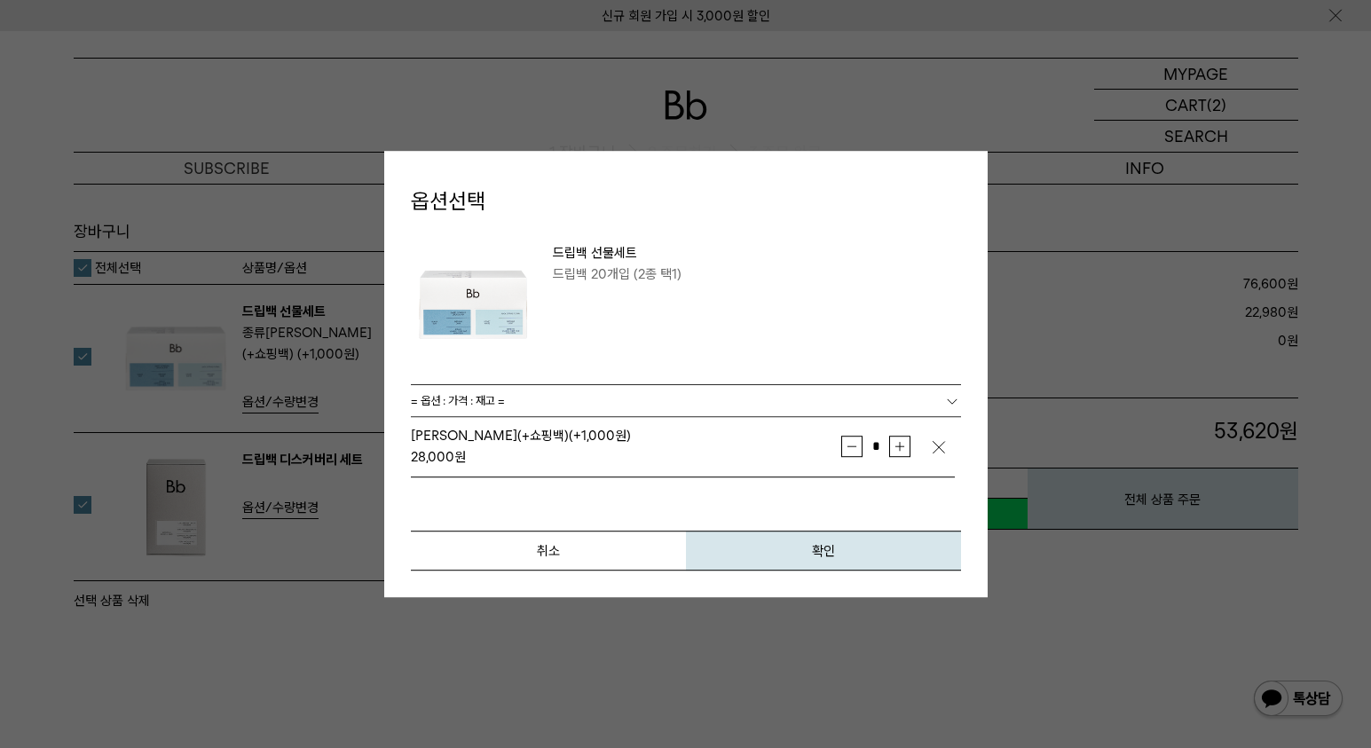
click at [901, 444] on button "증가" at bounding box center [899, 446] width 21 height 21
type input "*"
click at [832, 557] on span "확인" at bounding box center [823, 551] width 23 height 16
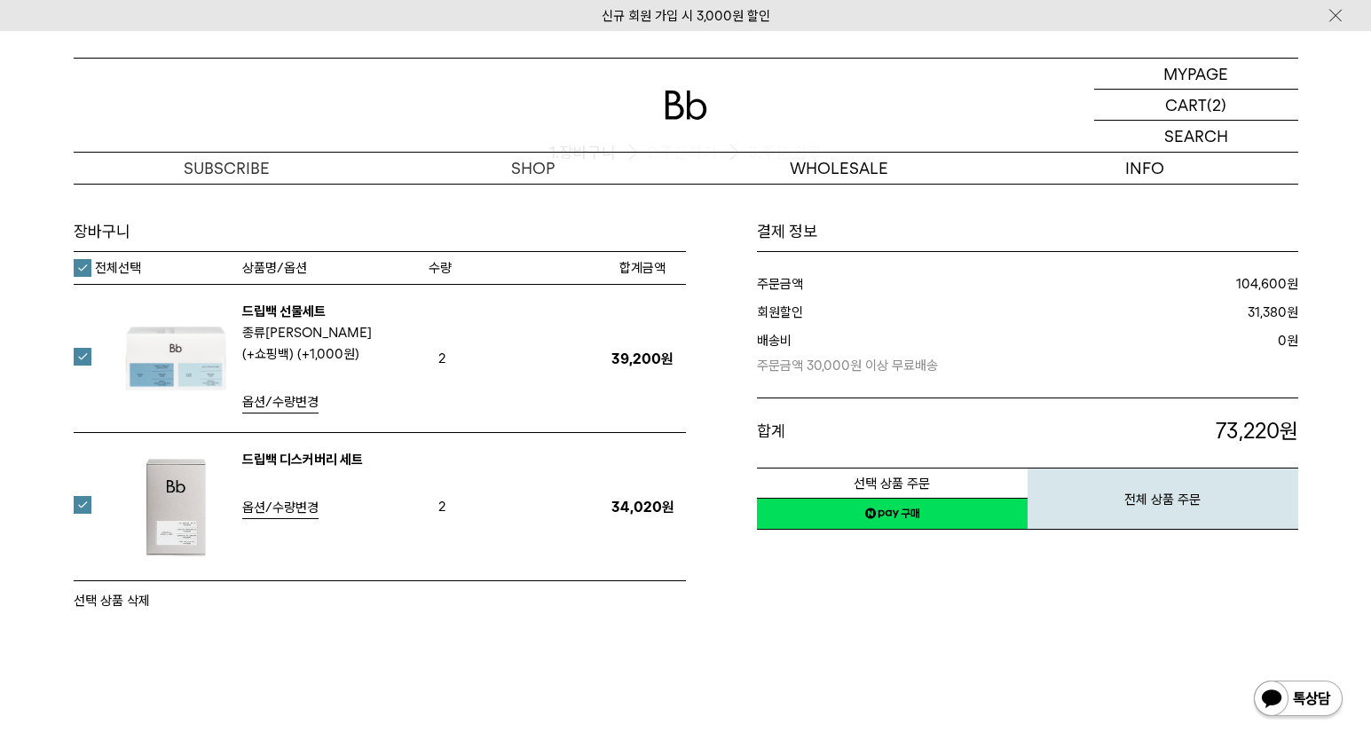
click at [278, 511] on span "옵션/수량변경" at bounding box center [280, 507] width 76 height 16
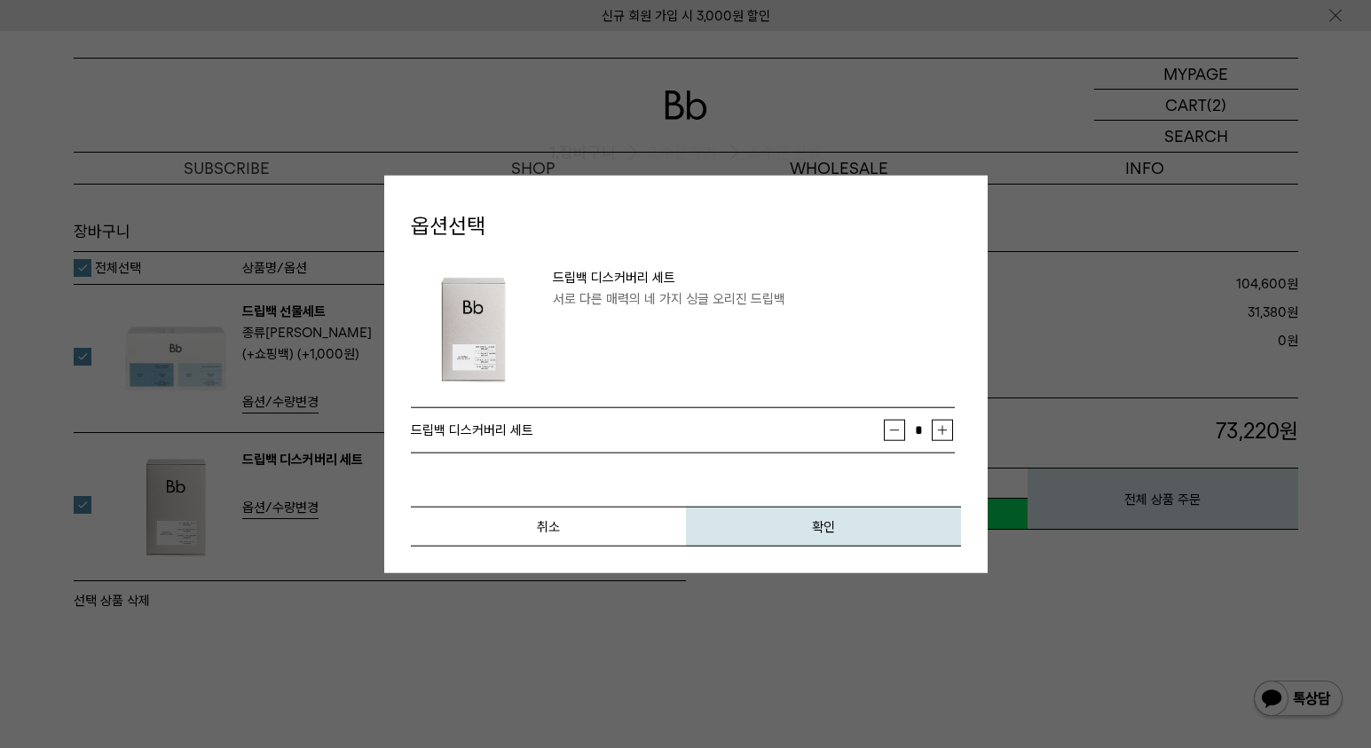
click at [900, 432] on button "감소" at bounding box center [894, 430] width 21 height 21
type input "*"
click at [841, 518] on button "확인" at bounding box center [823, 527] width 275 height 40
